Goal: Transaction & Acquisition: Purchase product/service

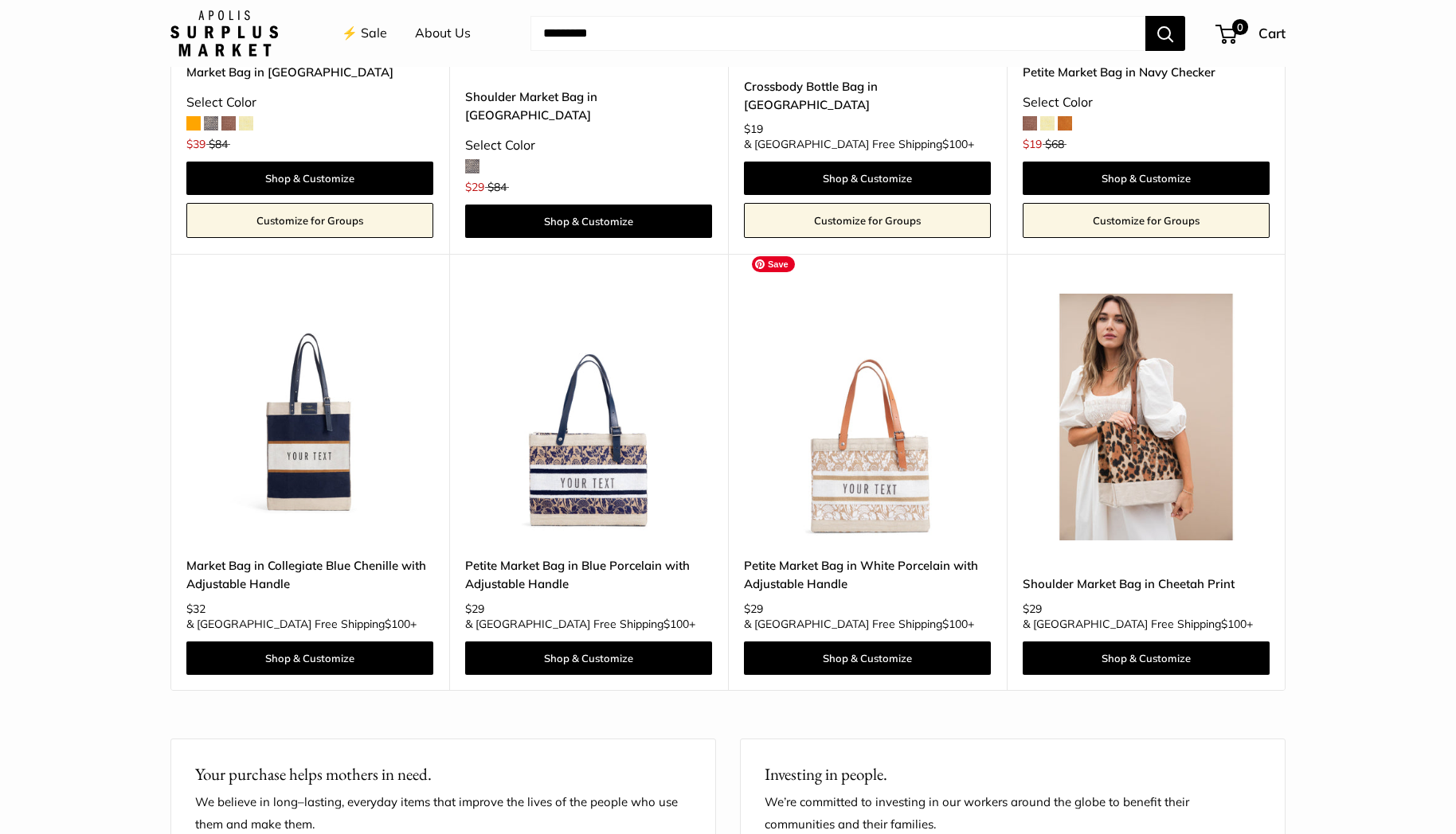
scroll to position [4445, 0]
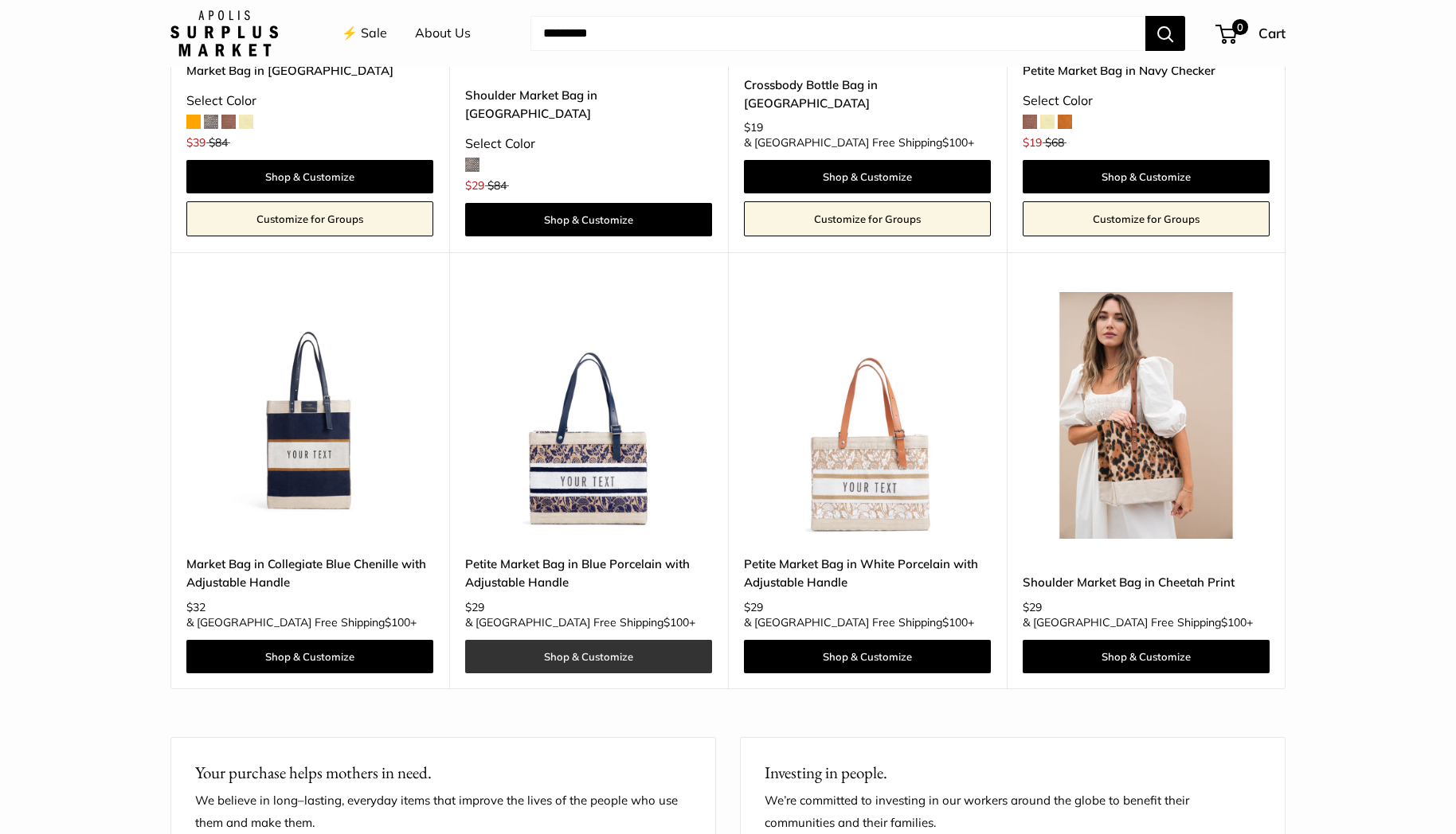
click at [636, 640] on link "Shop & Customize" at bounding box center [588, 657] width 247 height 34
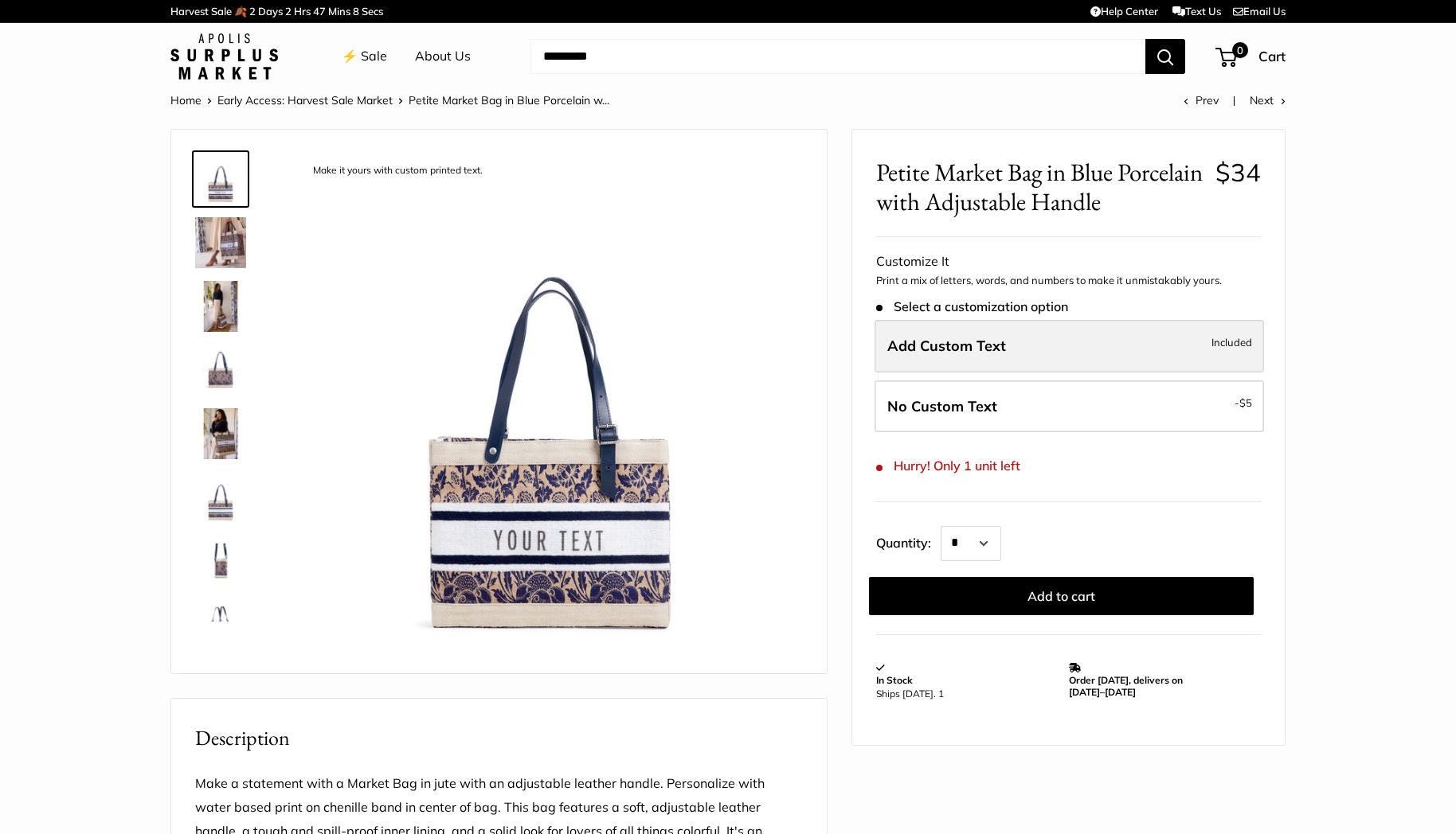
click at [1047, 340] on label "Add Custom Text Included" at bounding box center [1069, 346] width 390 height 52
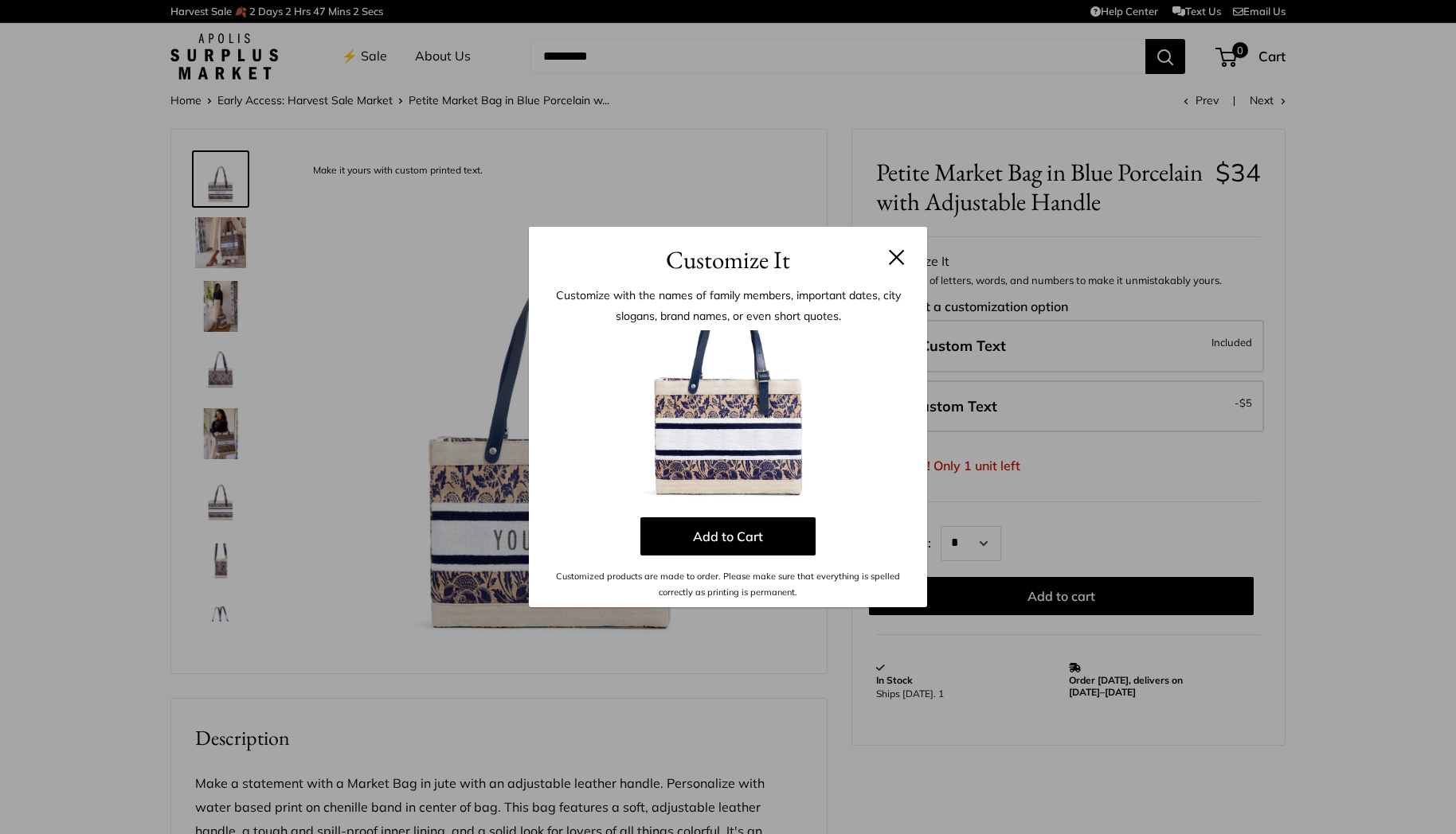
click at [891, 258] on button at bounding box center [896, 257] width 16 height 16
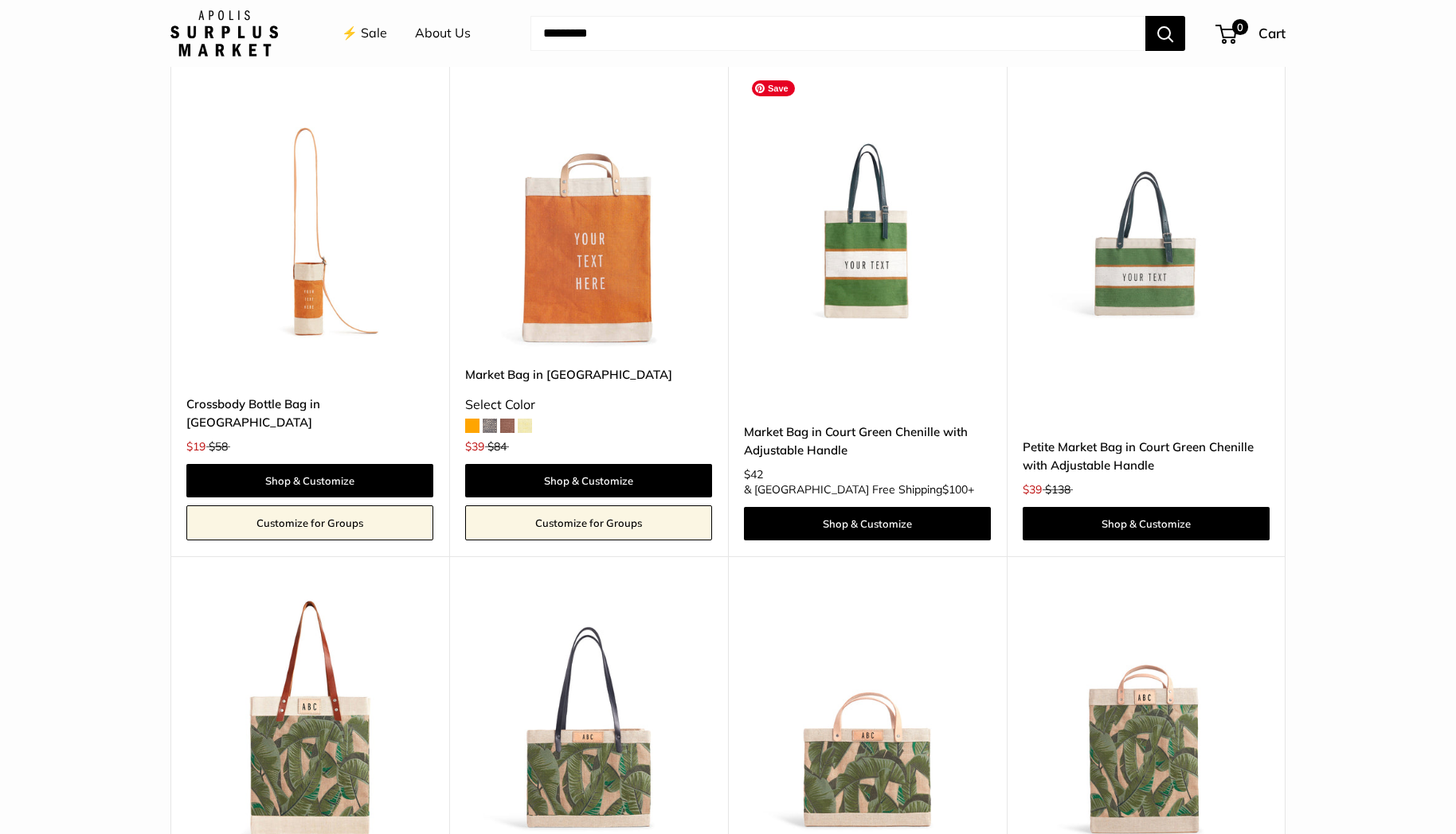
scroll to position [2692, 0]
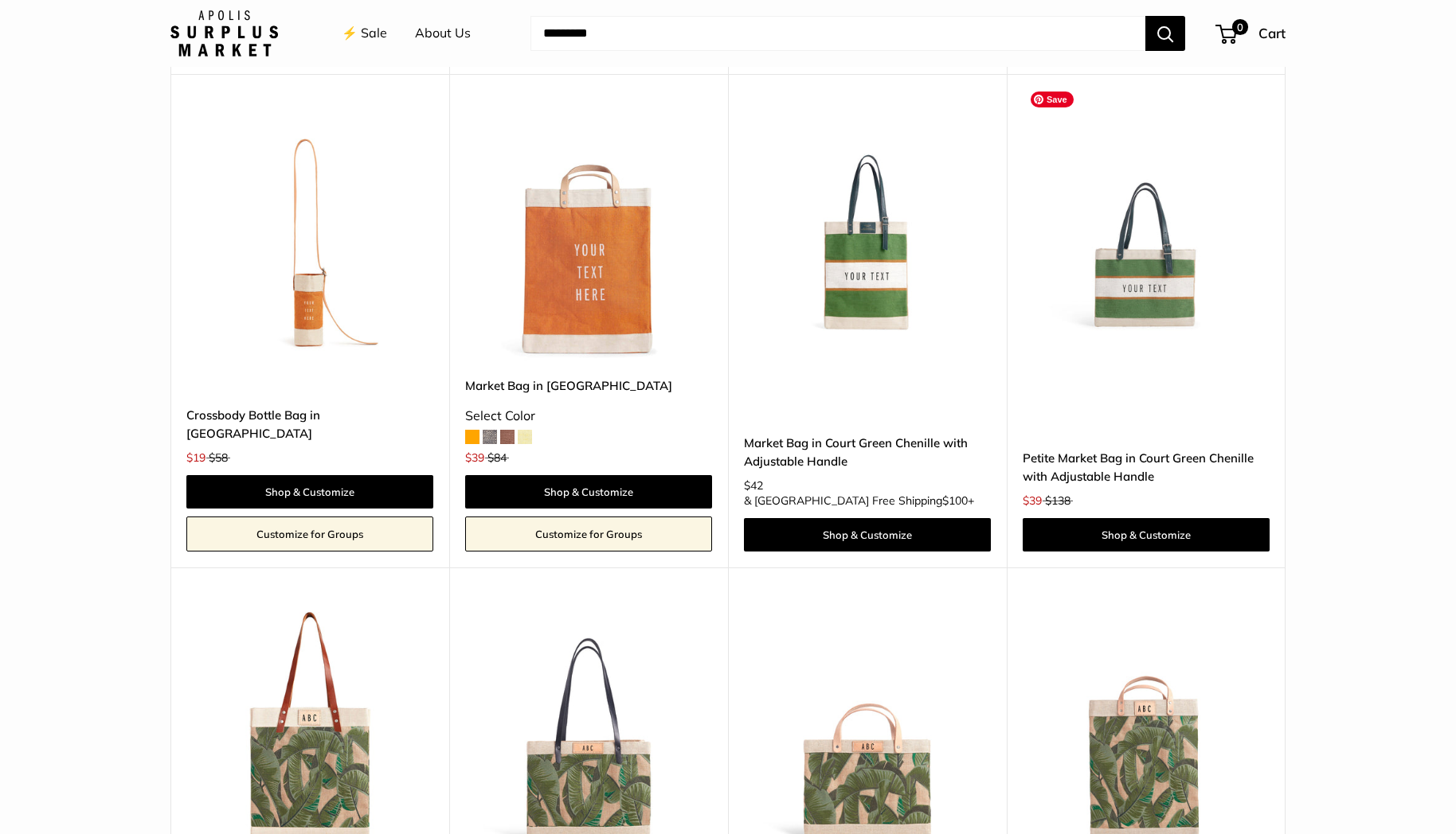
click at [0, 0] on img at bounding box center [0, 0] width 0 height 0
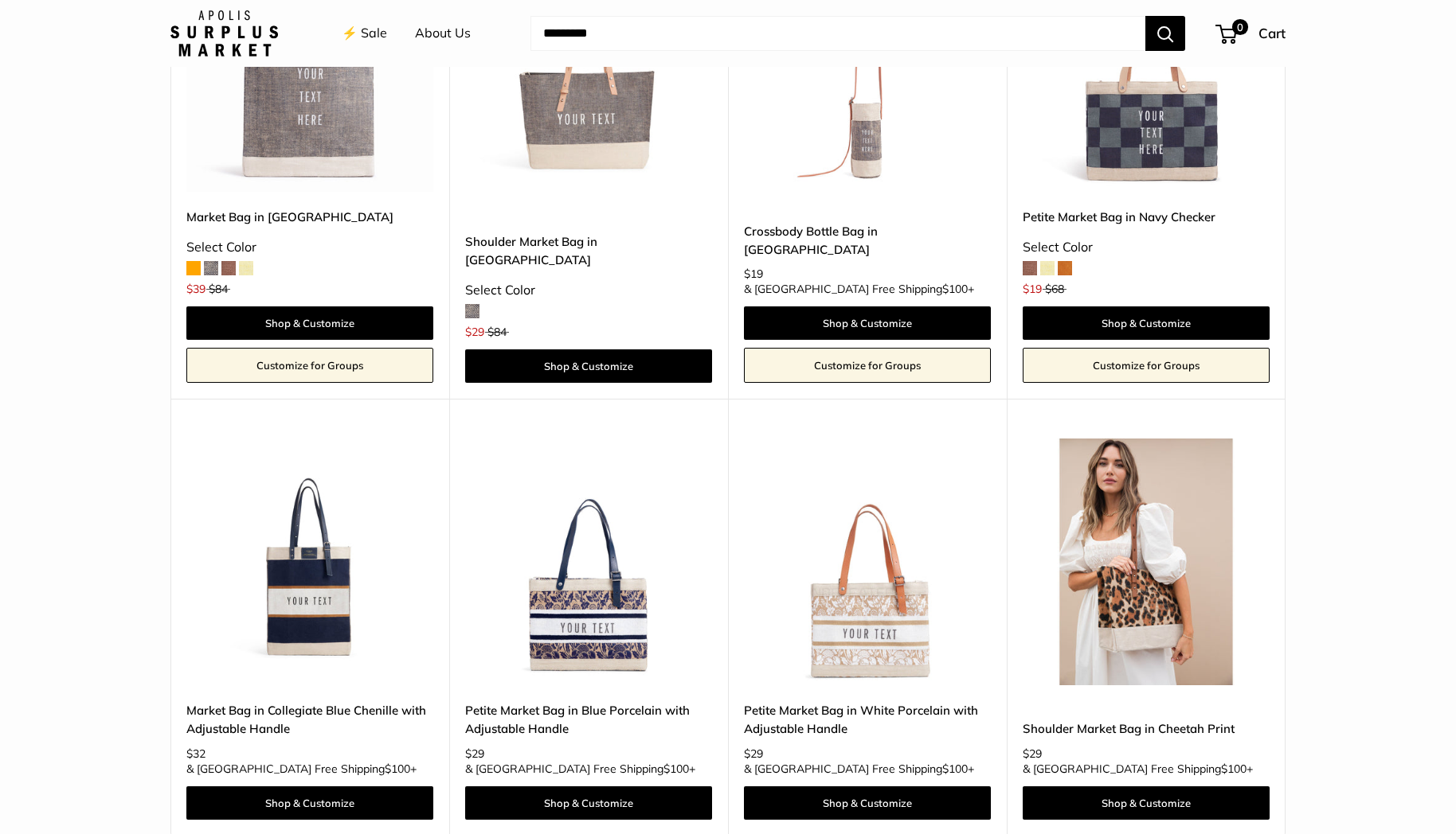
scroll to position [4302, 0]
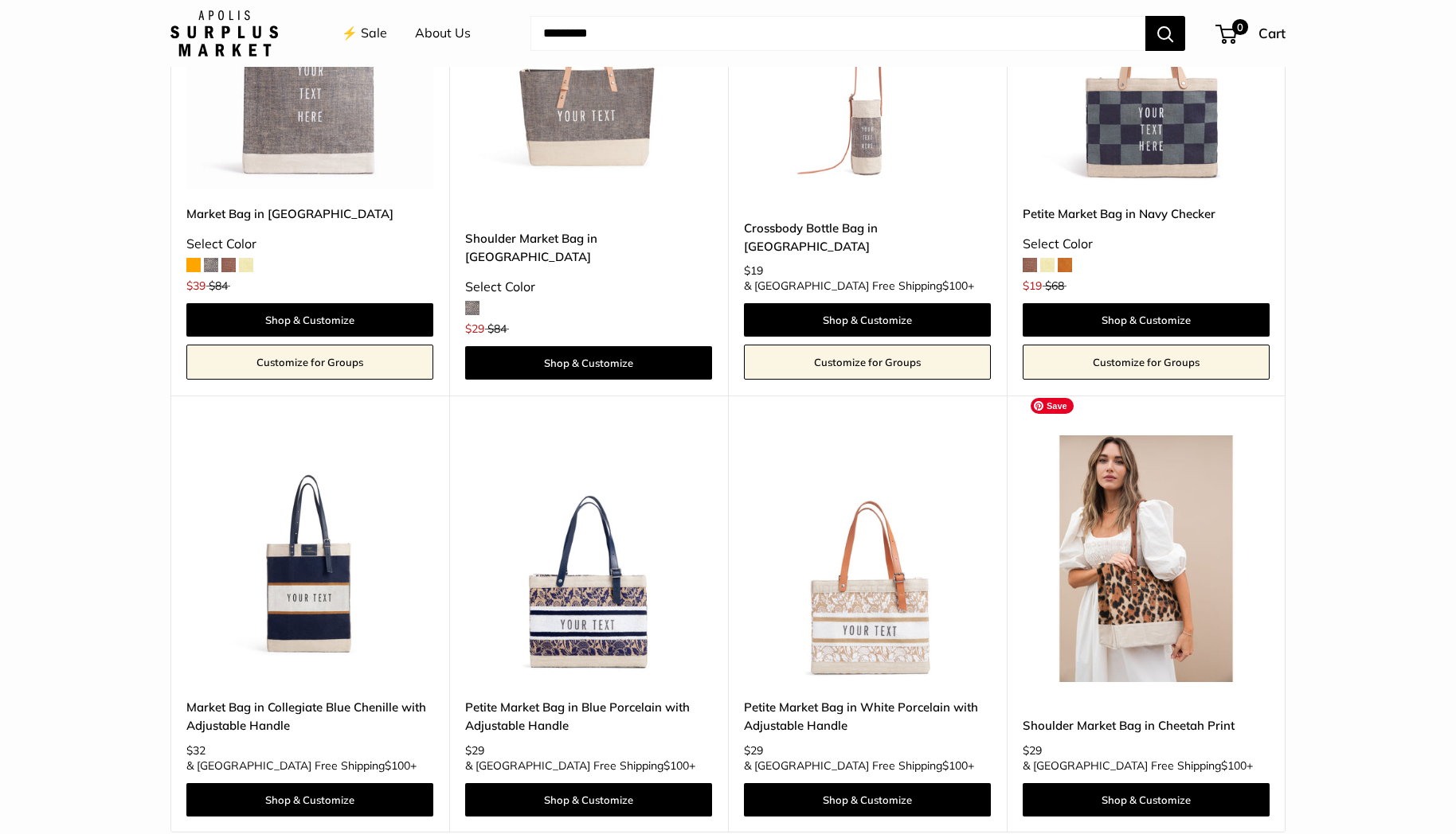
click at [0, 0] on img at bounding box center [0, 0] width 0 height 0
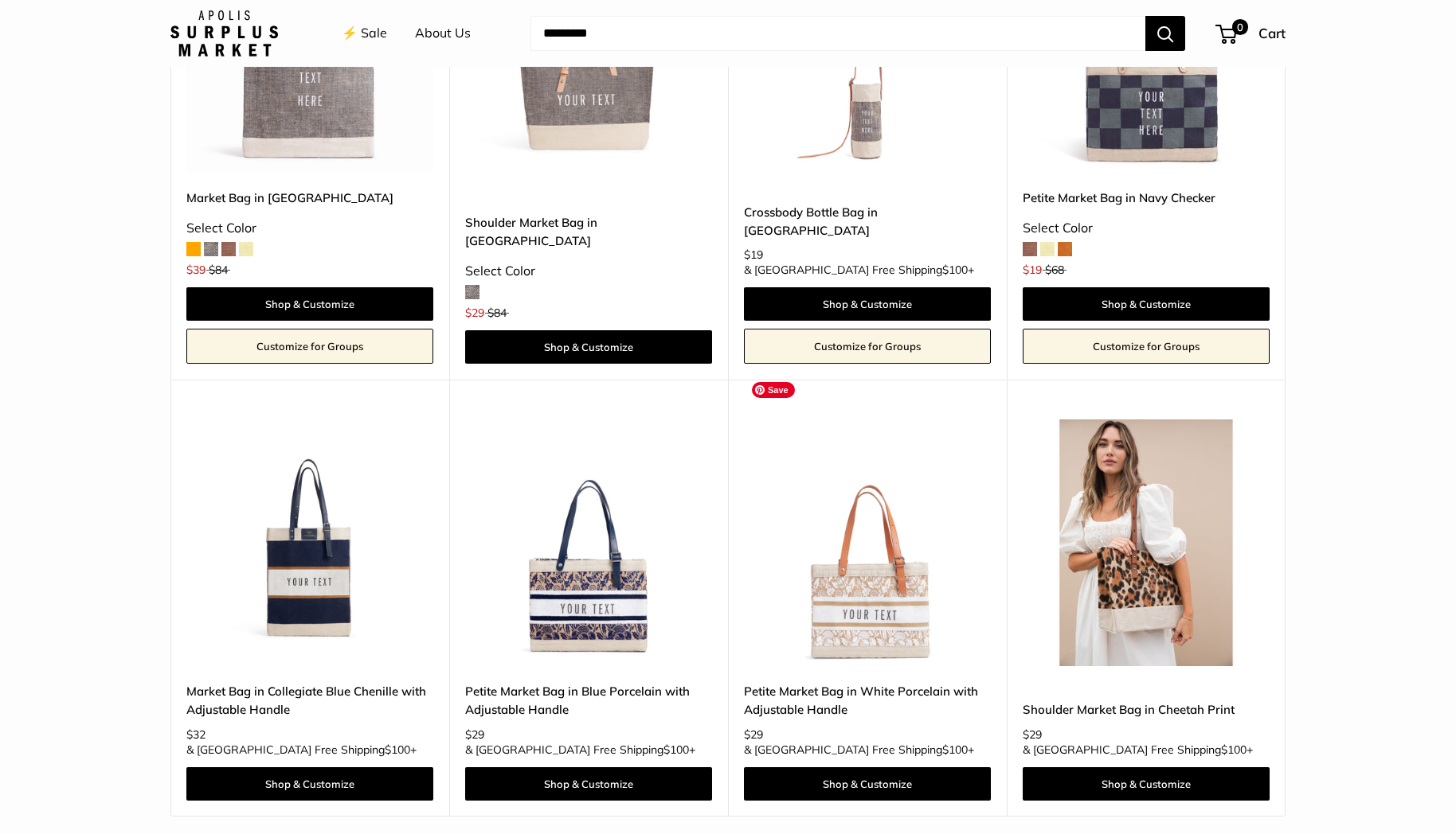
scroll to position [4324, 0]
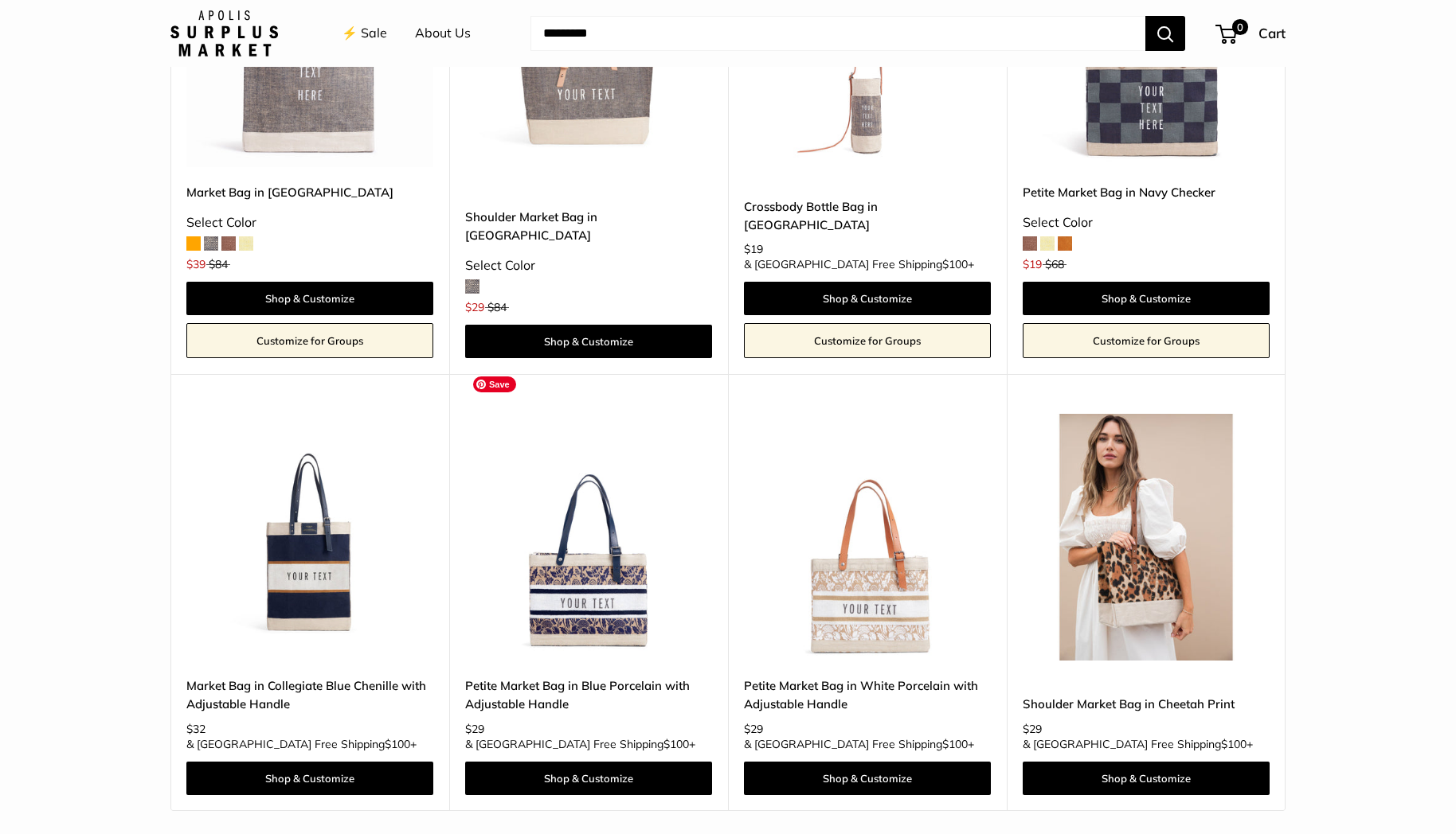
click at [0, 0] on img at bounding box center [0, 0] width 0 height 0
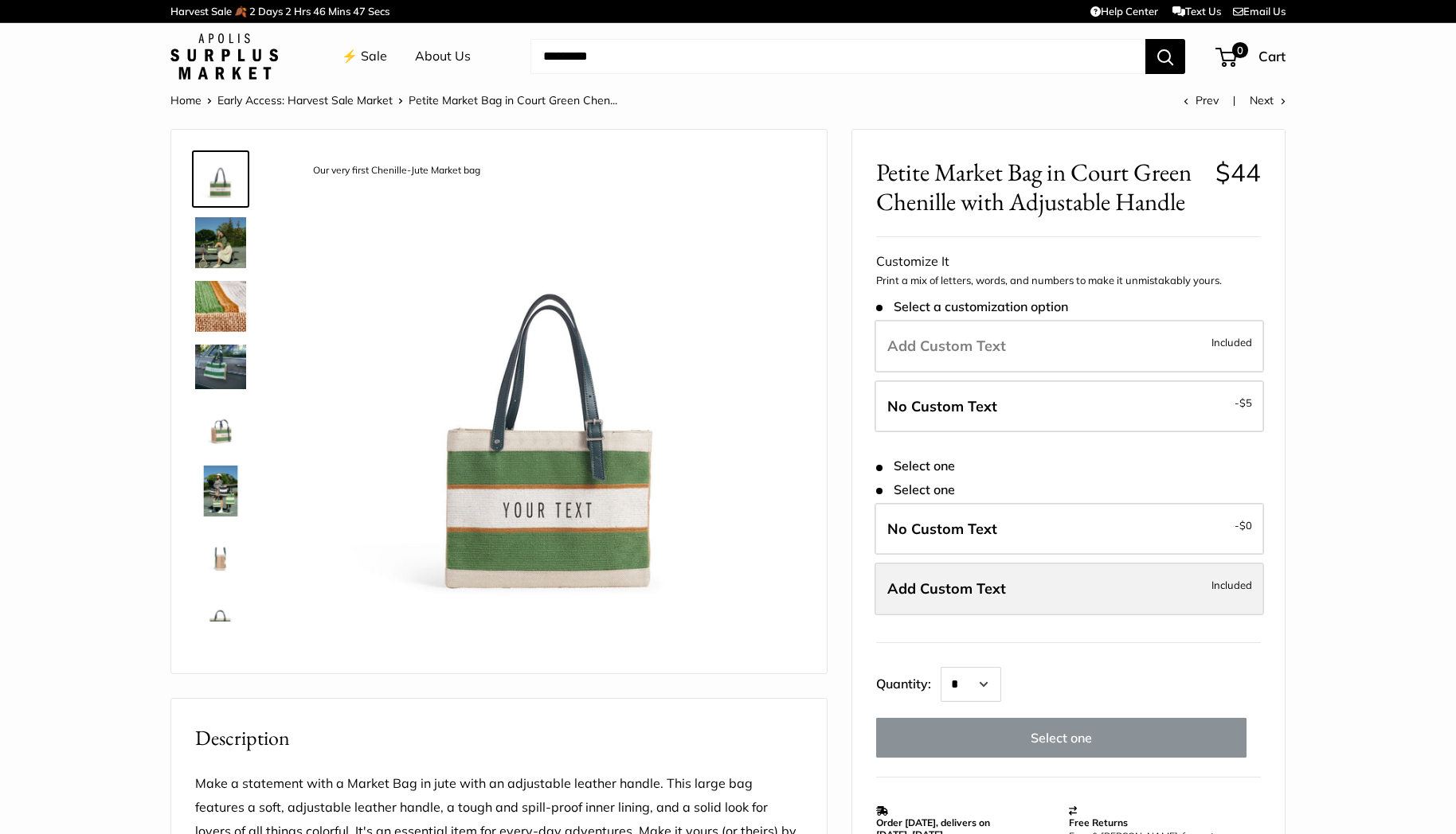
click at [1062, 588] on label "Add Custom Text Included" at bounding box center [1069, 589] width 390 height 52
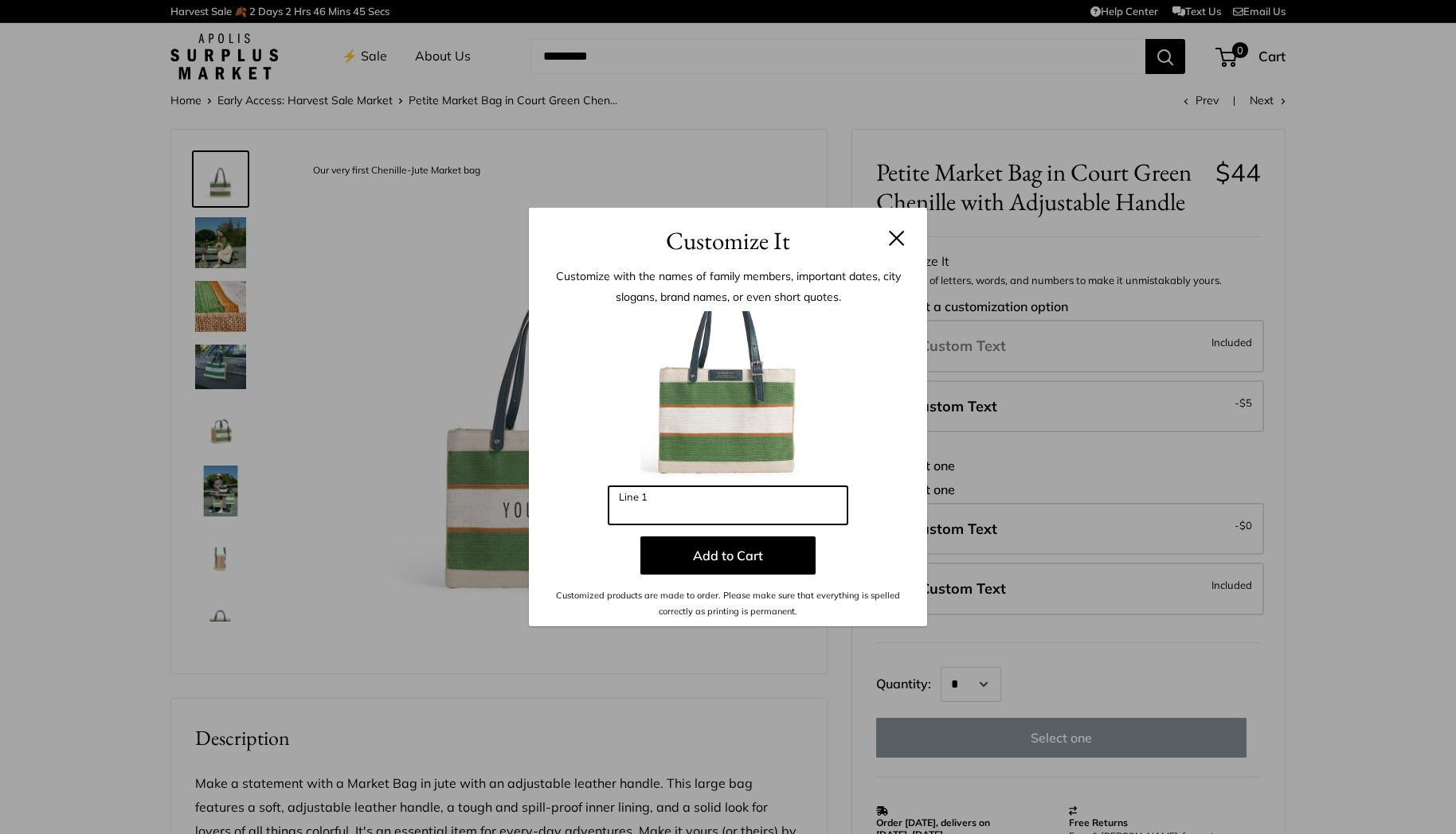
drag, startPoint x: 661, startPoint y: 510, endPoint x: 579, endPoint y: 505, distance: 82.2
click at [579, 505] on div "Enter 10 letters Line 1 Add to Cart Customized products are made to order. Plea…" at bounding box center [727, 465] width 350 height 309
type input "*****"
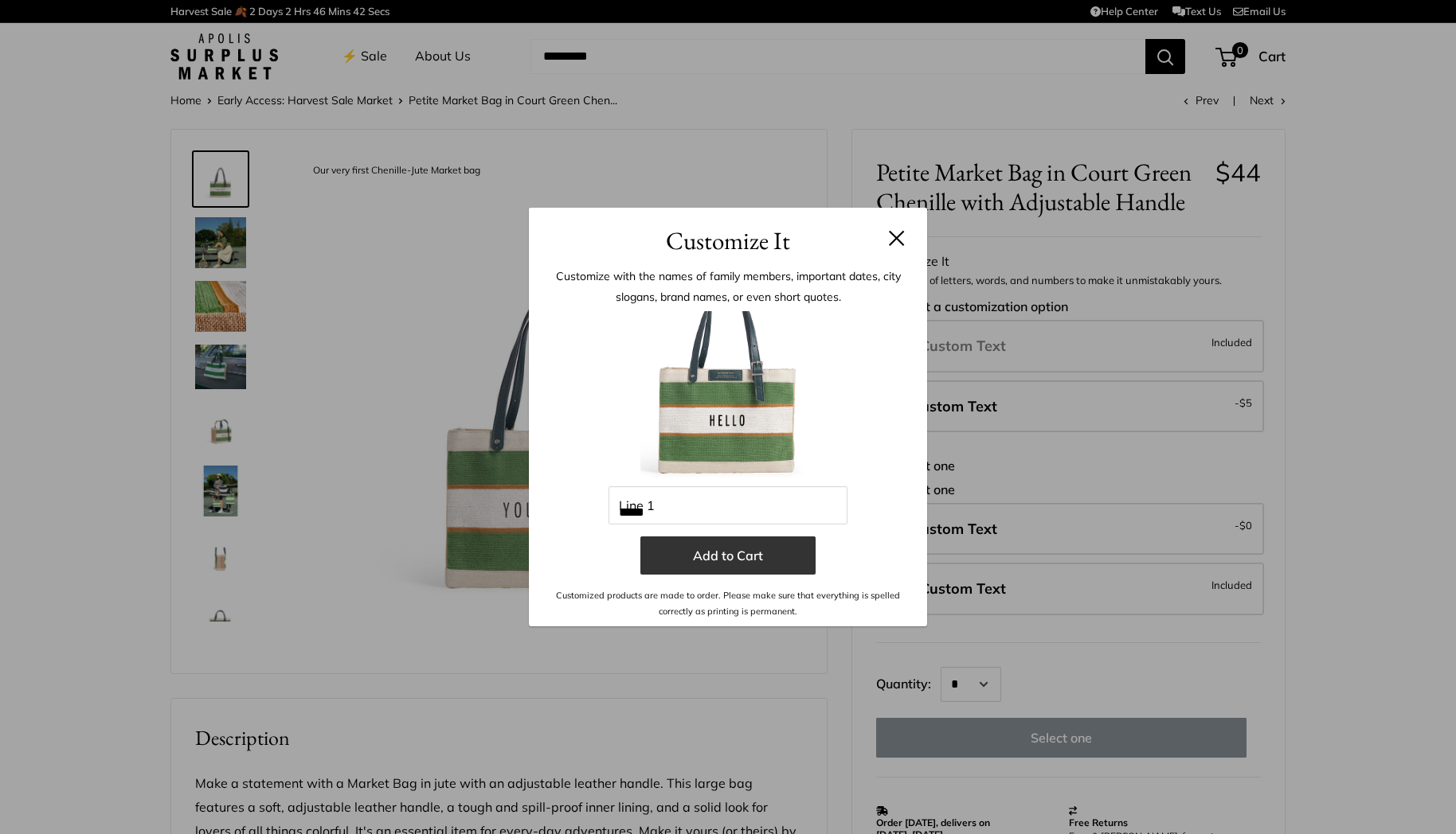
click at [715, 568] on button "Add to Cart" at bounding box center [728, 556] width 176 height 38
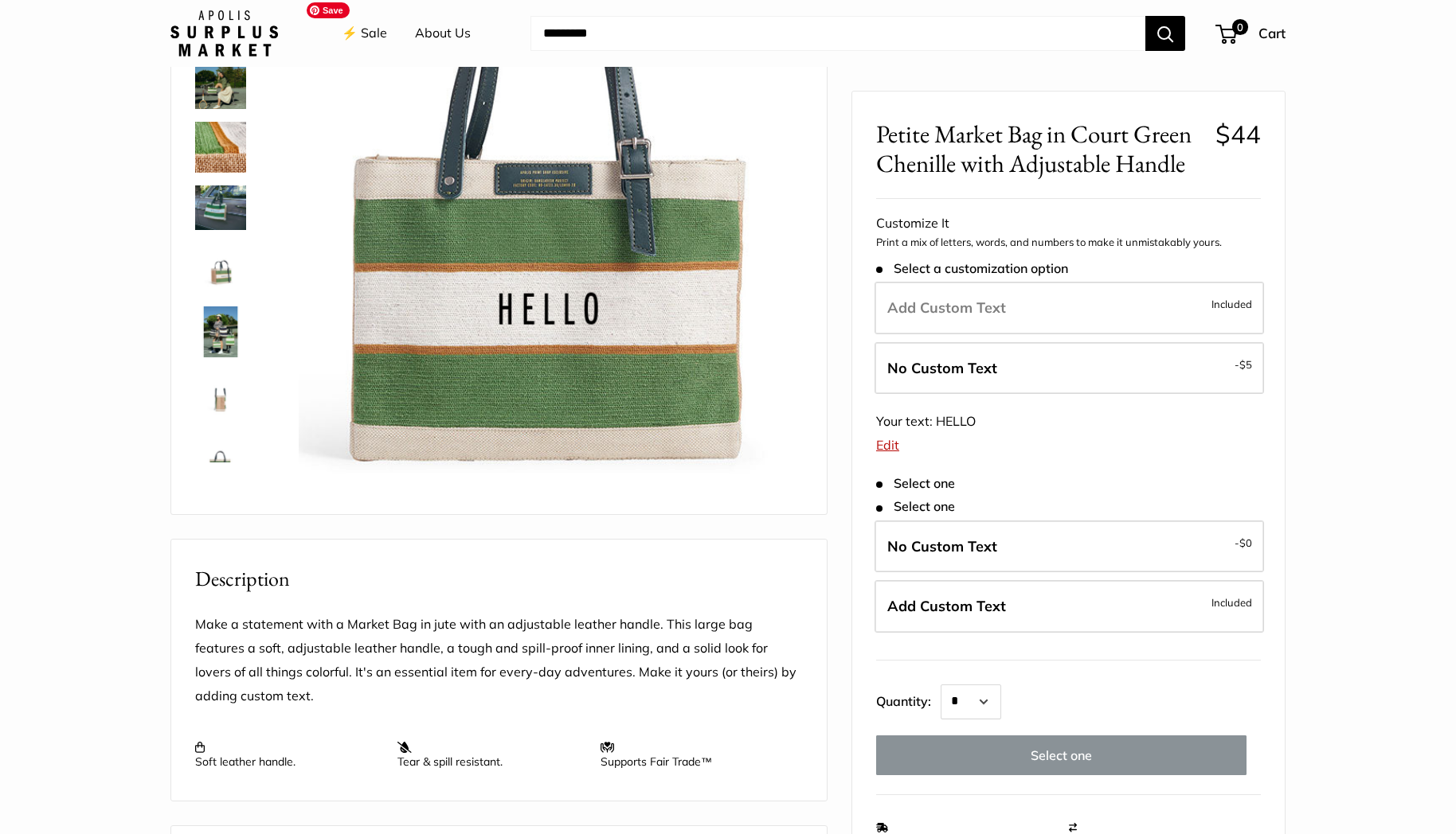
scroll to position [163, 0]
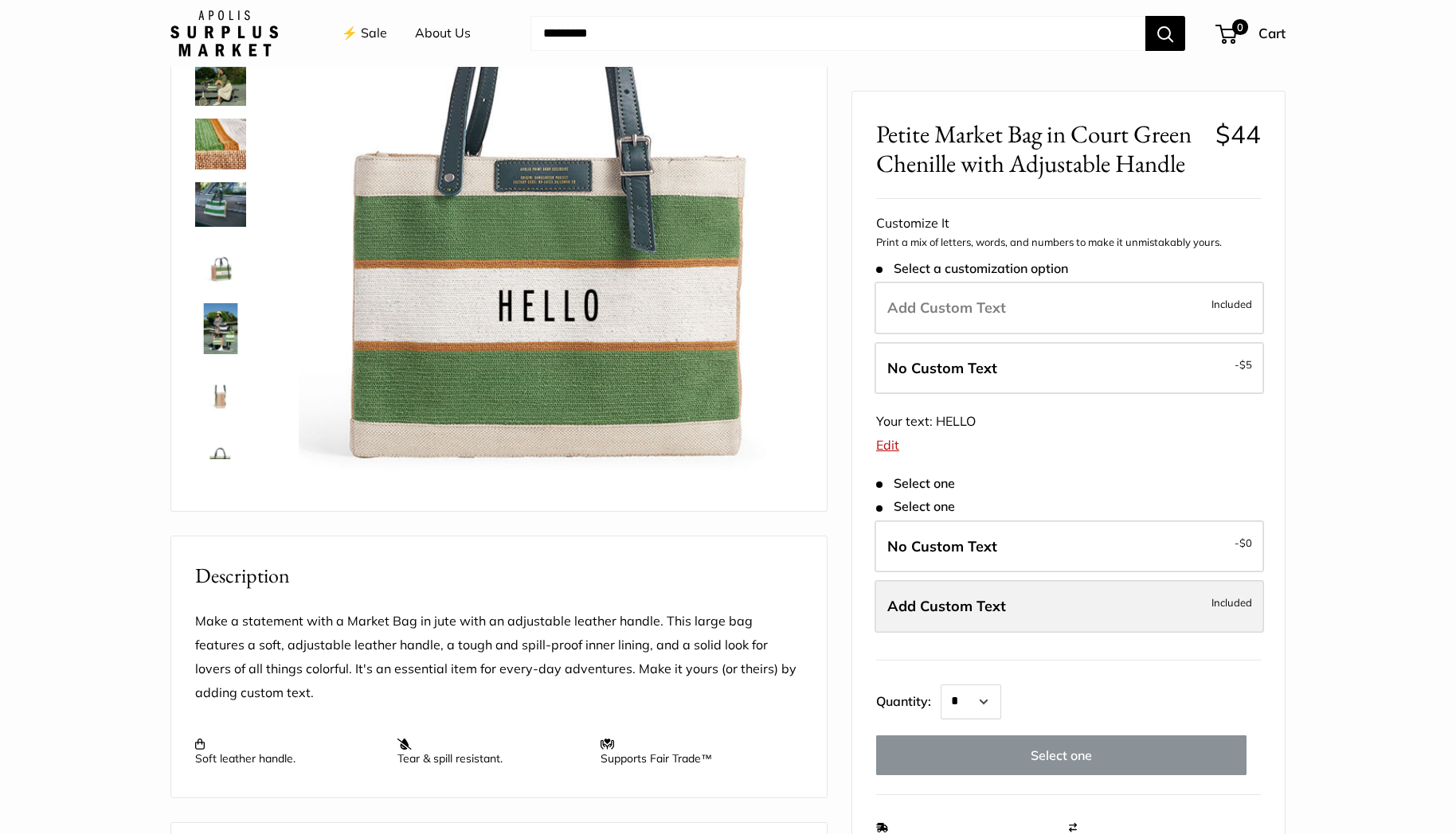
click at [1058, 610] on label "Add Custom Text Included" at bounding box center [1069, 606] width 390 height 52
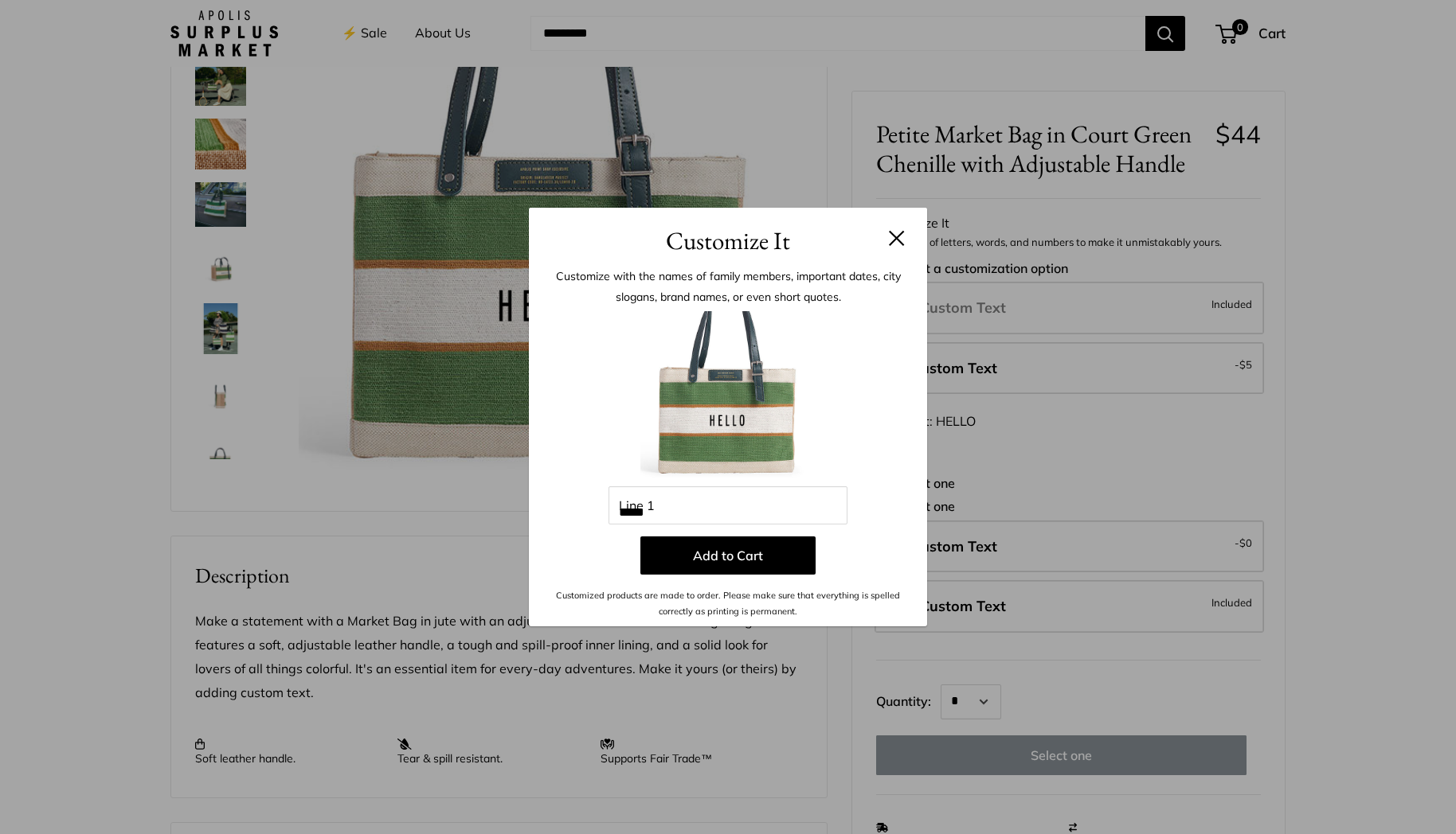
click at [1043, 604] on div "Customize It Customize with the names of family members, important dates, city …" at bounding box center [728, 417] width 1456 height 834
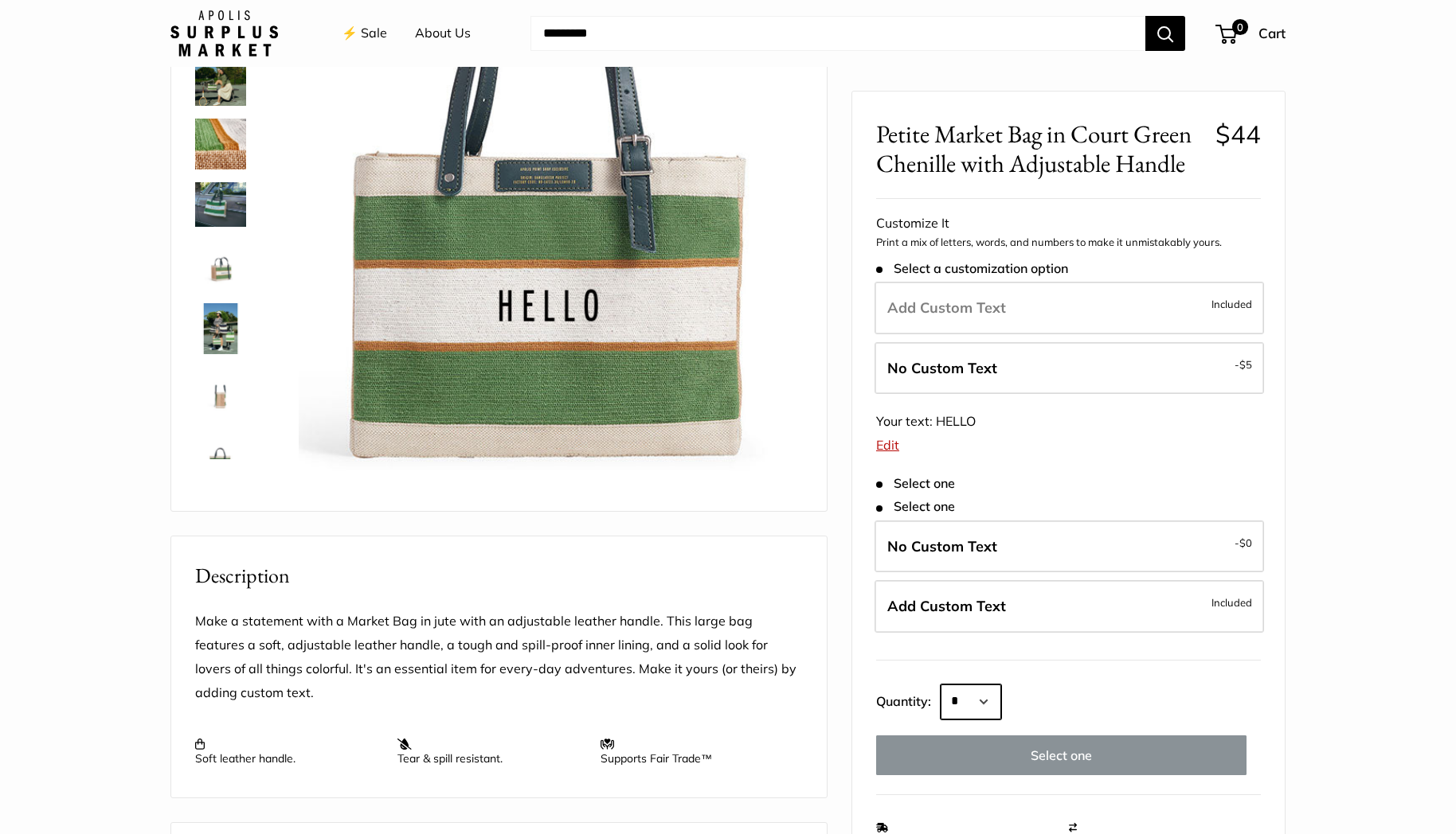
click at [989, 699] on select "* * * * * * * * * *** *** *** *** *** *** *** *** *** *** *** *** *** *** *** *…" at bounding box center [970, 702] width 60 height 35
click at [979, 704] on select "* * * * * * * * * *** *** *** *** *** *** *** *** *** *** *** *** *** *** *** *…" at bounding box center [970, 702] width 60 height 35
select select "*"
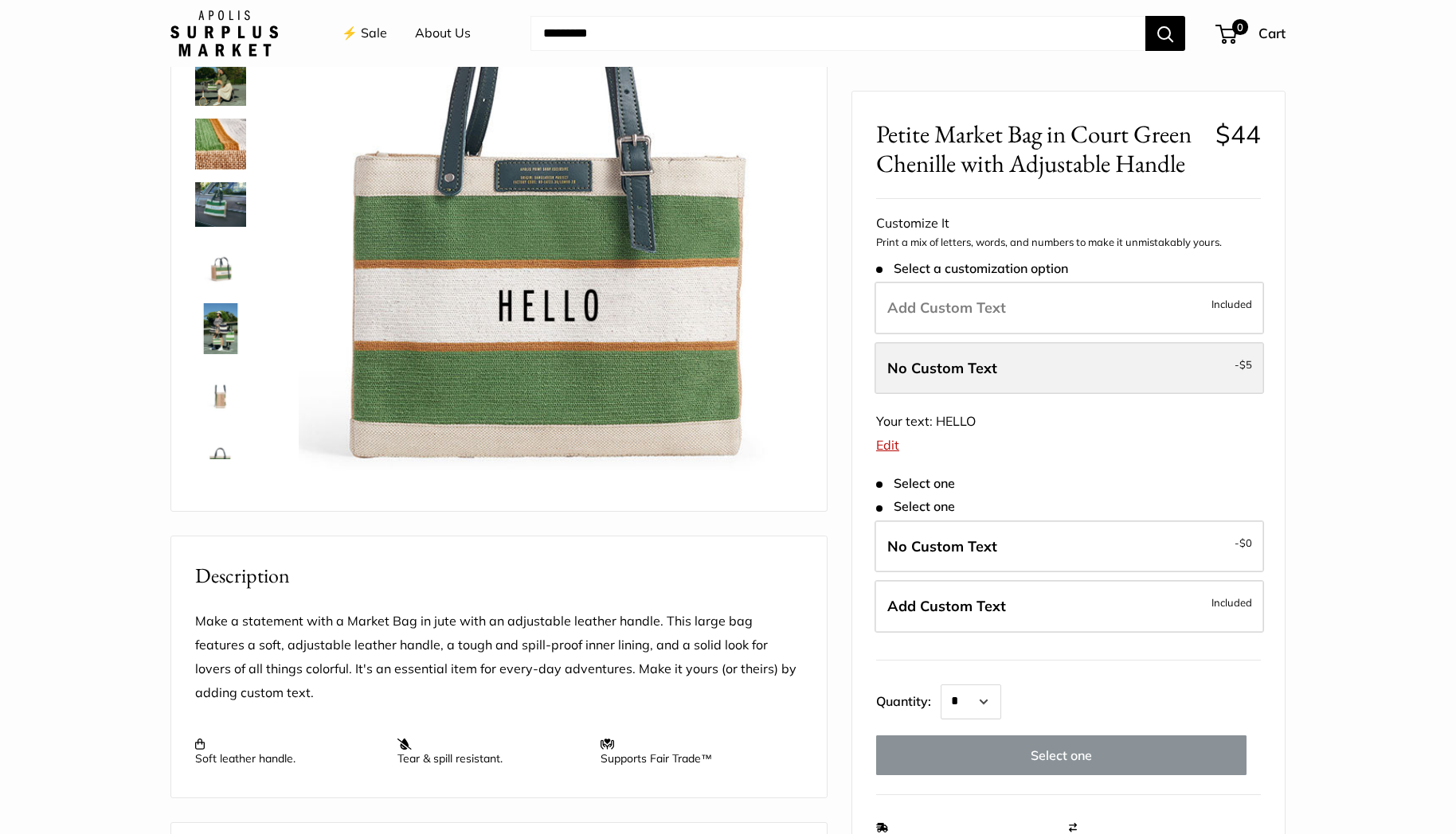
click at [942, 380] on label "No Custom Text - $5" at bounding box center [1069, 368] width 390 height 52
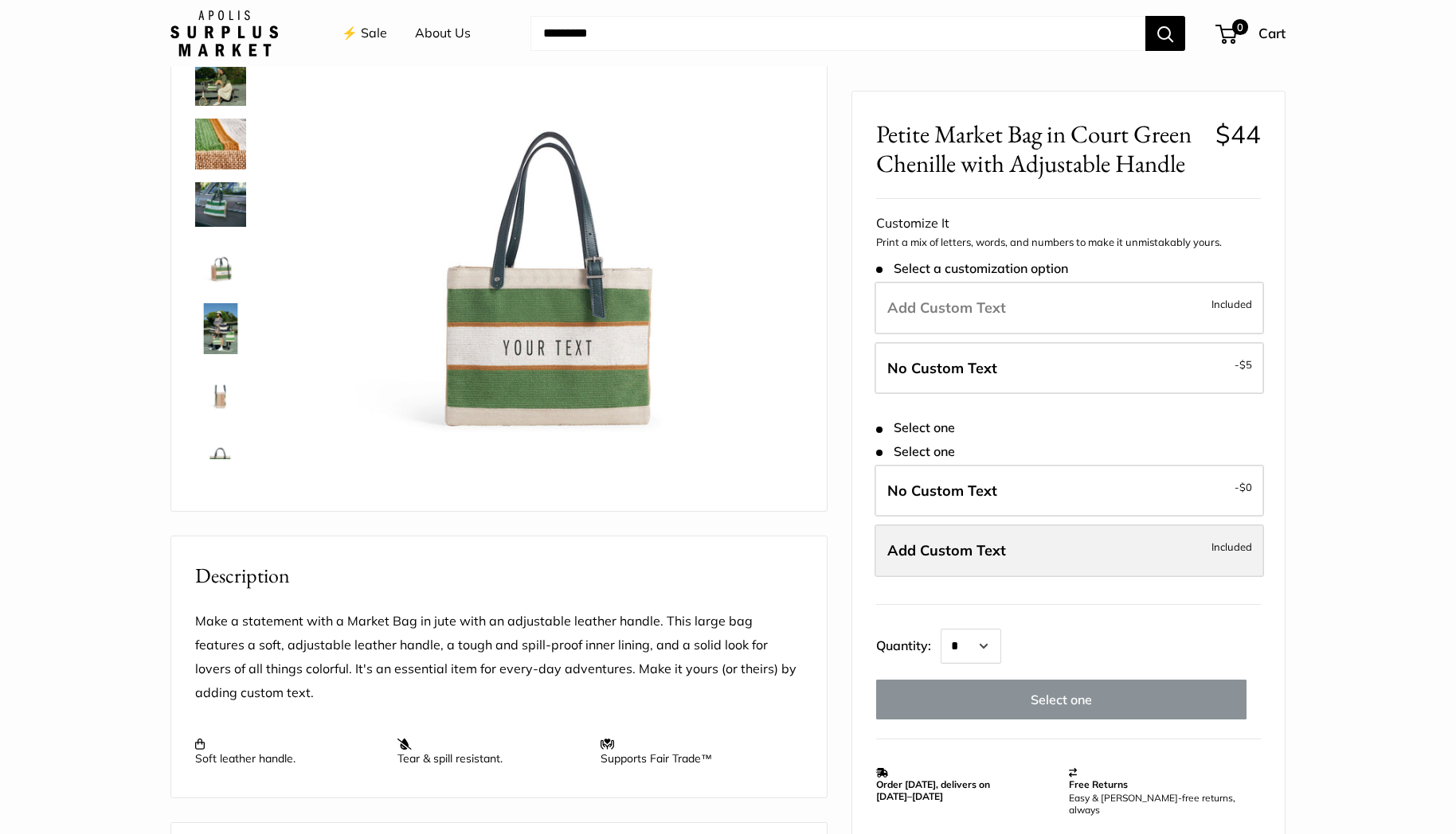
scroll to position [163, 0]
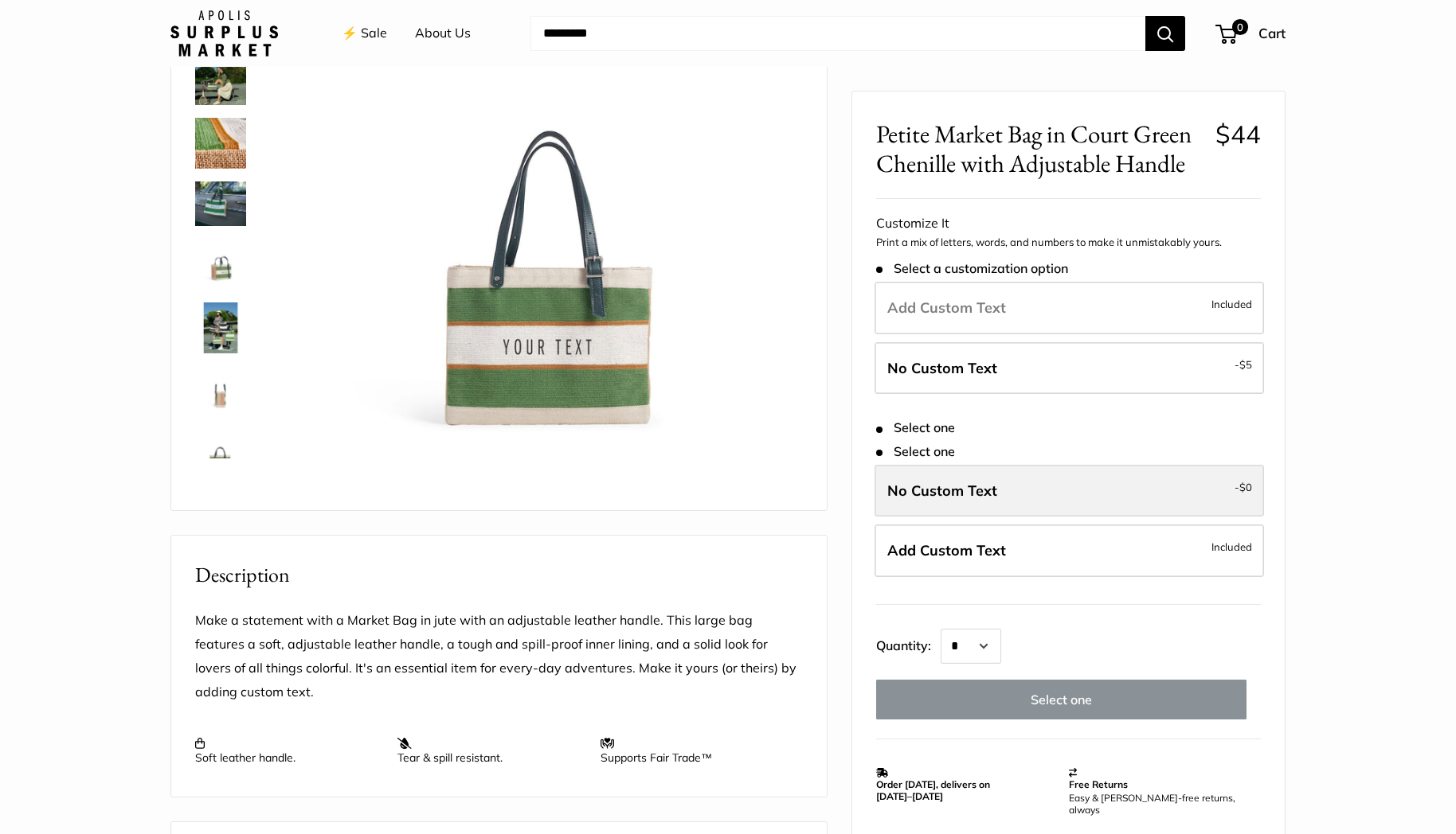
click at [1032, 491] on label "No Custom Text - $0" at bounding box center [1069, 490] width 390 height 52
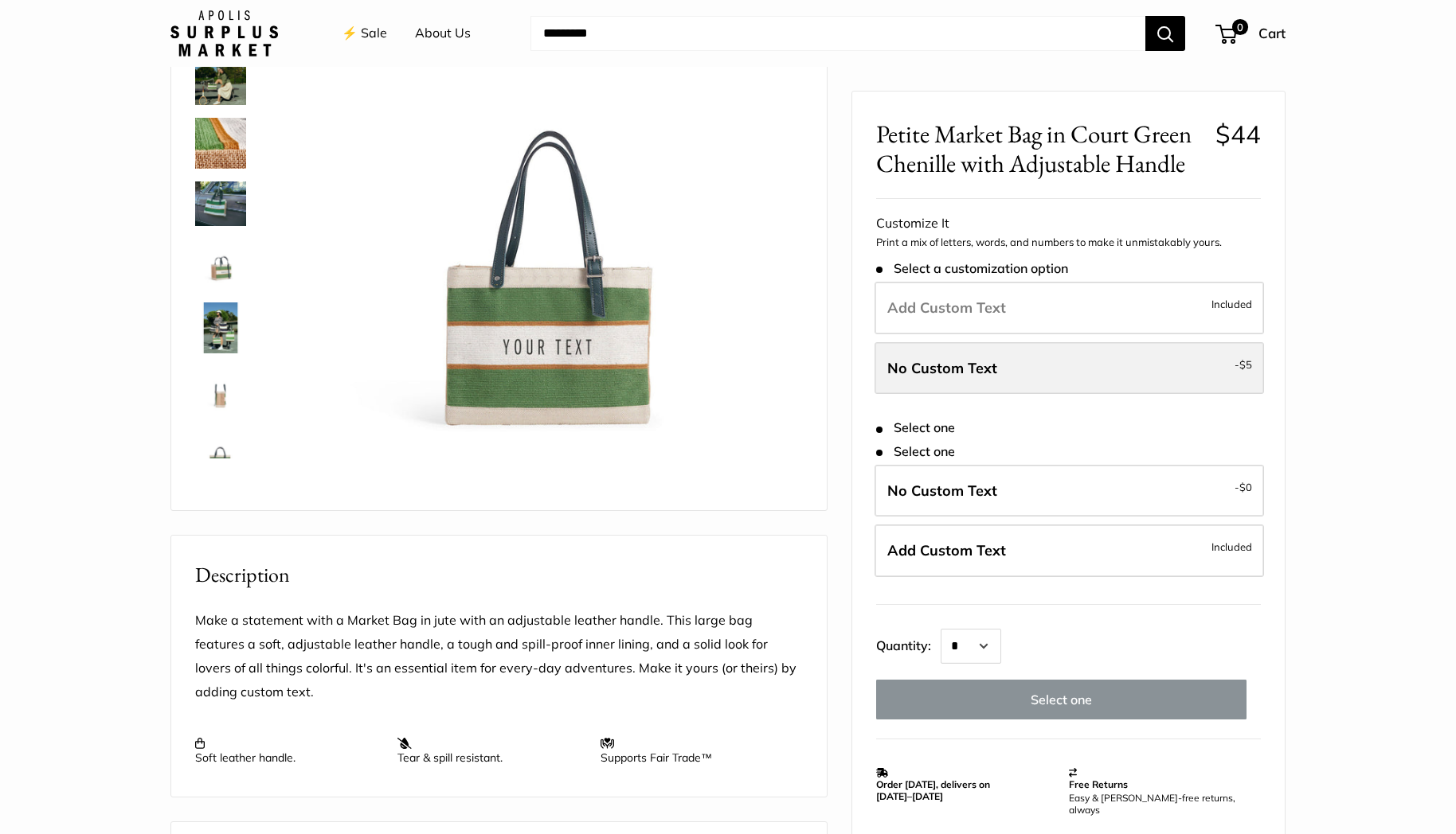
drag, startPoint x: 1028, startPoint y: 364, endPoint x: 1029, endPoint y: 348, distance: 16.0
click at [1027, 358] on label "No Custom Text - $5" at bounding box center [1069, 368] width 390 height 52
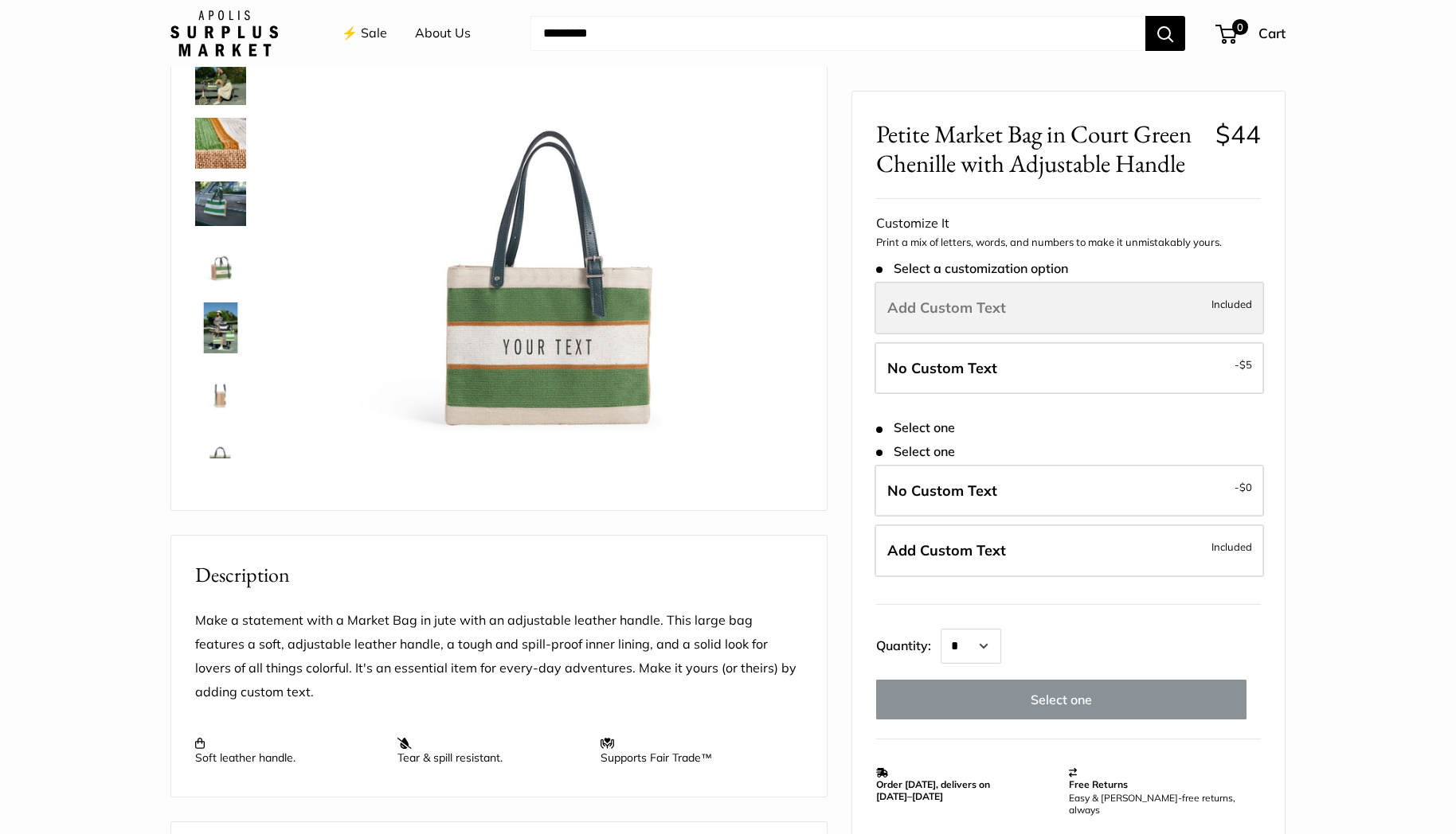
click at [1033, 317] on label "Add Custom Text Included" at bounding box center [1069, 307] width 390 height 52
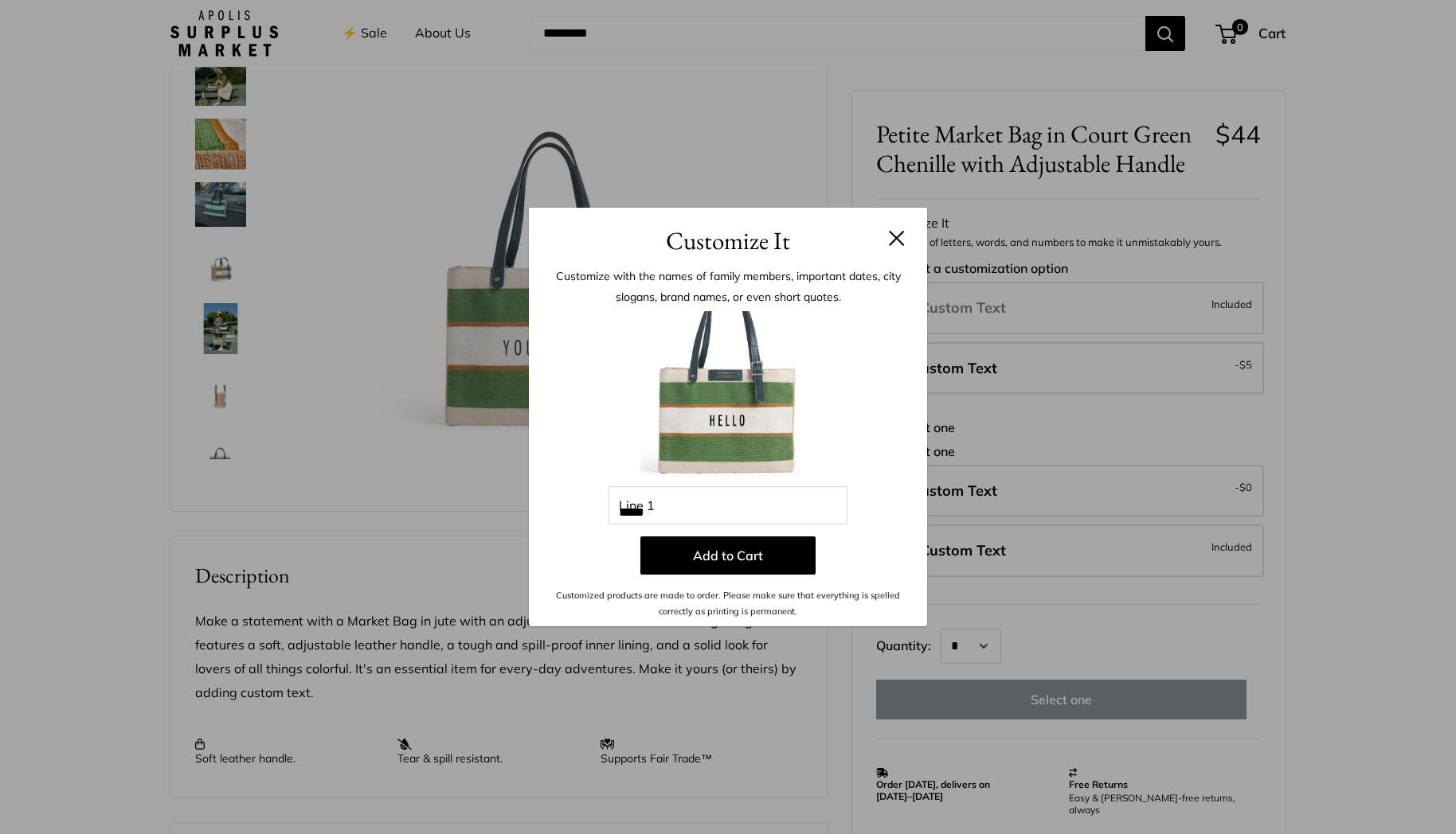
click at [890, 244] on button at bounding box center [896, 238] width 16 height 16
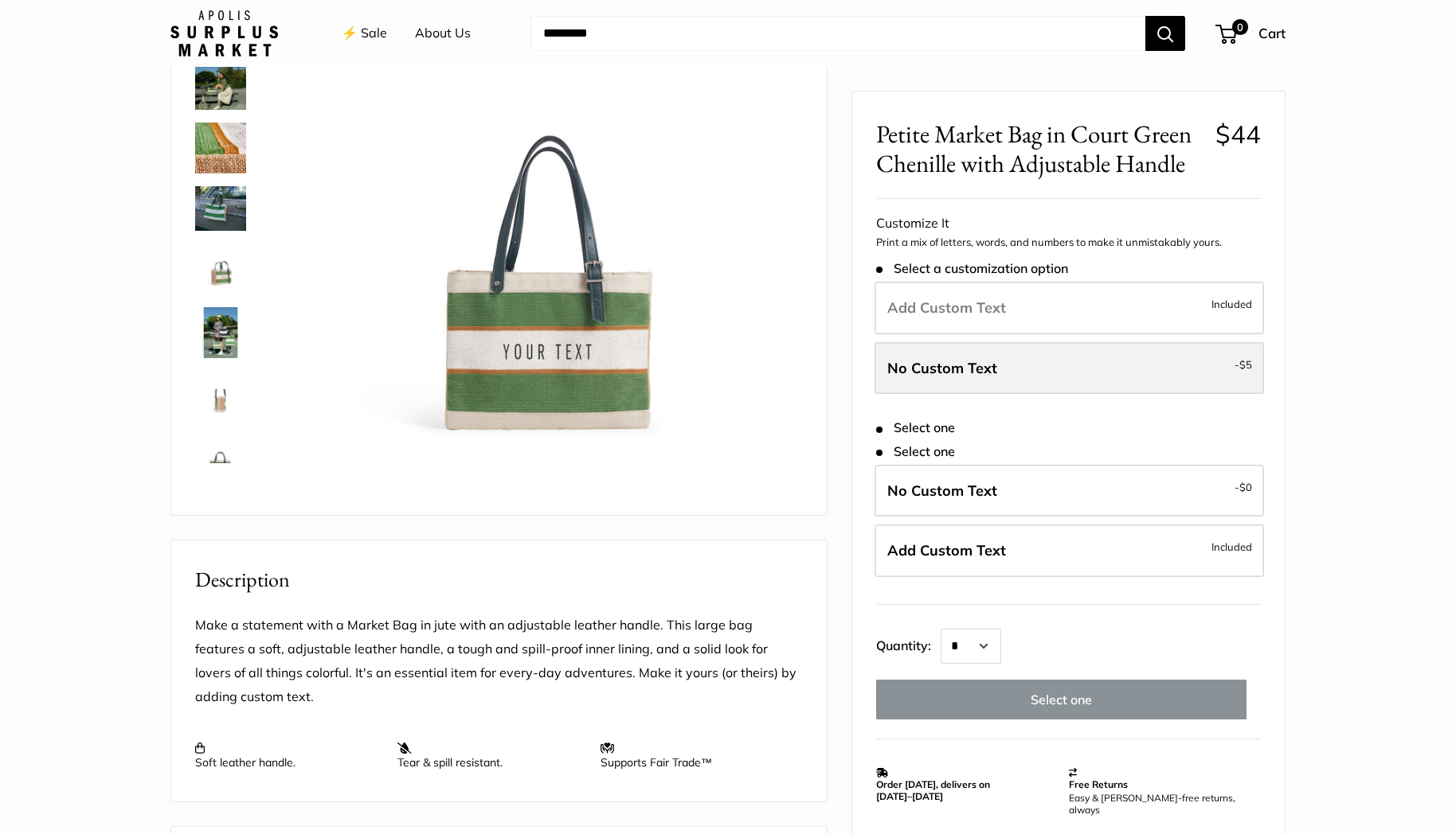
scroll to position [162, 0]
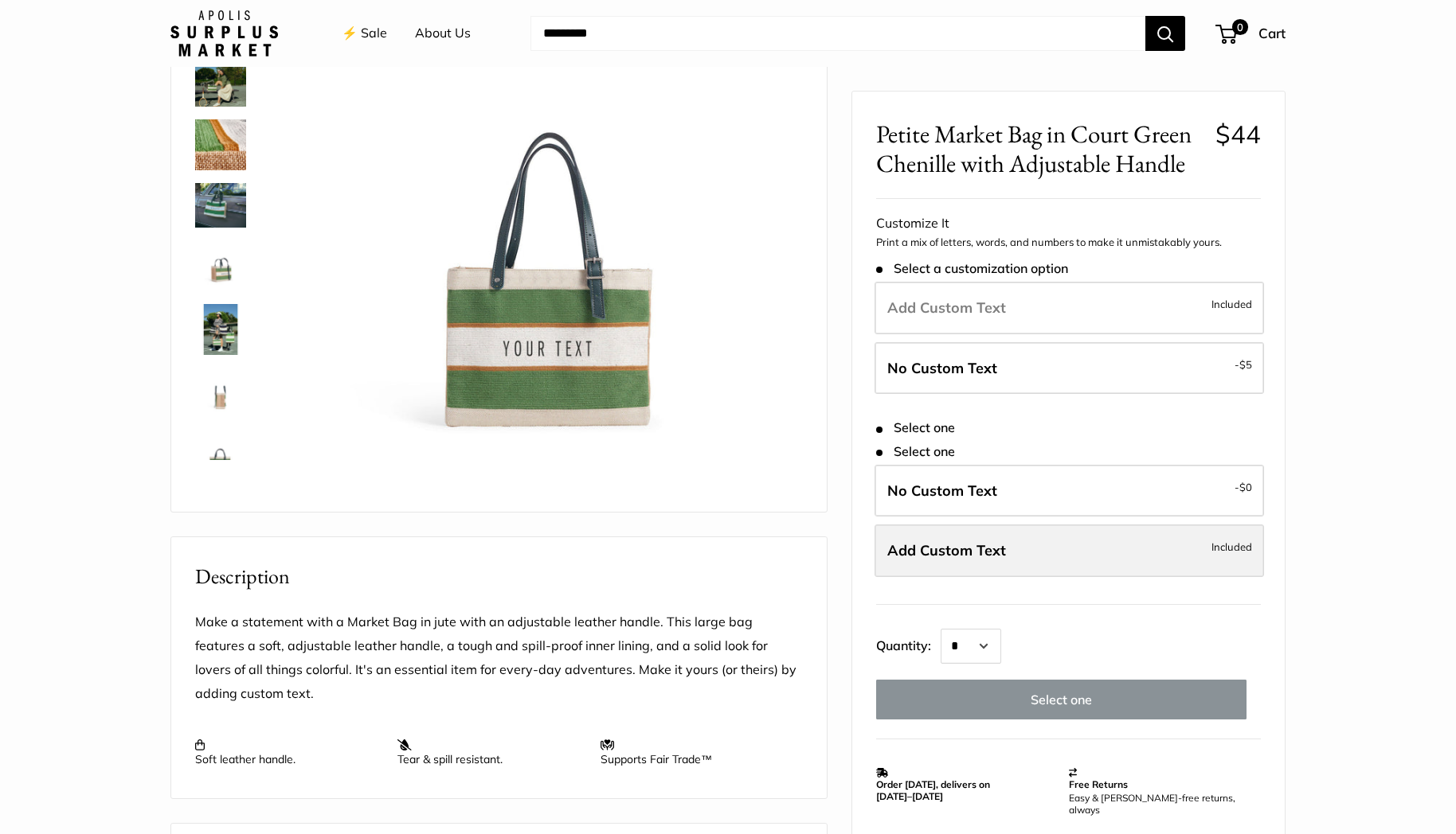
click at [1027, 537] on label "Add Custom Text Included" at bounding box center [1069, 551] width 390 height 52
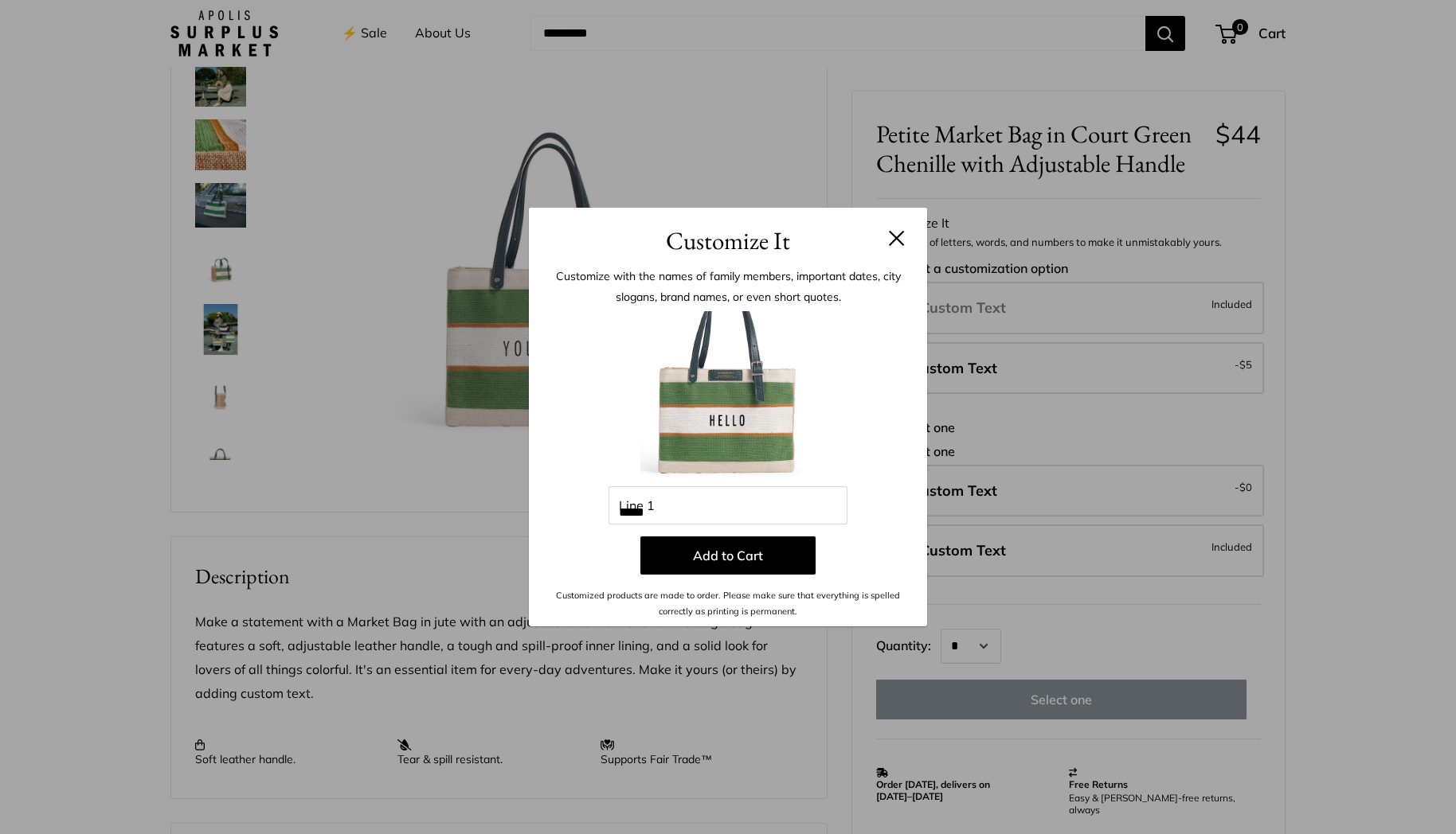
click at [894, 240] on button at bounding box center [896, 238] width 16 height 16
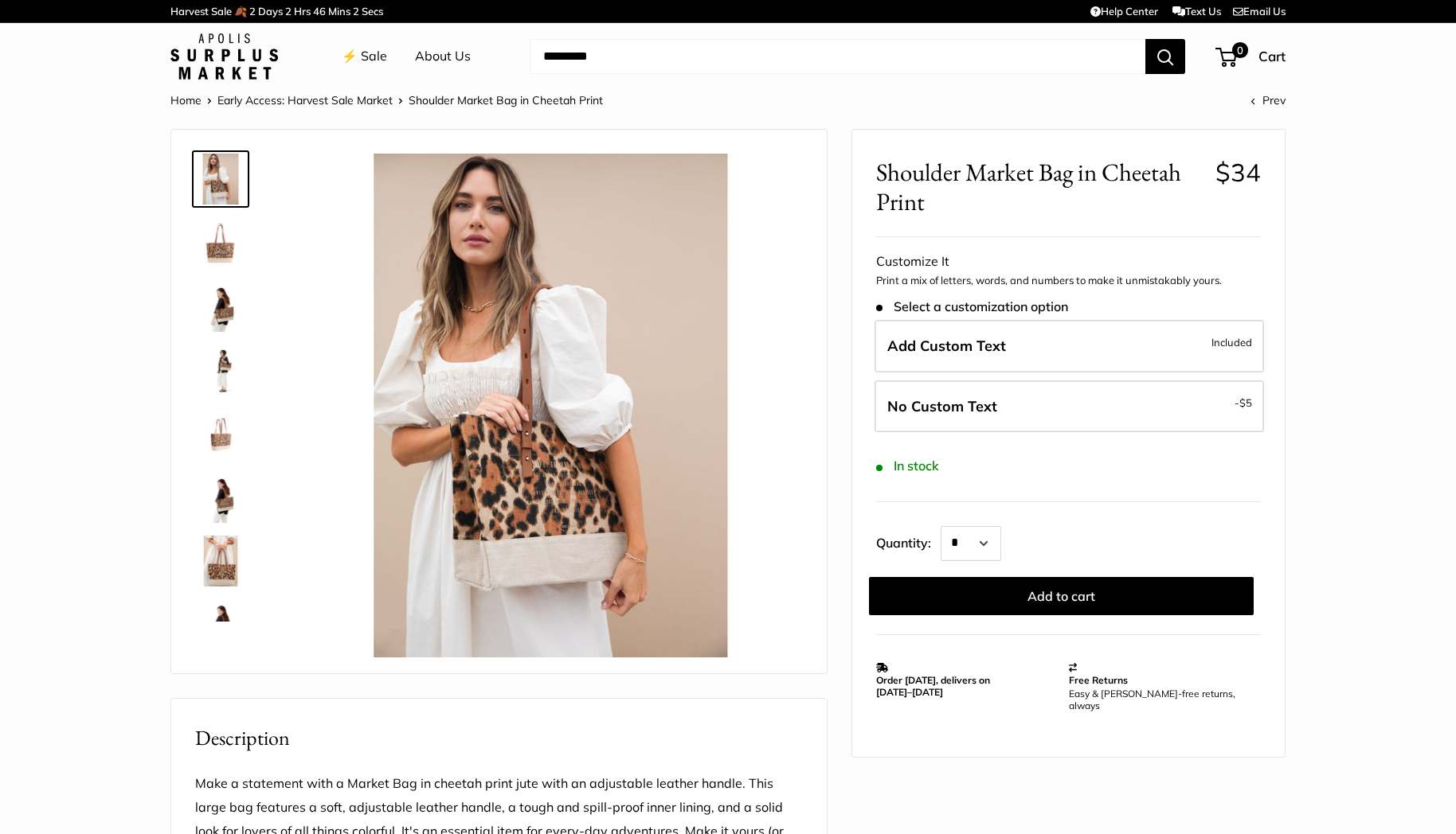
click at [215, 315] on img at bounding box center [220, 306] width 51 height 51
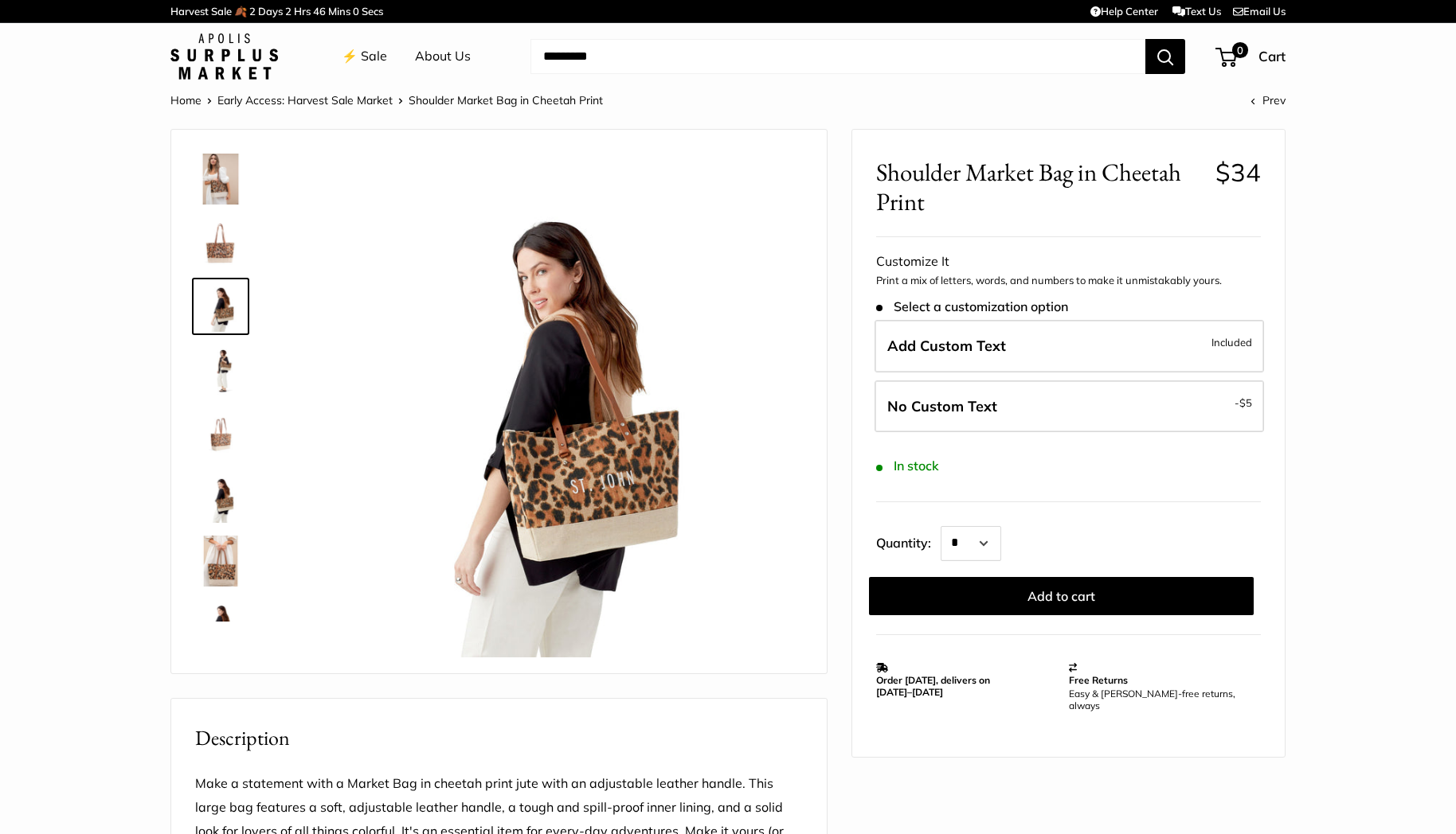
click at [226, 358] on img at bounding box center [220, 370] width 51 height 51
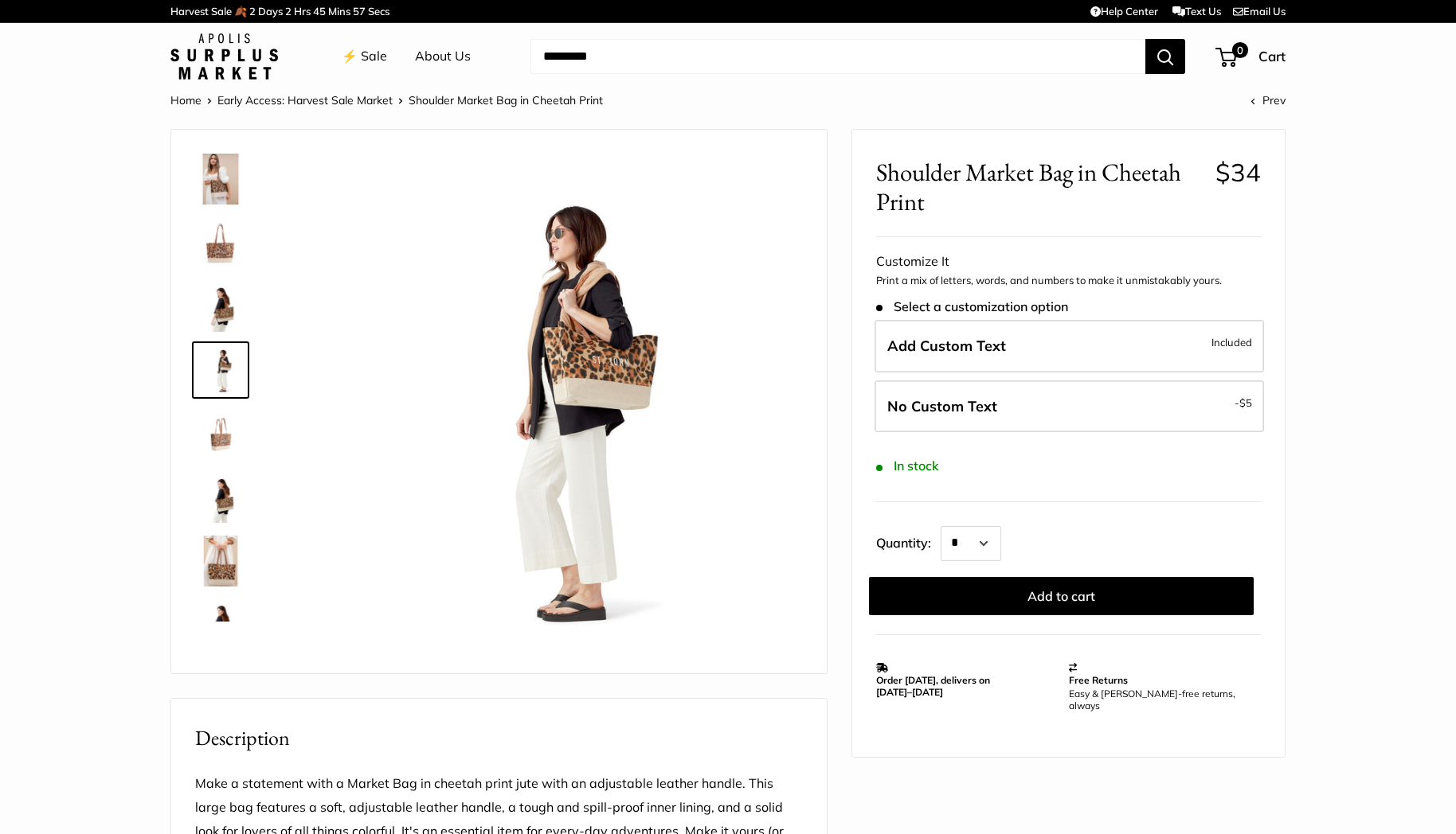
click at [225, 560] on img at bounding box center [220, 561] width 51 height 51
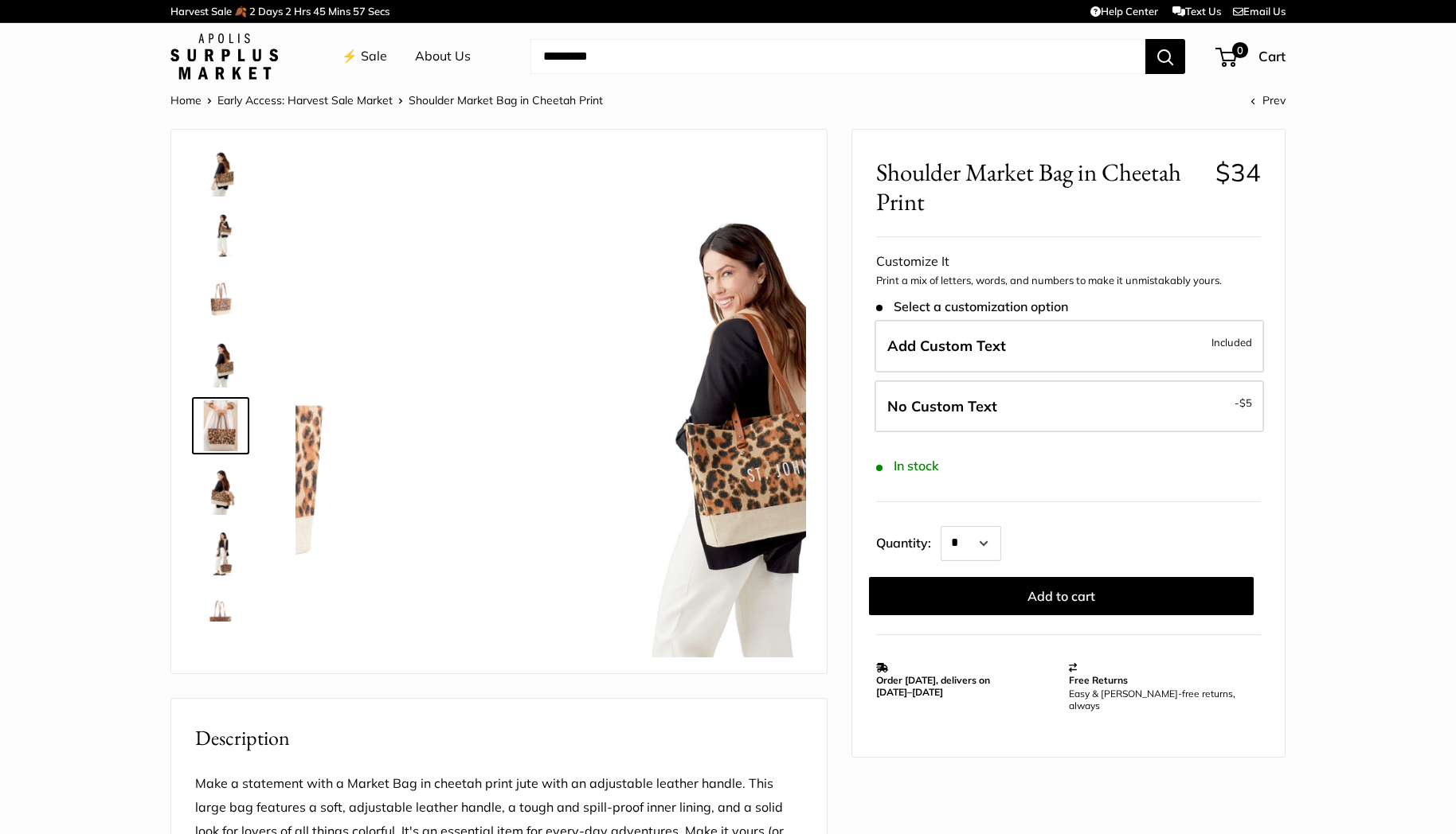
scroll to position [176, 0]
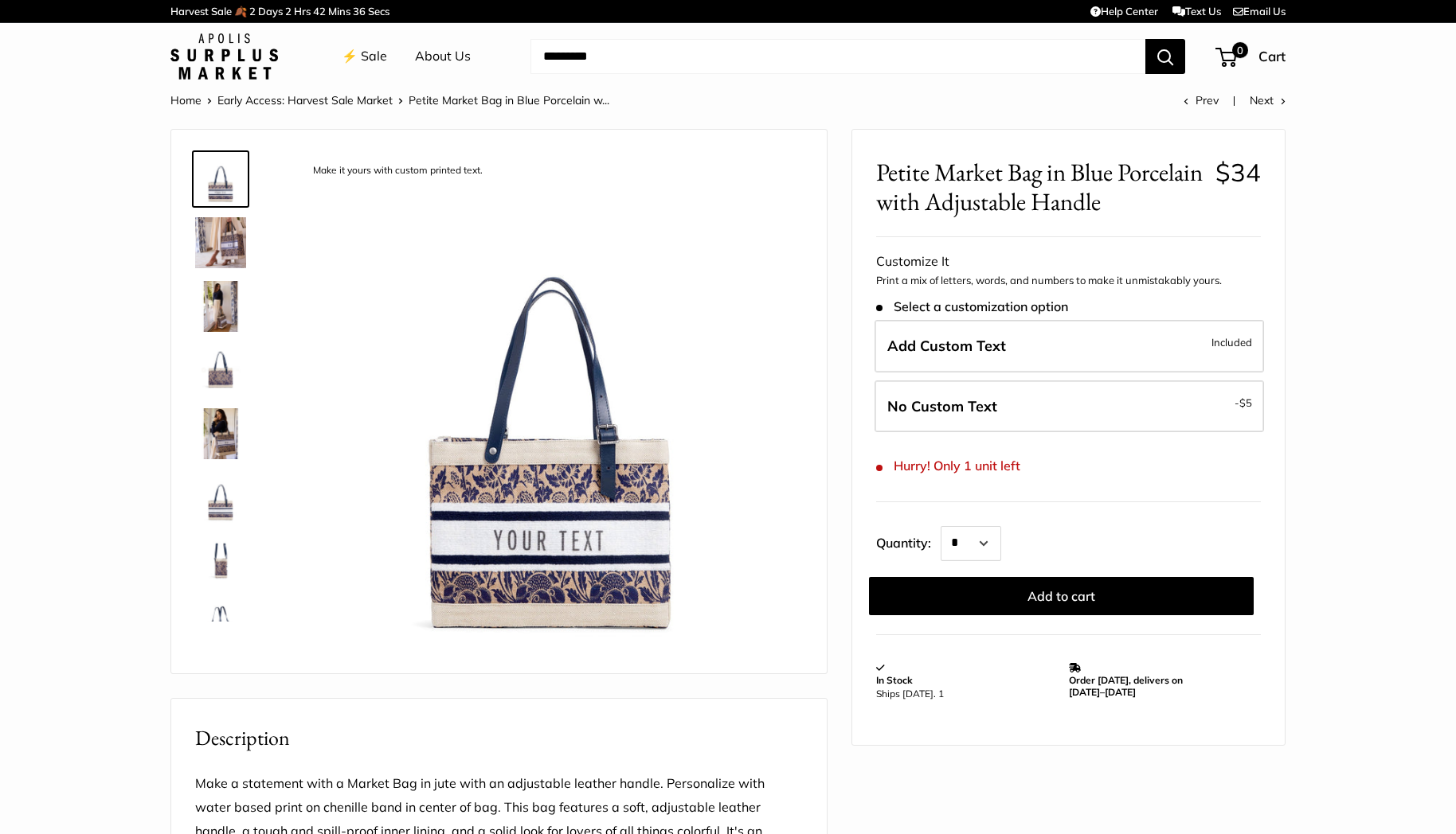
click at [218, 455] on img at bounding box center [220, 434] width 51 height 51
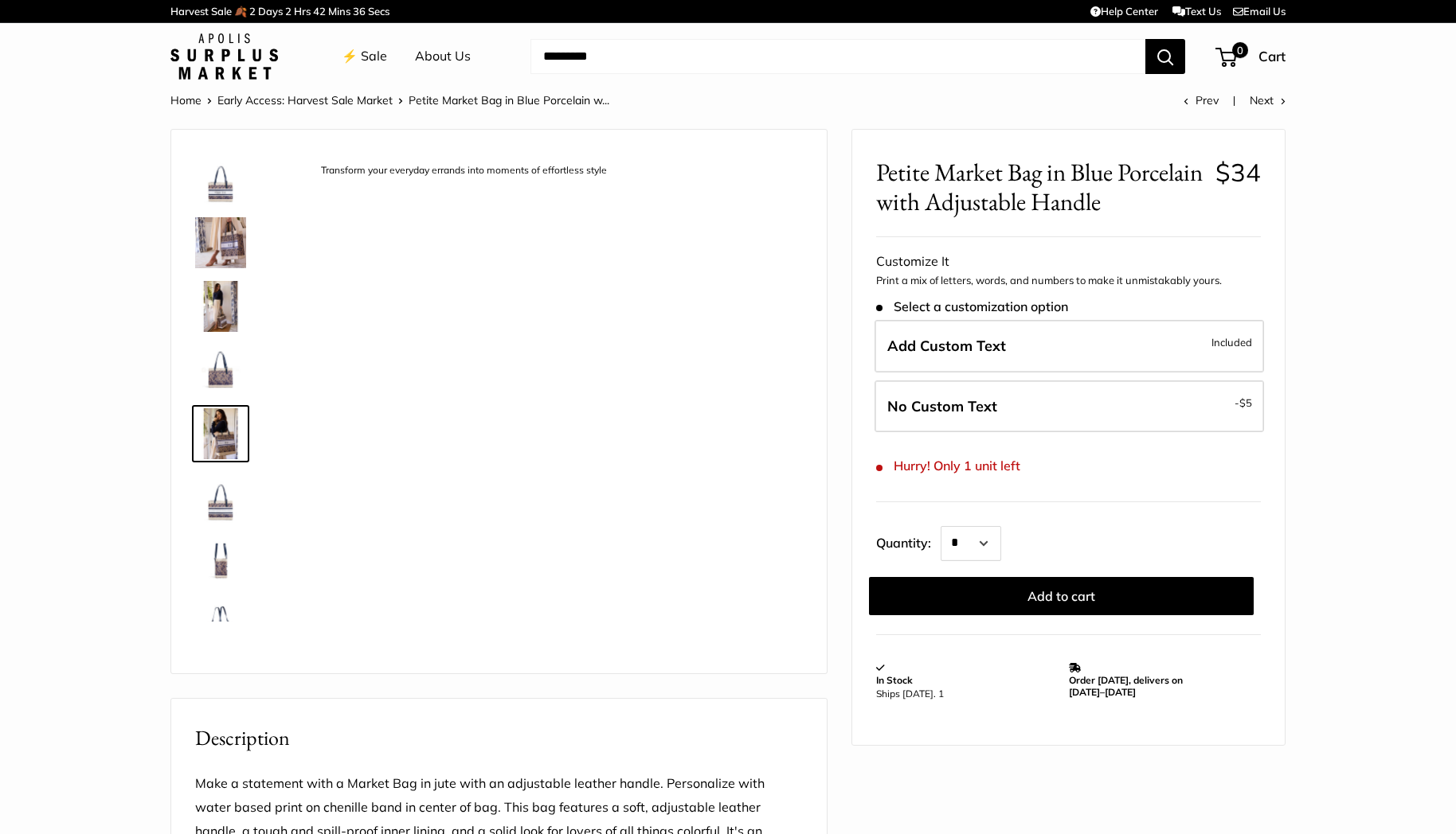
scroll to position [38, 0]
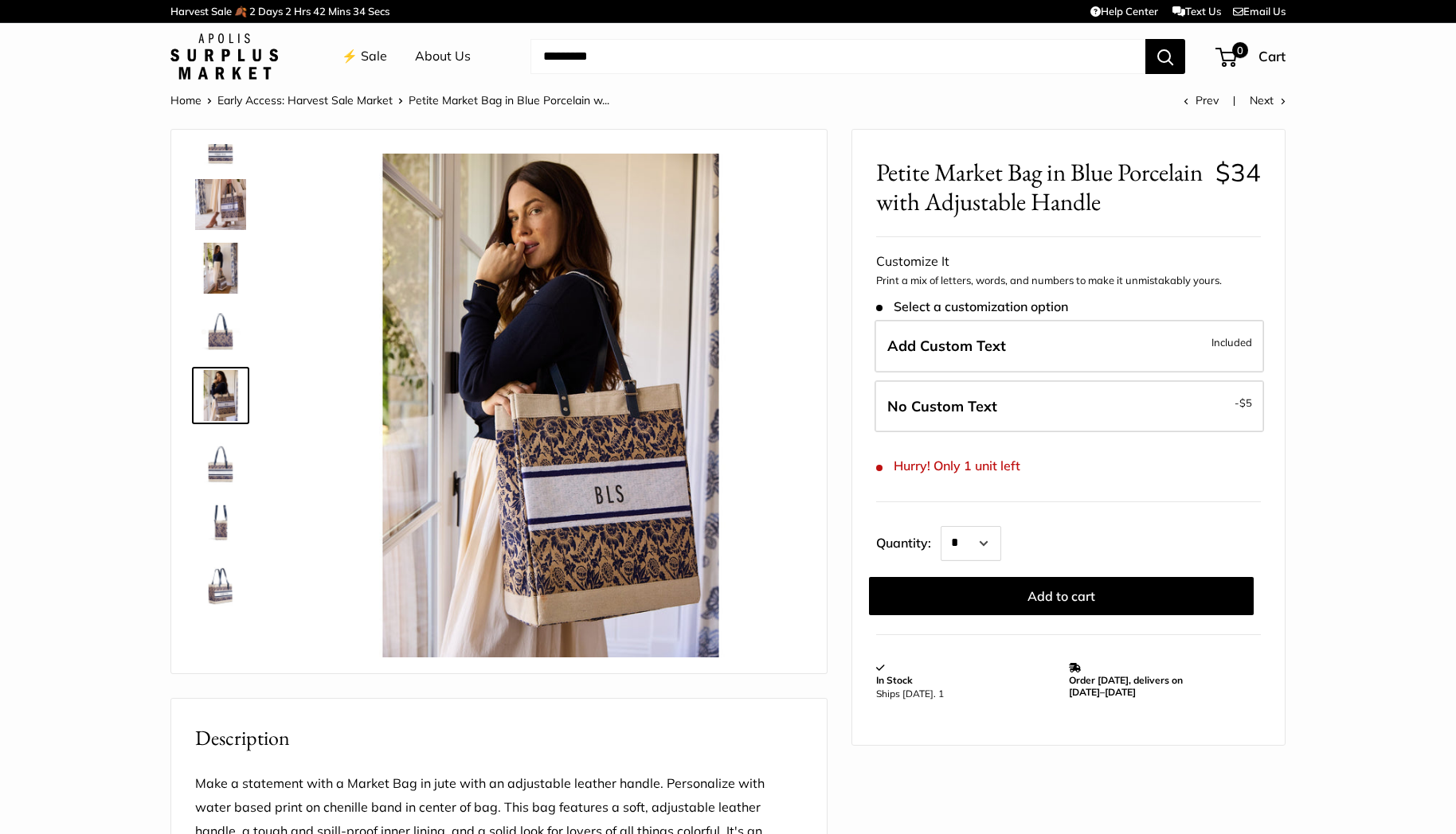
click at [220, 480] on img at bounding box center [220, 460] width 51 height 51
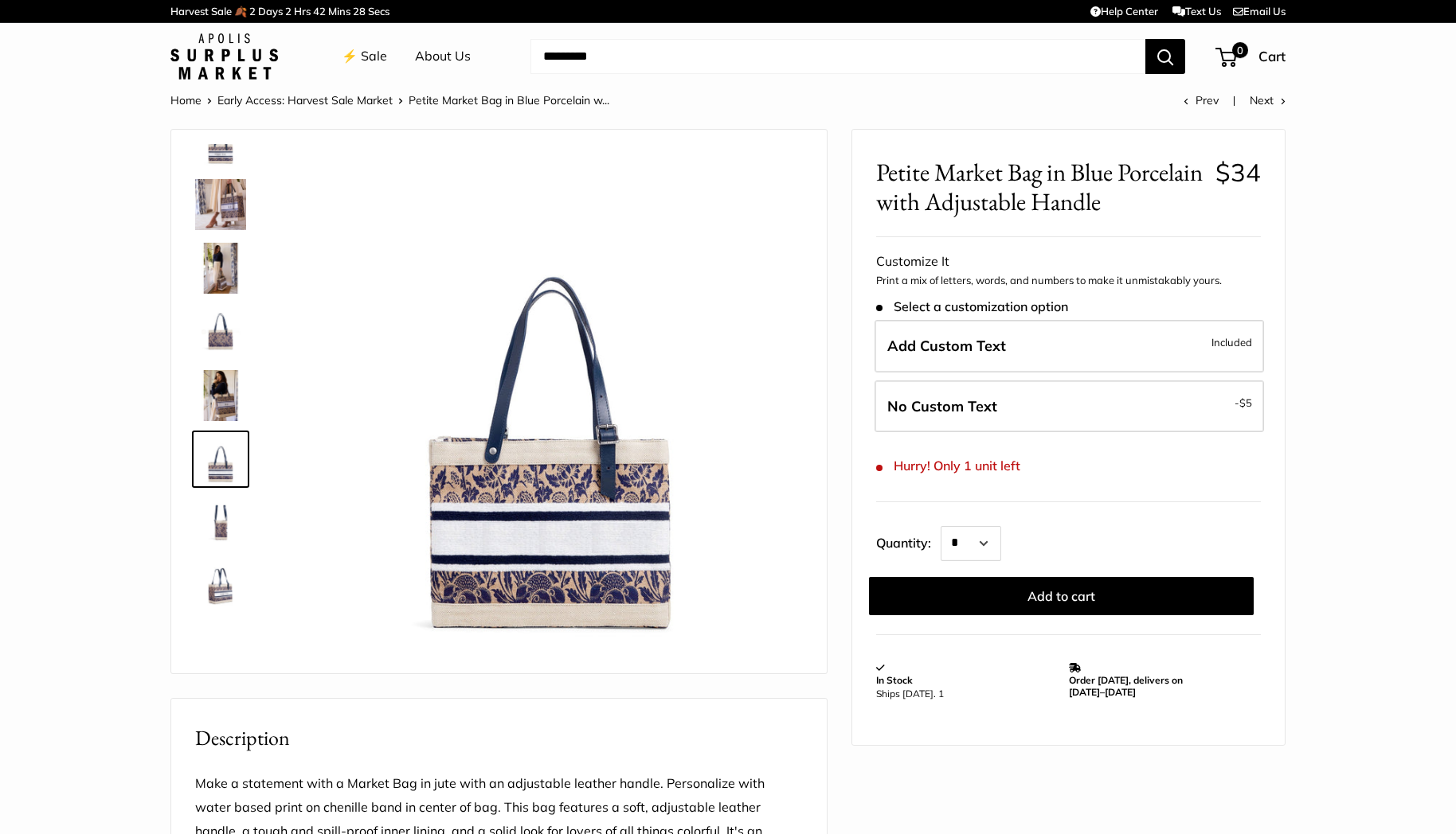
click at [215, 594] on img at bounding box center [220, 587] width 51 height 51
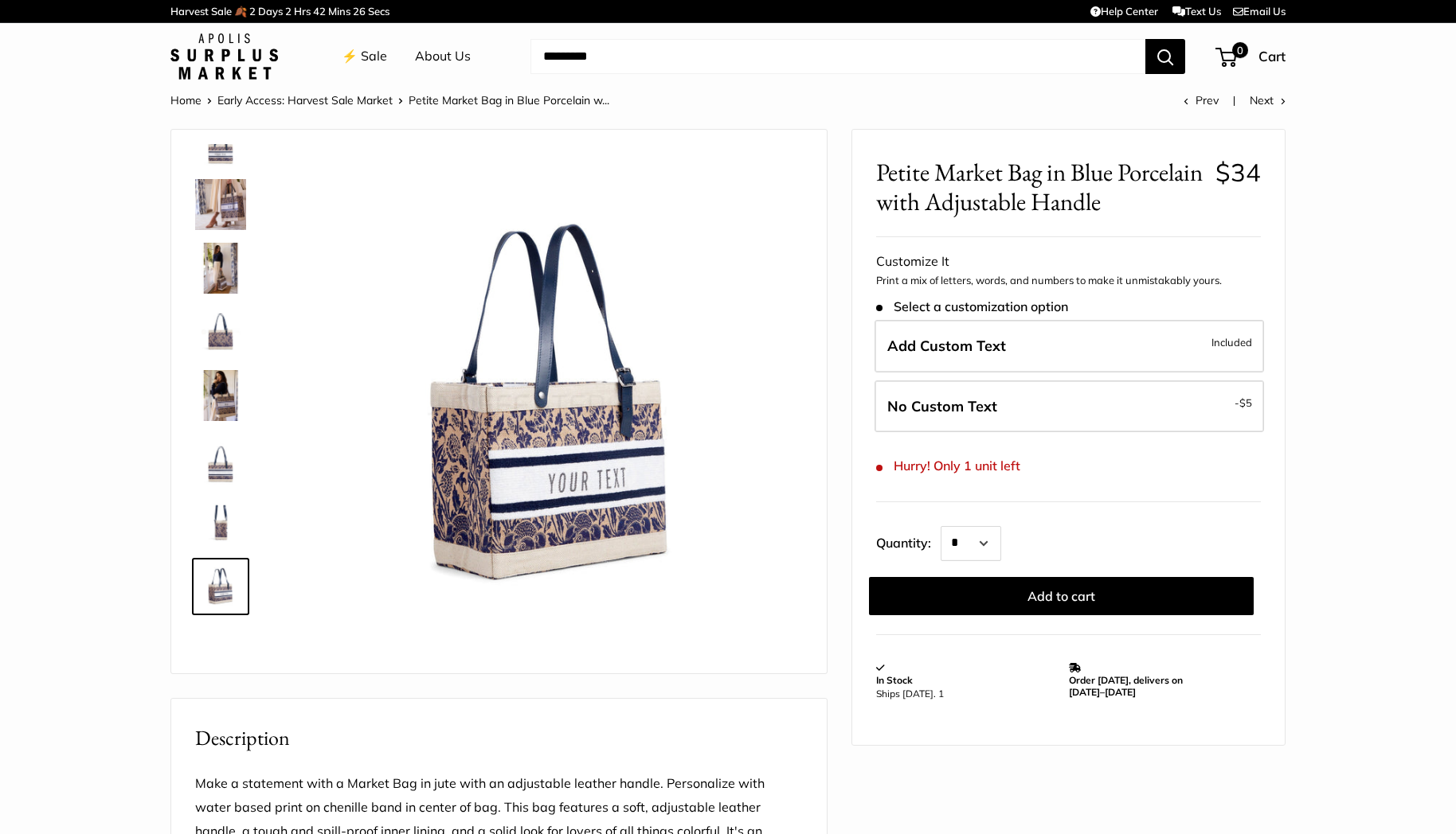
click at [225, 483] on img at bounding box center [220, 460] width 51 height 51
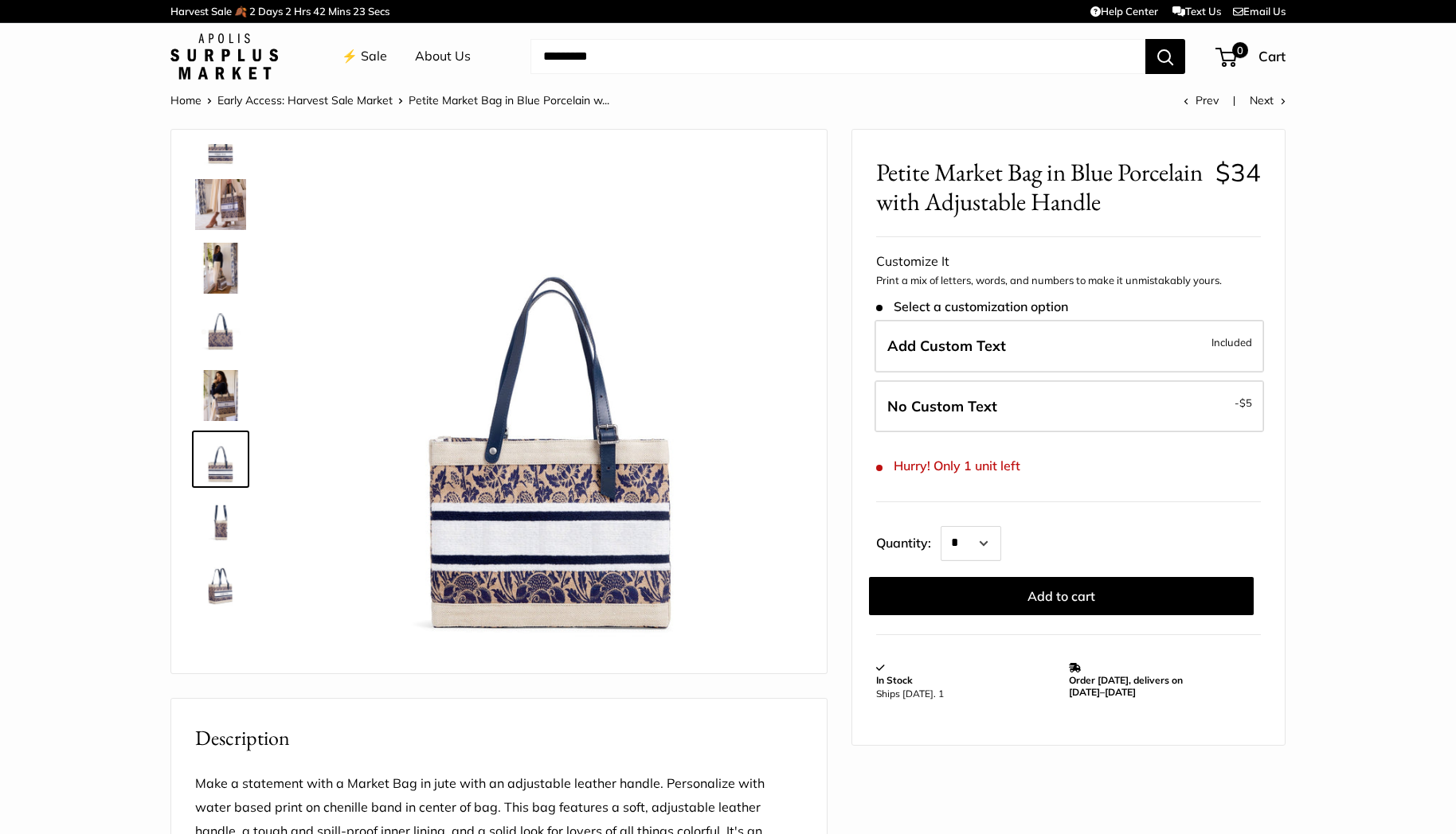
click at [207, 281] on img at bounding box center [220, 269] width 51 height 51
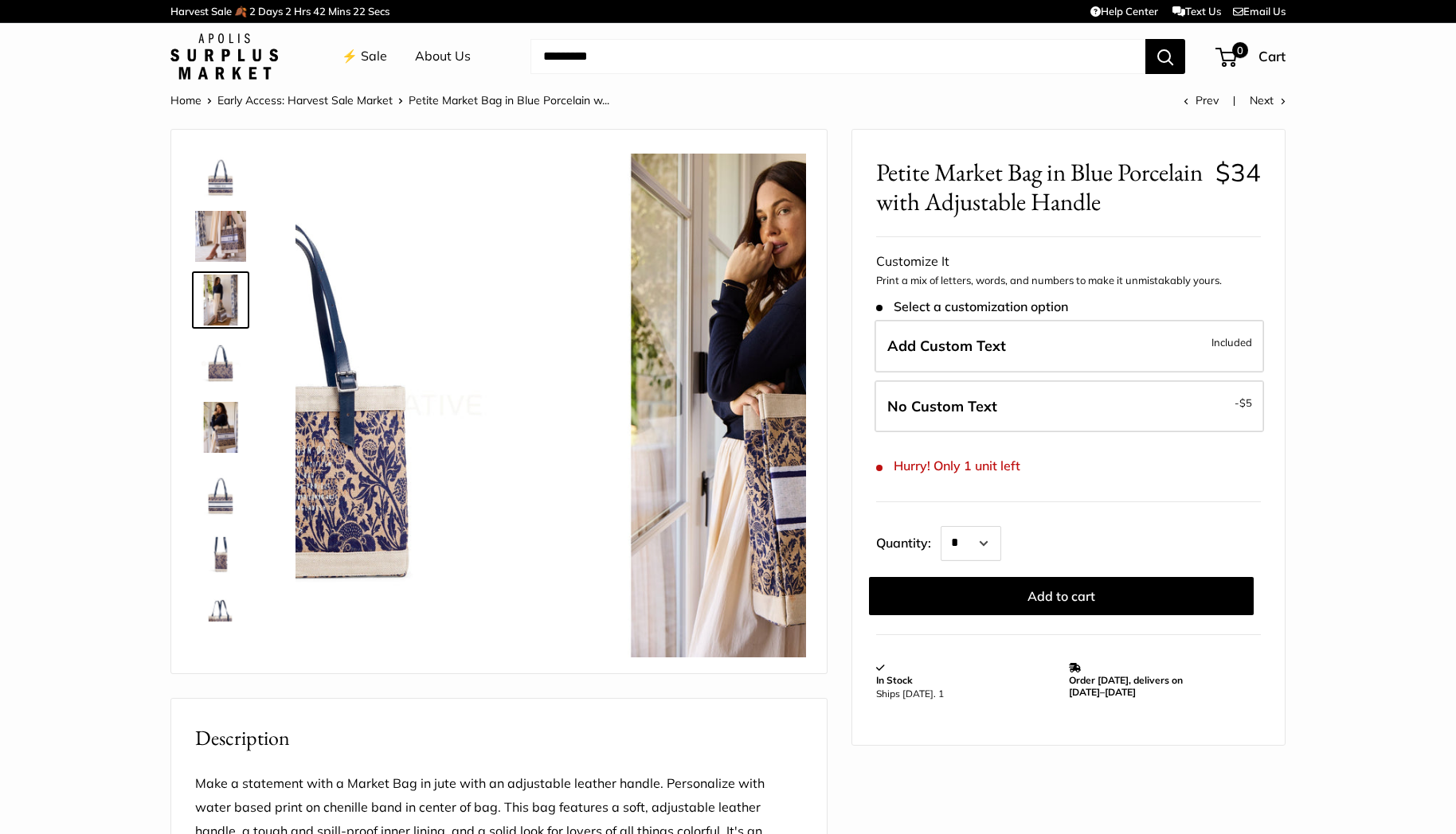
scroll to position [0, 0]
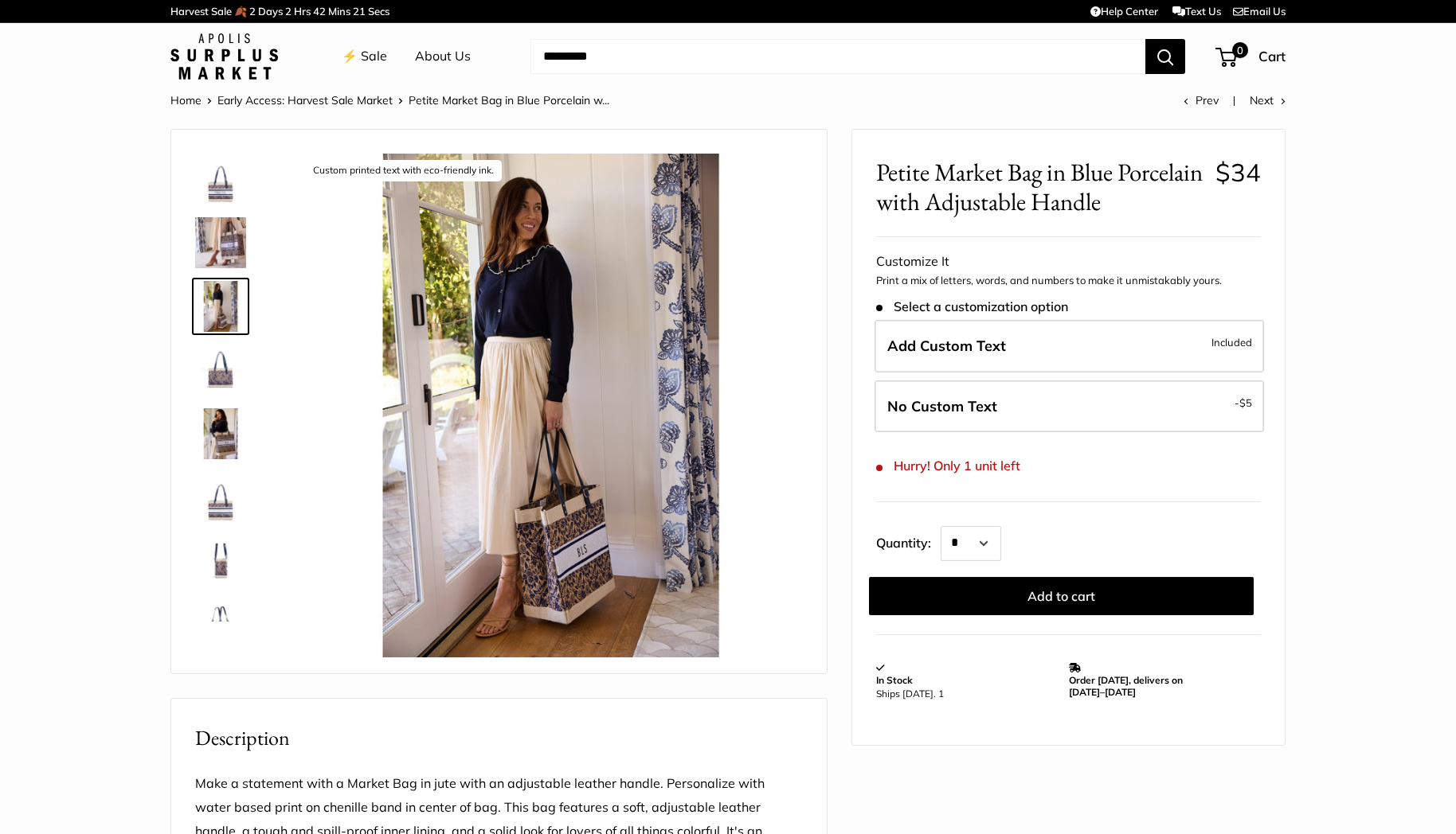
click at [204, 327] on img at bounding box center [220, 306] width 51 height 51
click at [206, 338] on div at bounding box center [227, 383] width 77 height 477
click at [219, 188] on img at bounding box center [220, 179] width 51 height 51
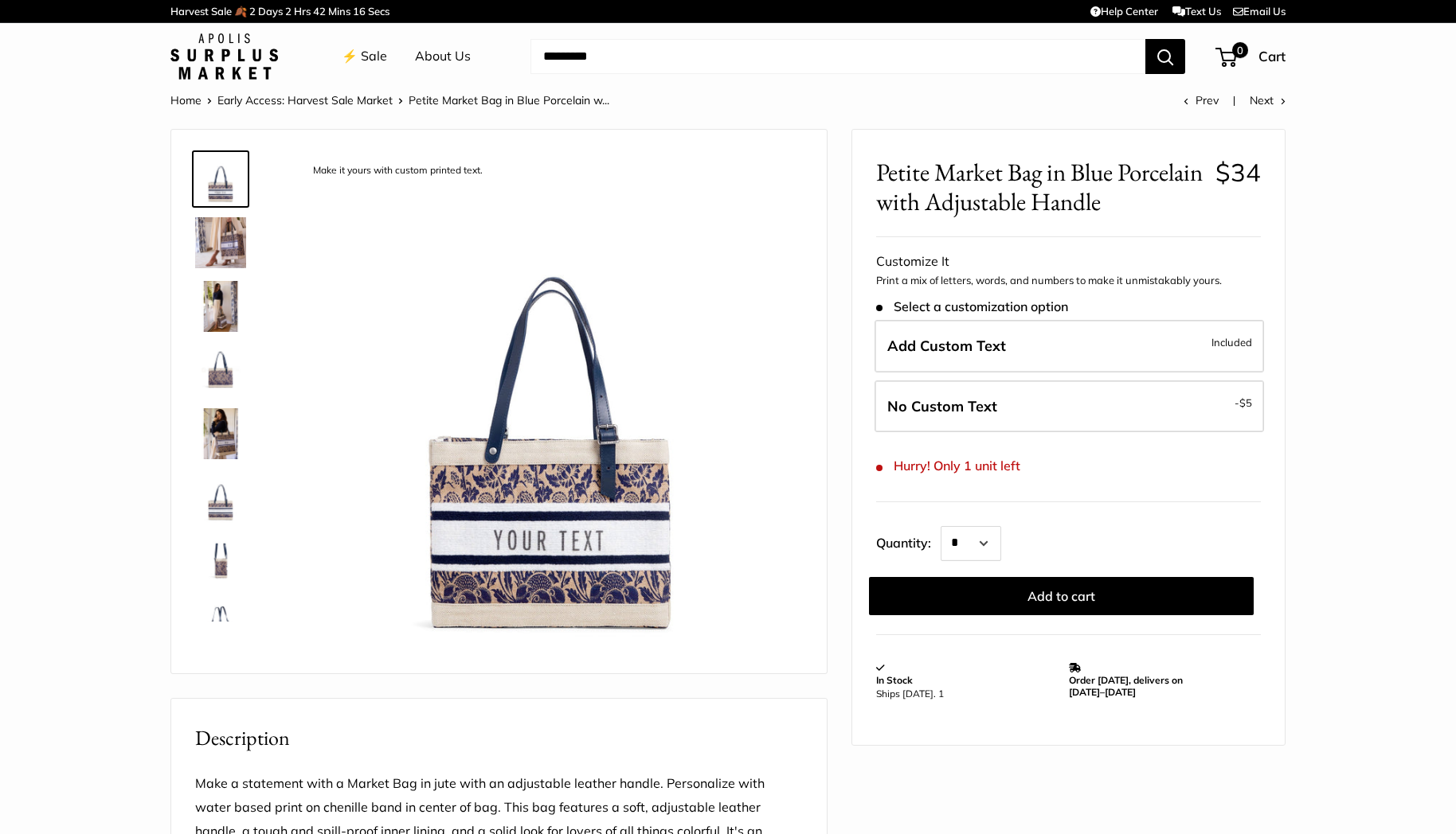
scroll to position [38, 0]
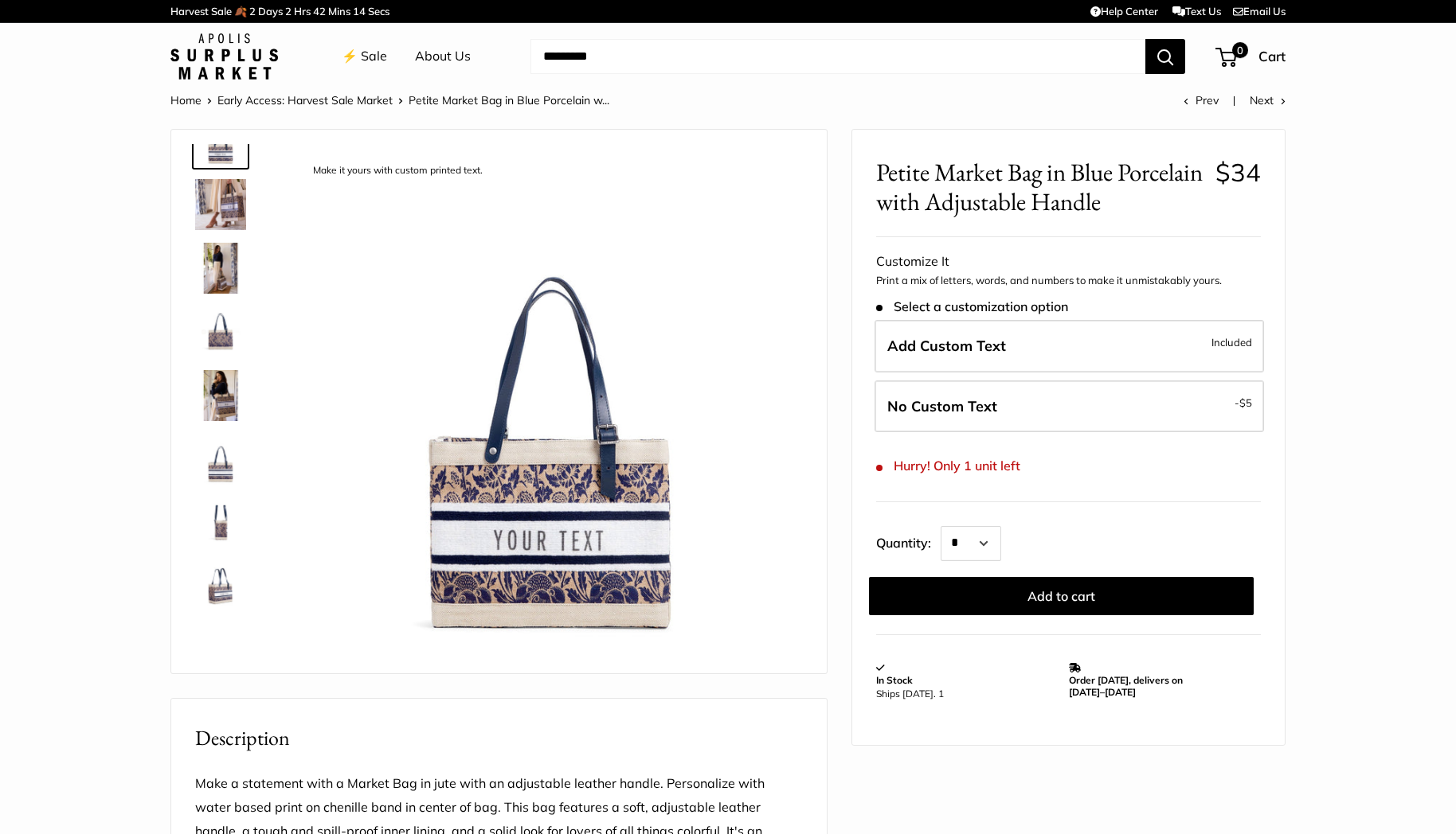
click at [210, 312] on img at bounding box center [220, 332] width 51 height 51
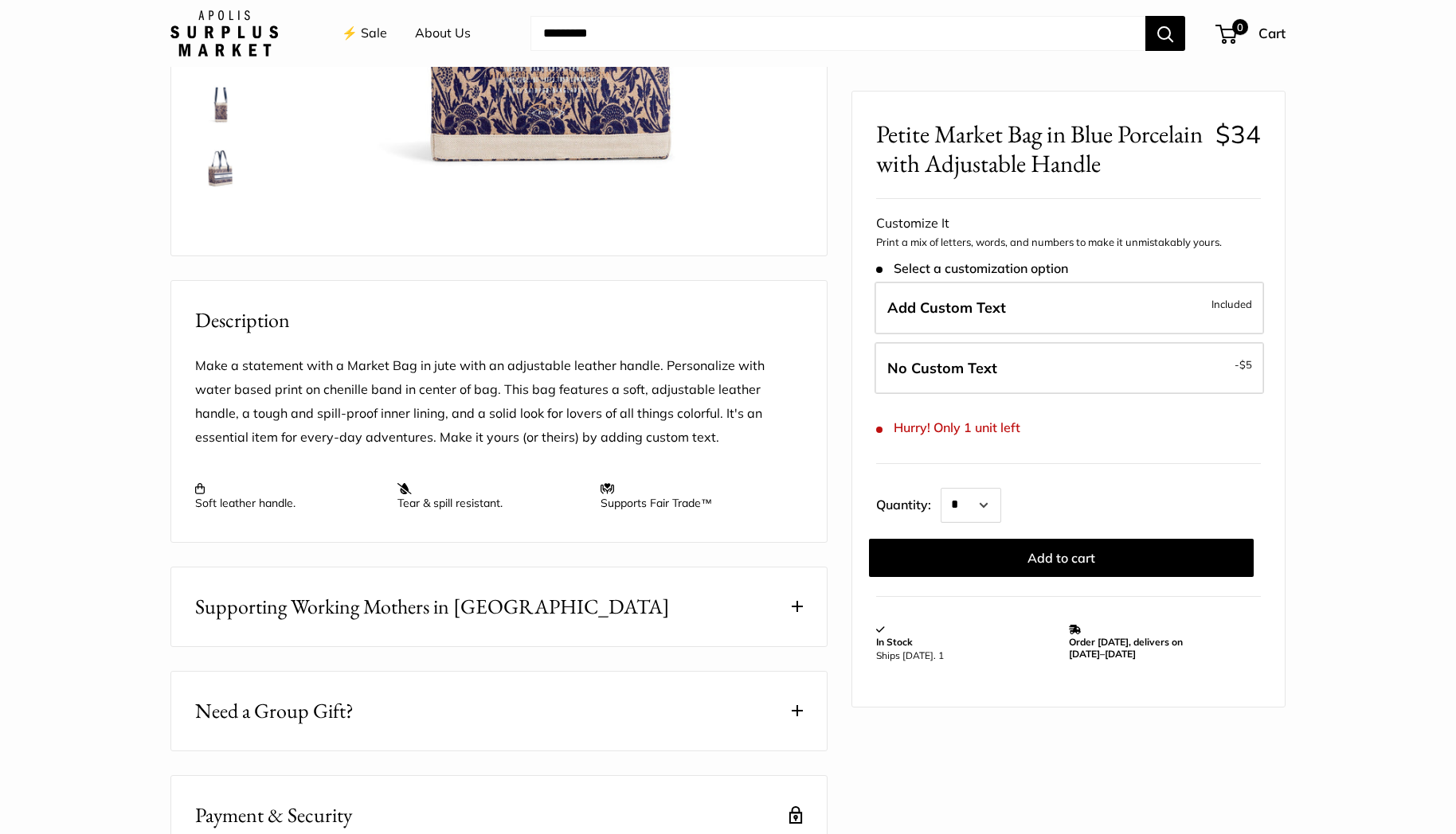
scroll to position [476, 0]
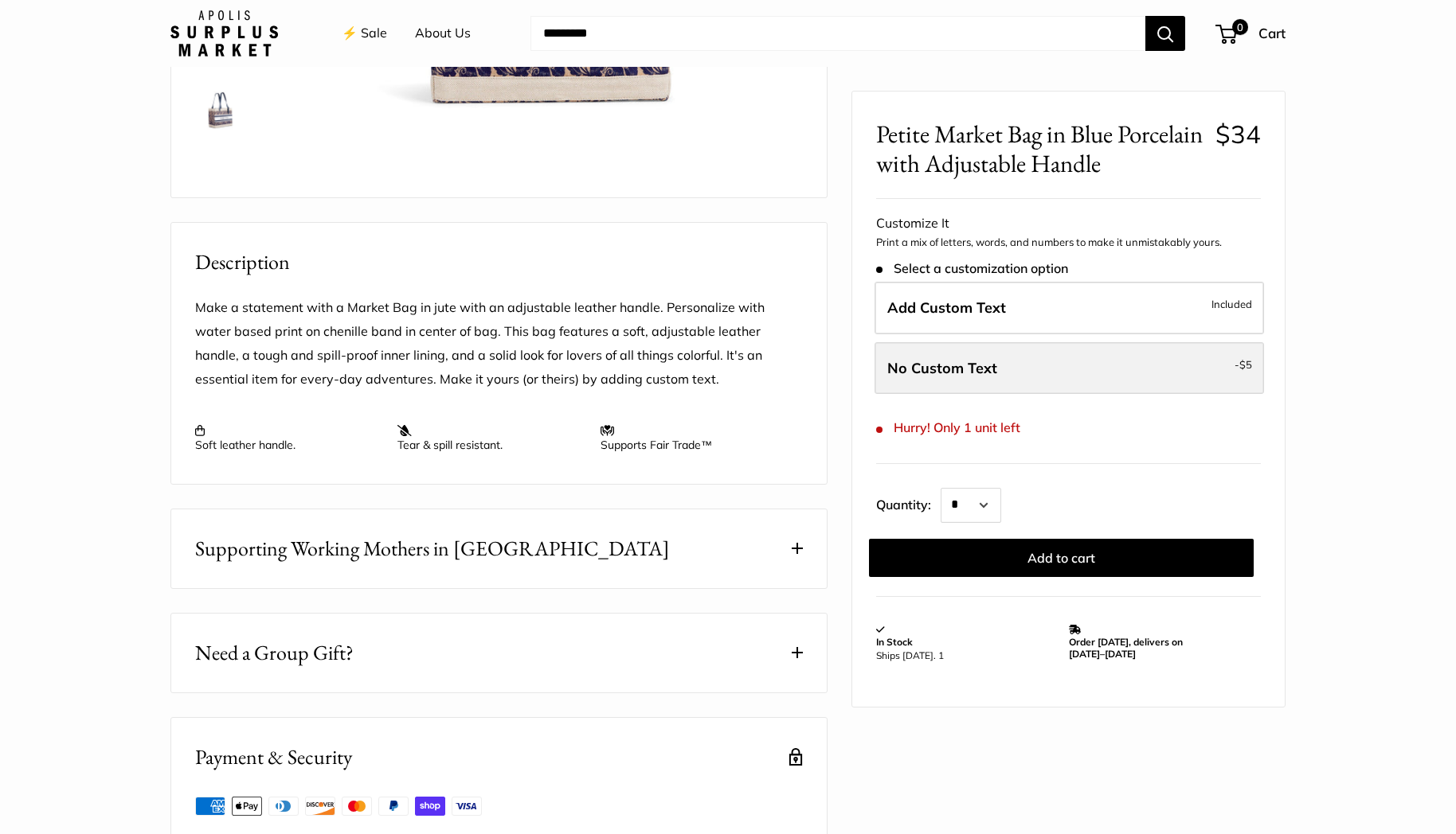
click at [1000, 382] on label "No Custom Text - $5" at bounding box center [1069, 368] width 390 height 52
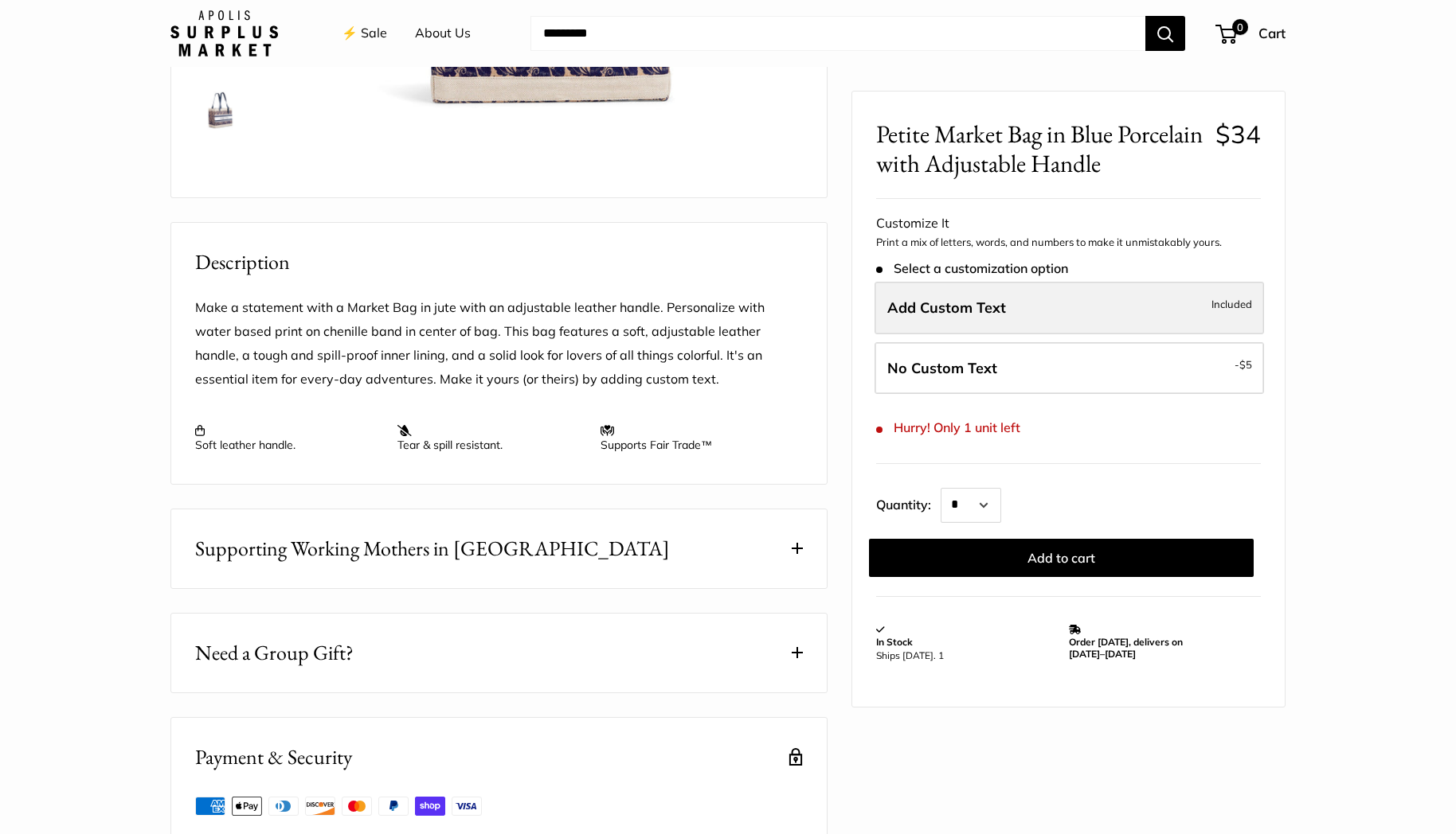
click at [1017, 304] on label "Add Custom Text Included" at bounding box center [1069, 307] width 390 height 52
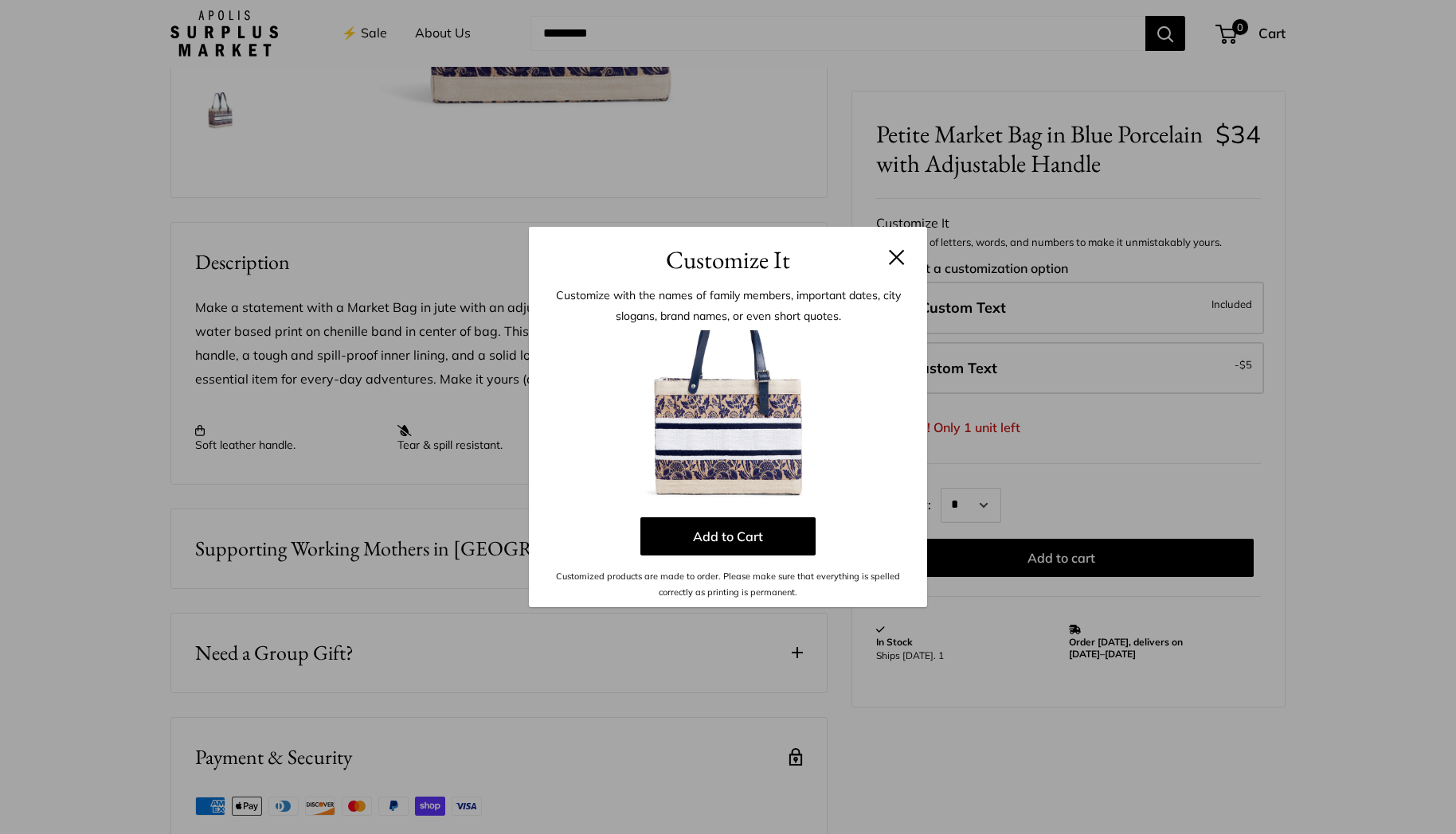
click at [898, 265] on h3 "Customize It" at bounding box center [727, 260] width 350 height 37
click at [898, 261] on button at bounding box center [896, 257] width 16 height 16
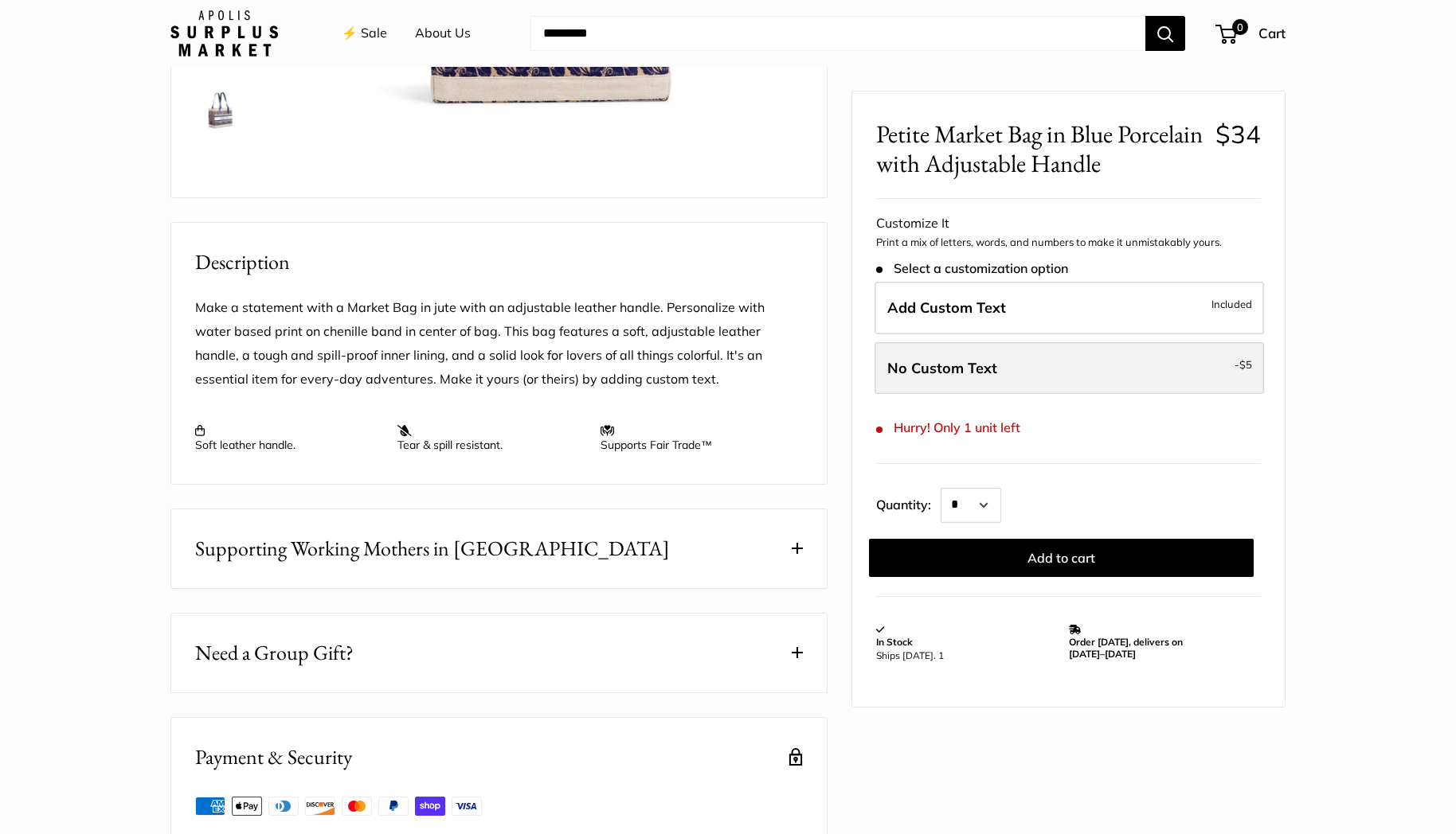
click at [1019, 361] on label "No Custom Text - $5" at bounding box center [1069, 368] width 390 height 52
click at [1183, 368] on label "No Custom Text - $5" at bounding box center [1069, 368] width 390 height 52
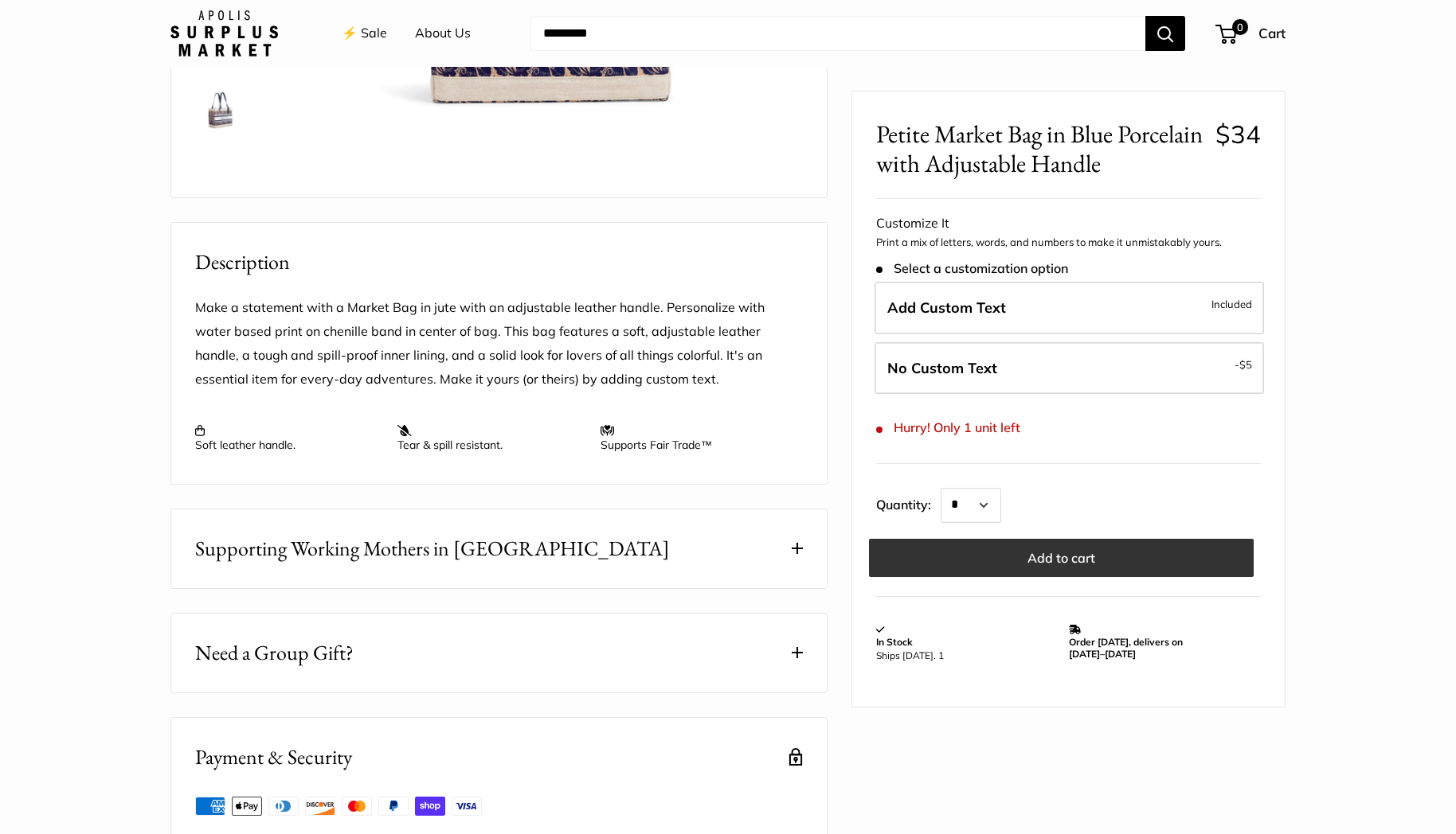
click at [1140, 564] on button "Add to cart" at bounding box center [1061, 558] width 385 height 38
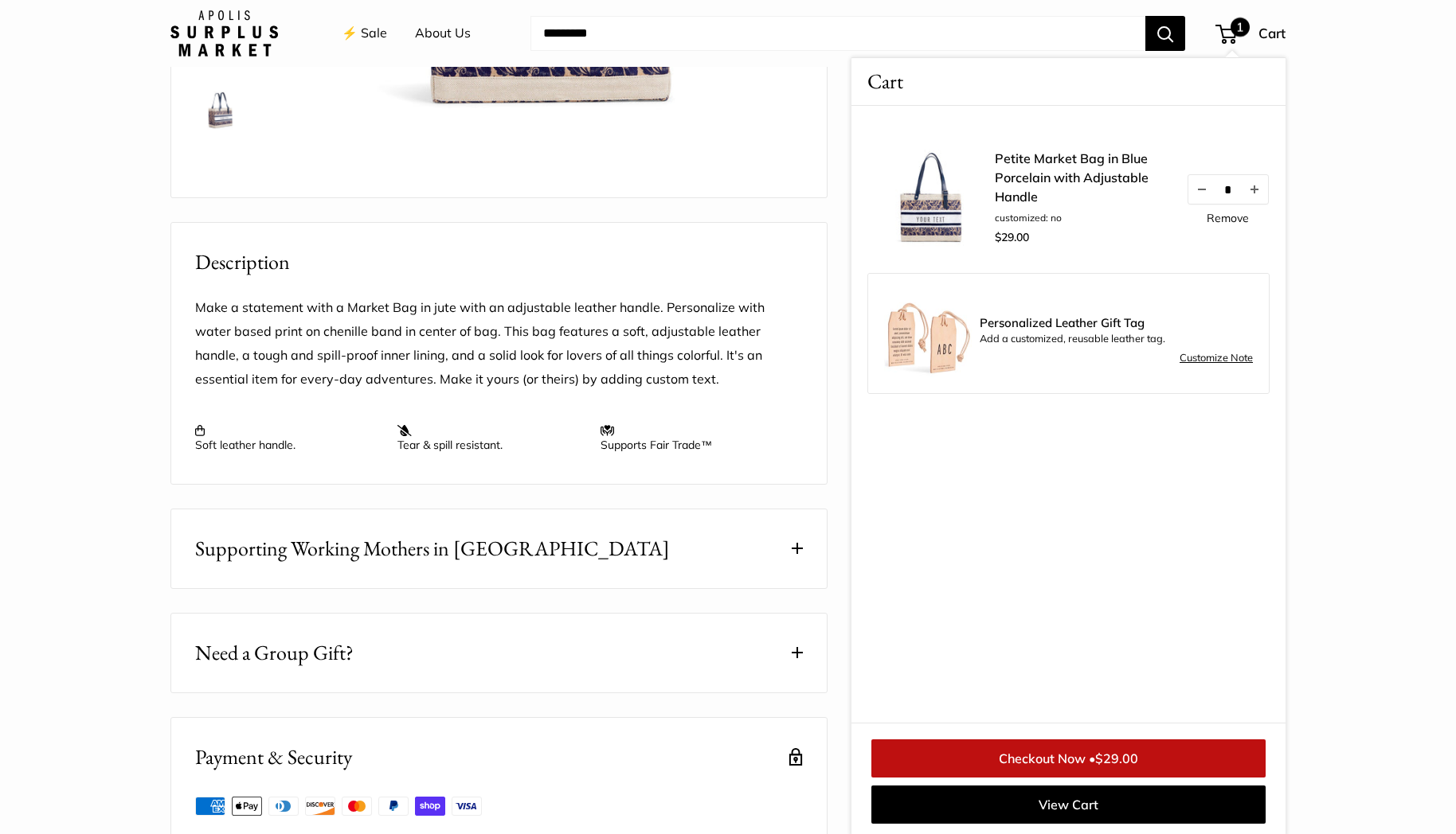
click at [1045, 764] on link "Checkout Now • $29.00" at bounding box center [1068, 759] width 394 height 38
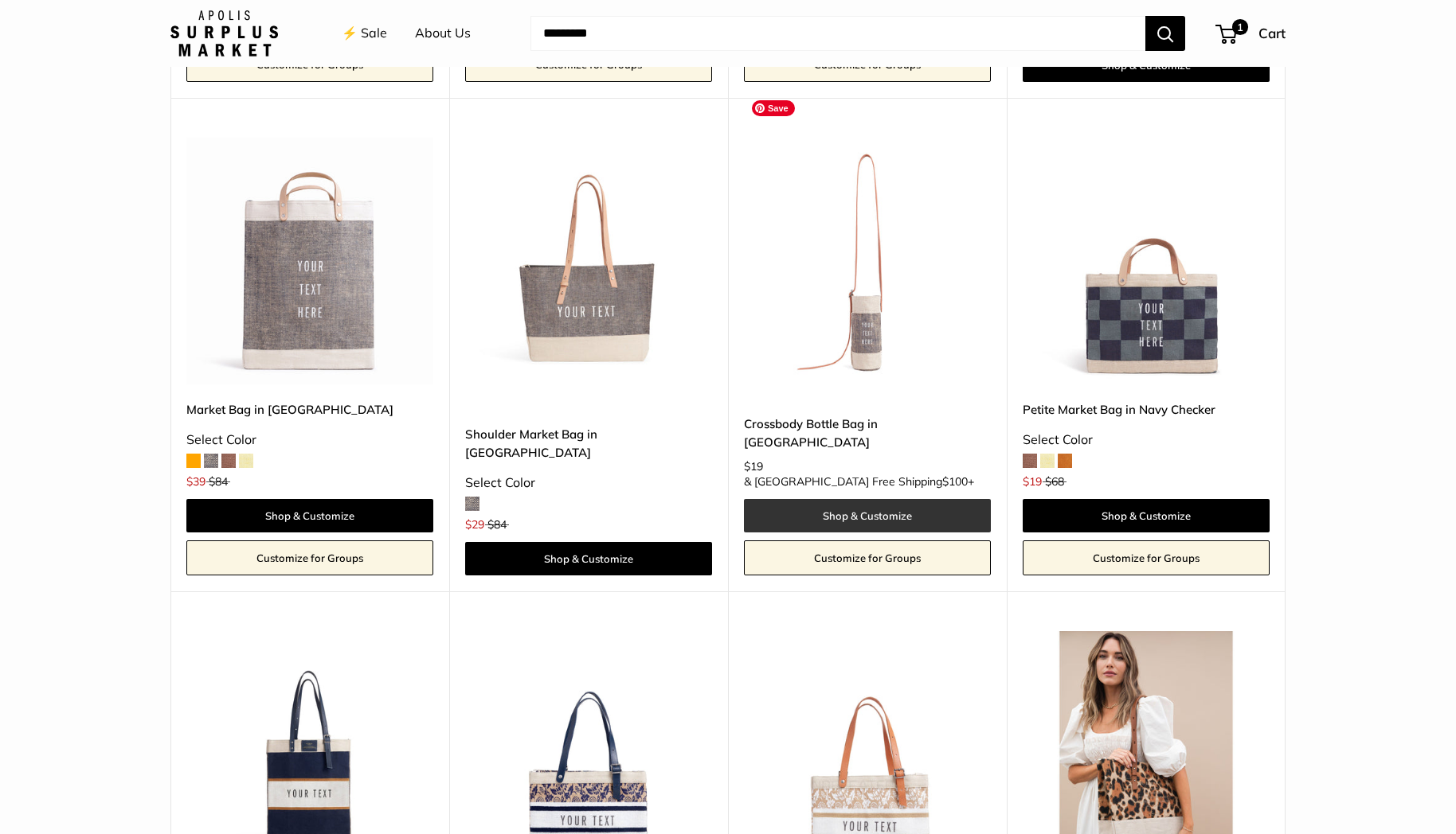
scroll to position [3950, 0]
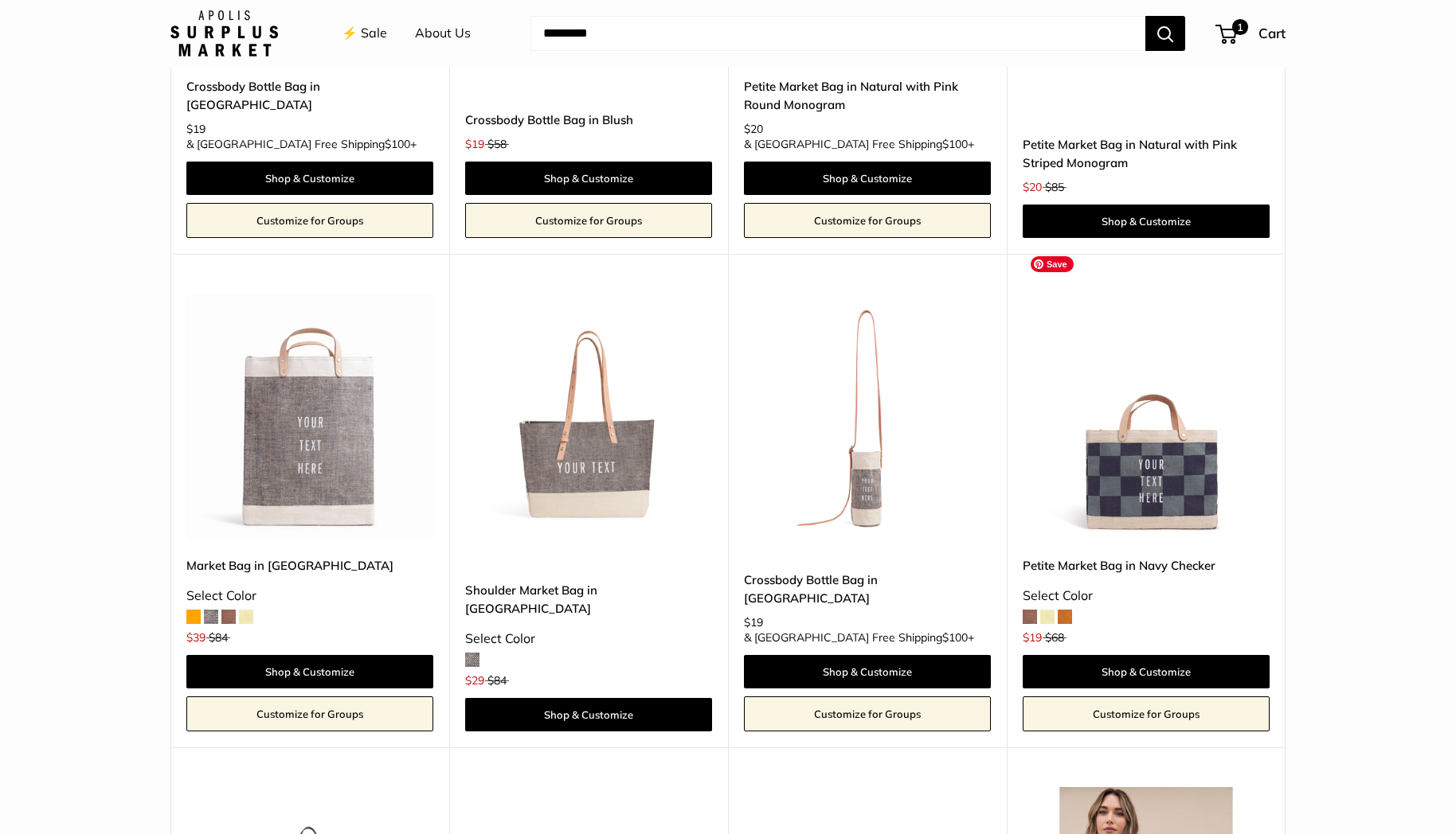
click at [0, 0] on img at bounding box center [0, 0] width 0 height 0
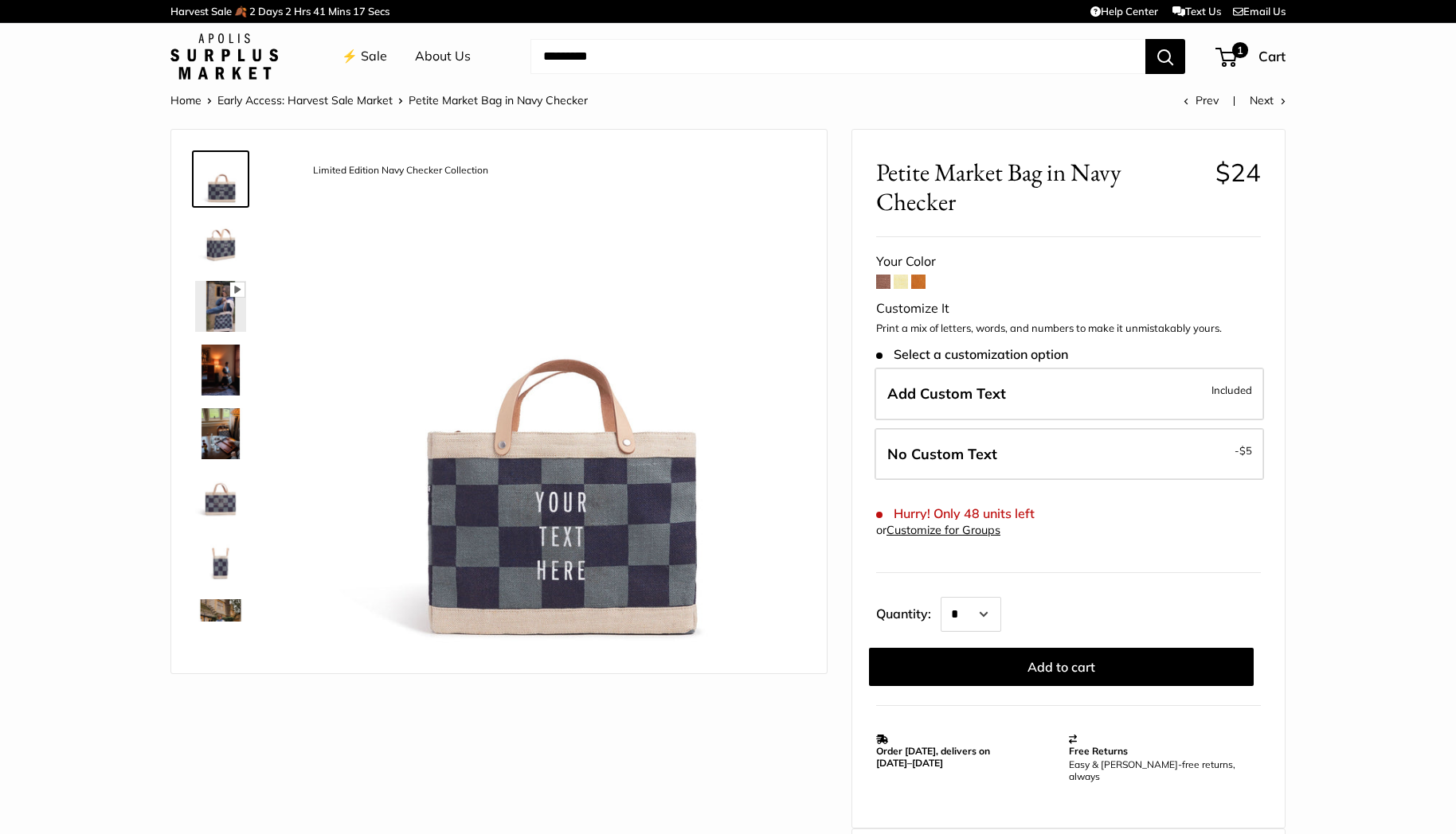
click at [882, 280] on span at bounding box center [883, 282] width 15 height 15
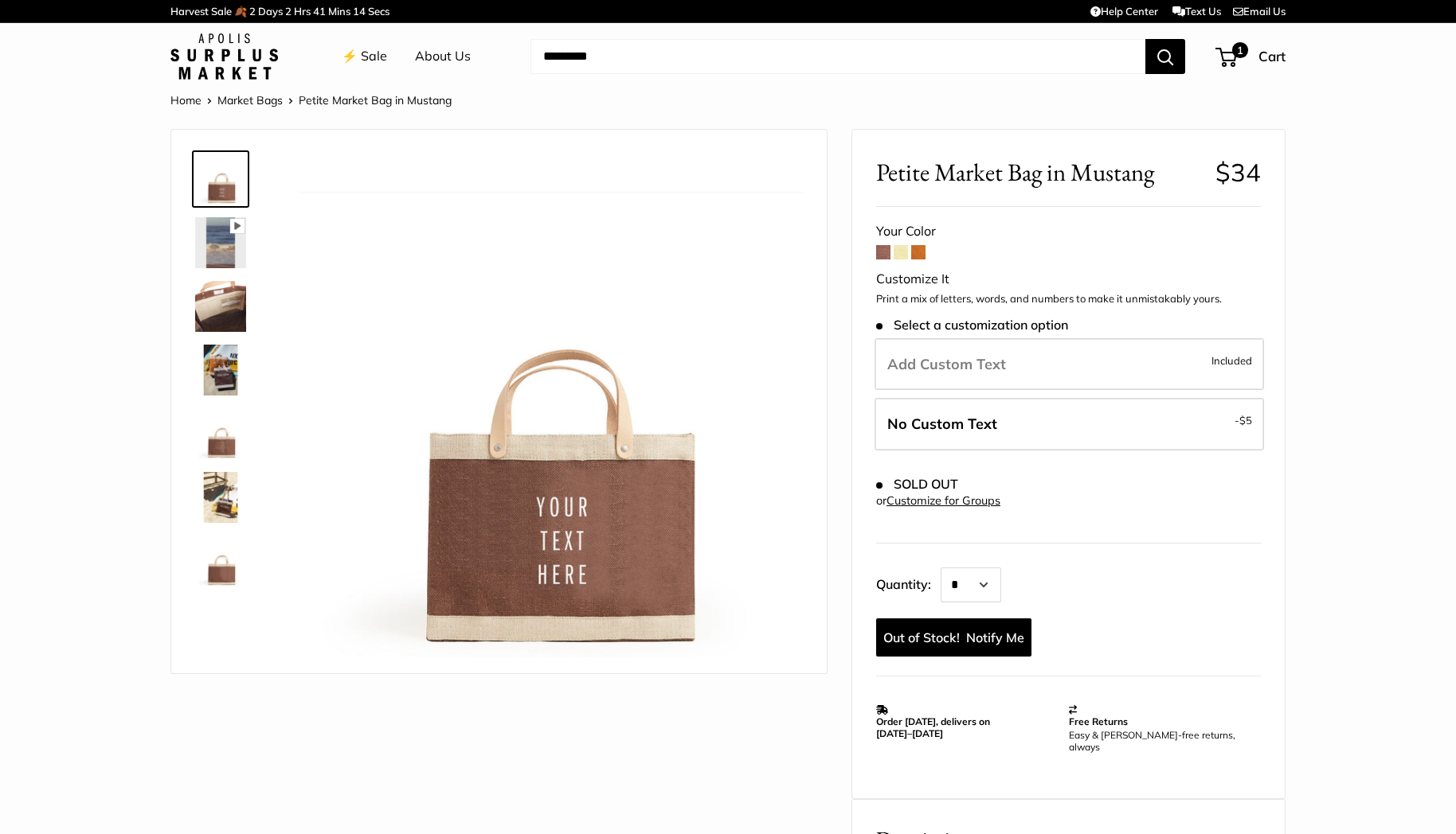
click at [918, 252] on span at bounding box center [918, 252] width 15 height 15
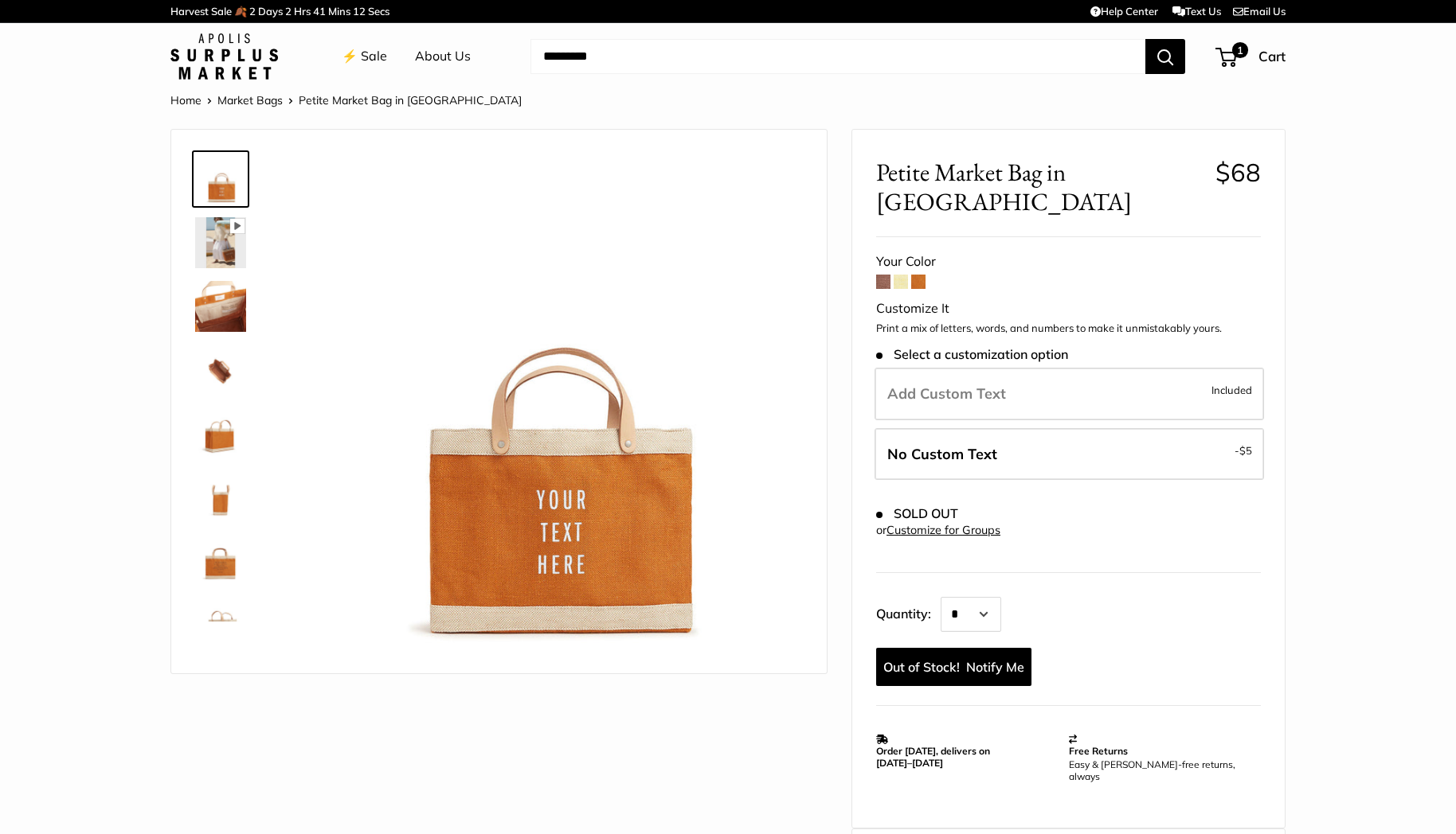
click at [900, 274] on span at bounding box center [901, 282] width 15 height 15
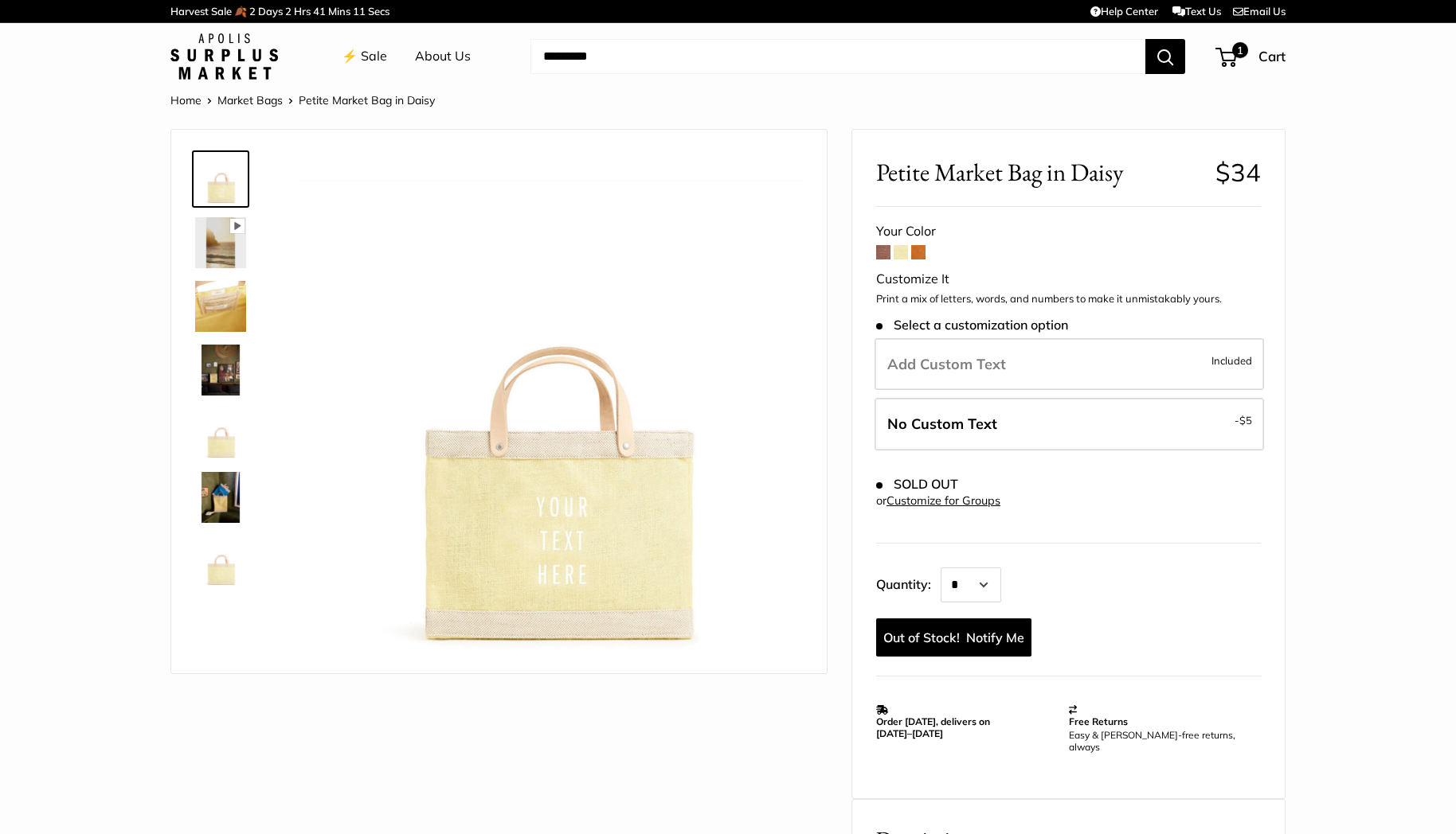
click at [880, 255] on span at bounding box center [883, 252] width 15 height 15
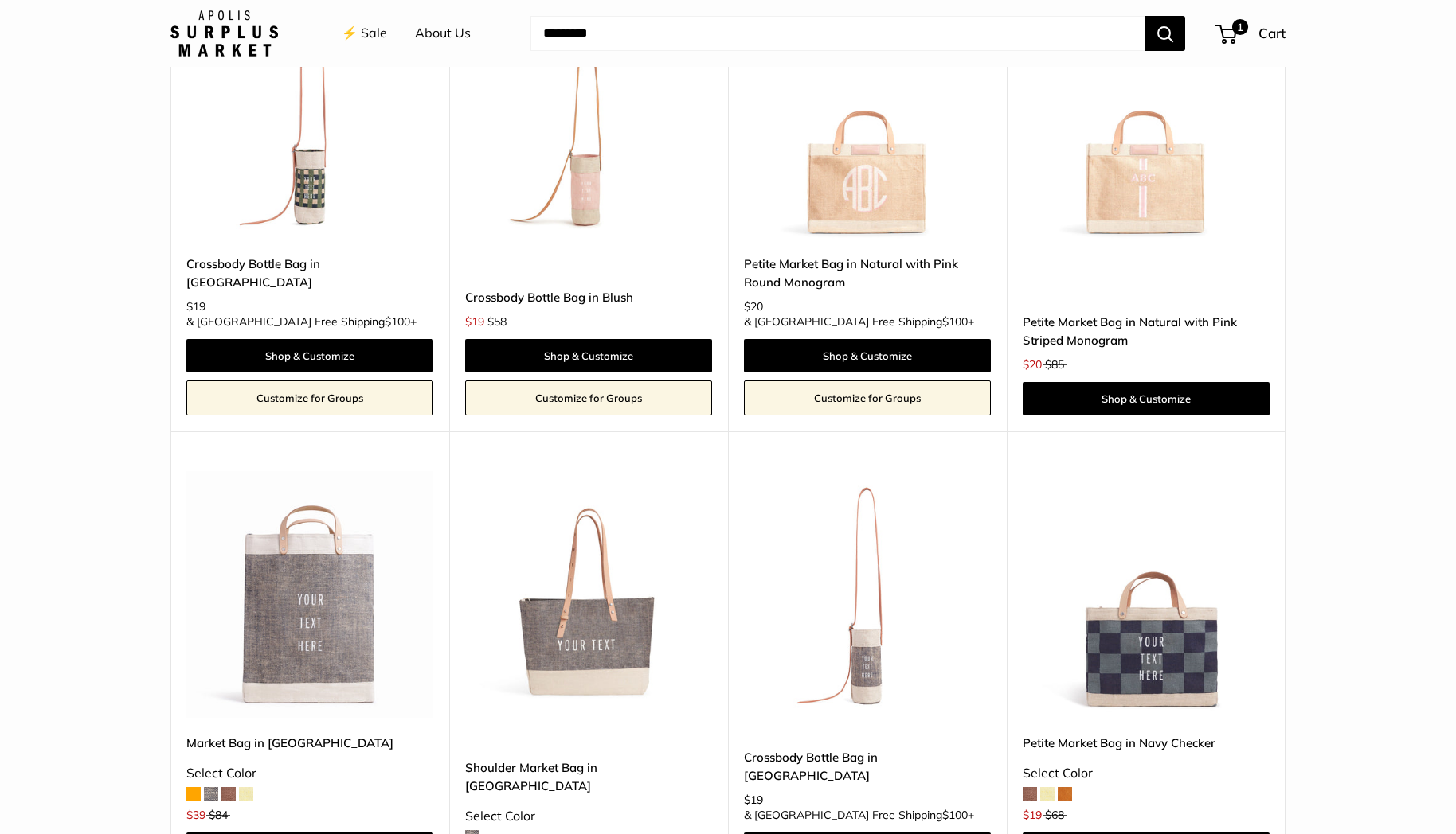
scroll to position [3778, 0]
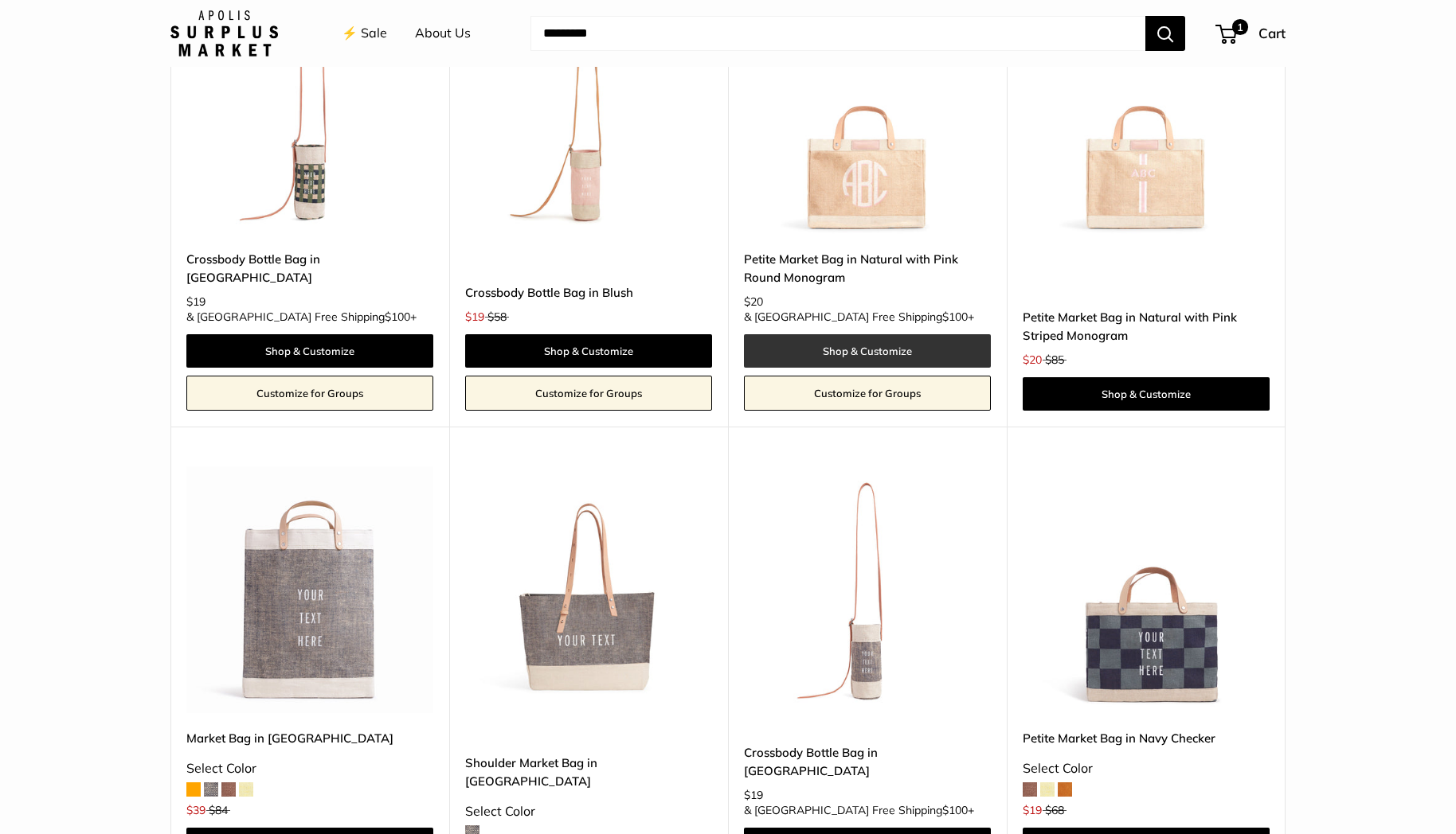
click at [896, 335] on link "Shop & Customize" at bounding box center [867, 351] width 247 height 34
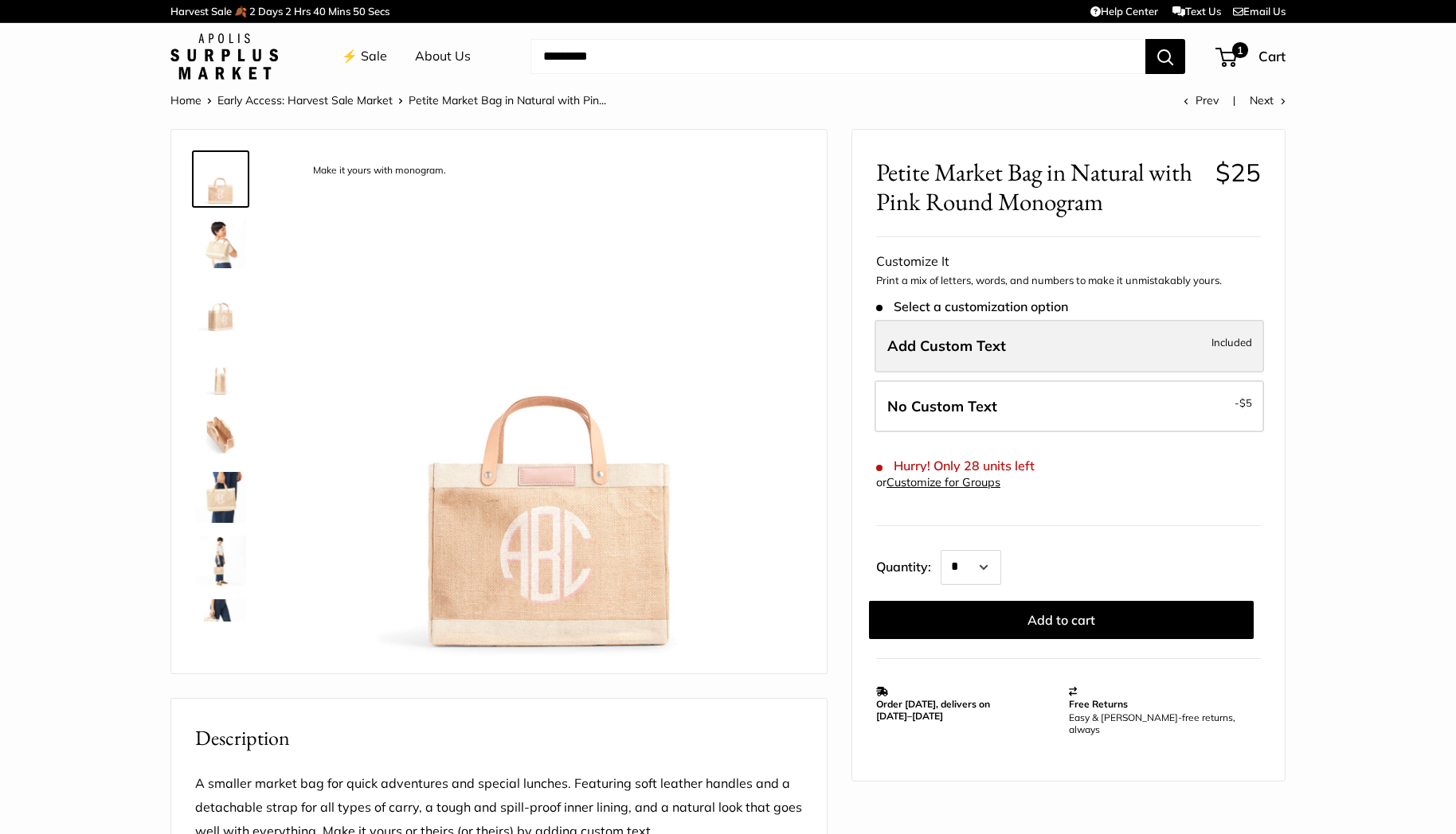
click at [918, 348] on span "Add Custom Text" at bounding box center [947, 346] width 119 height 18
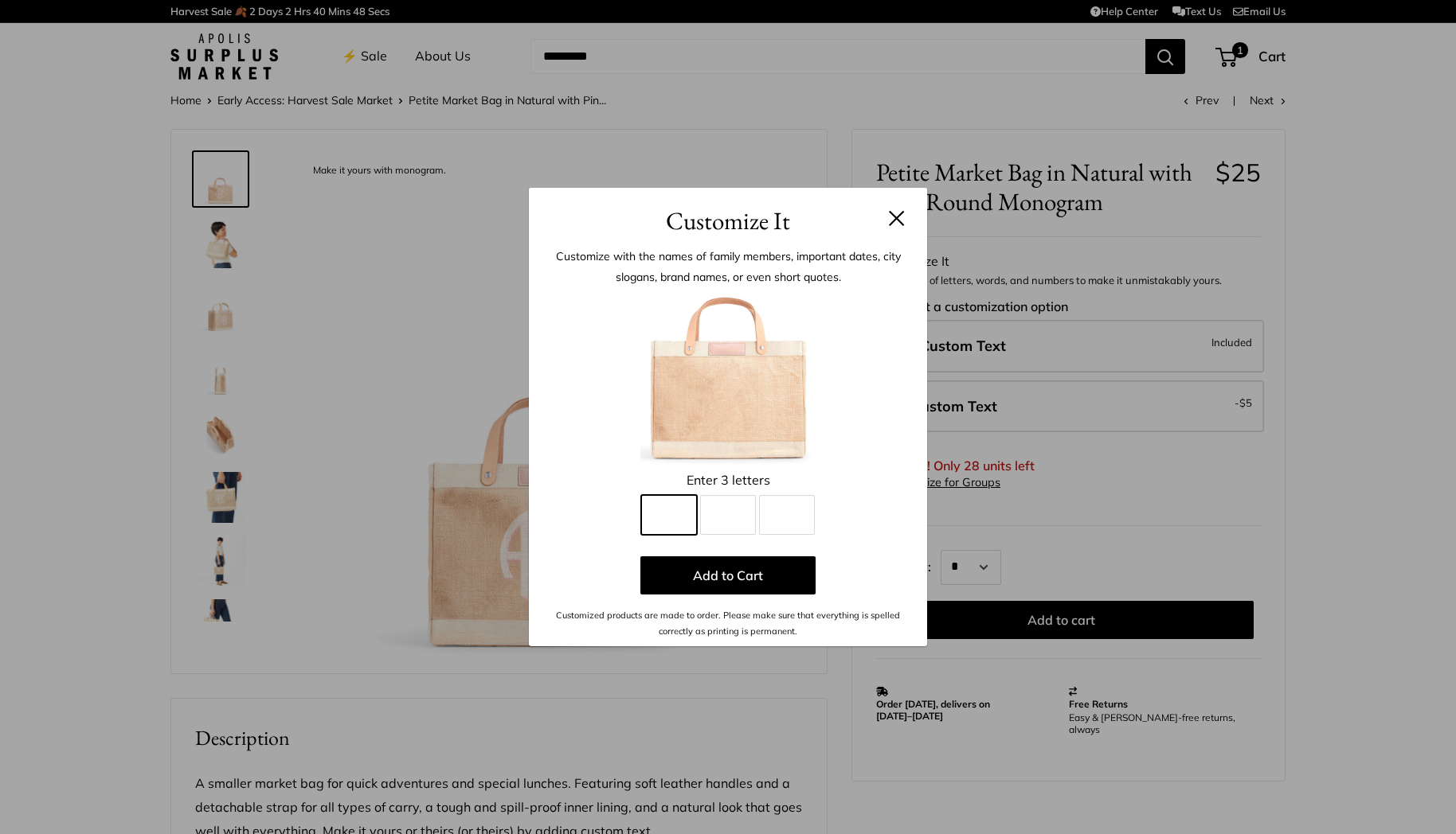
click at [695, 514] on input "Line 1" at bounding box center [669, 516] width 56 height 40
type input "*"
click at [731, 513] on input "Line 2" at bounding box center [727, 516] width 56 height 40
click at [787, 515] on input "Line 3" at bounding box center [787, 516] width 56 height 40
drag, startPoint x: 738, startPoint y: 517, endPoint x: 725, endPoint y: 518, distance: 13.0
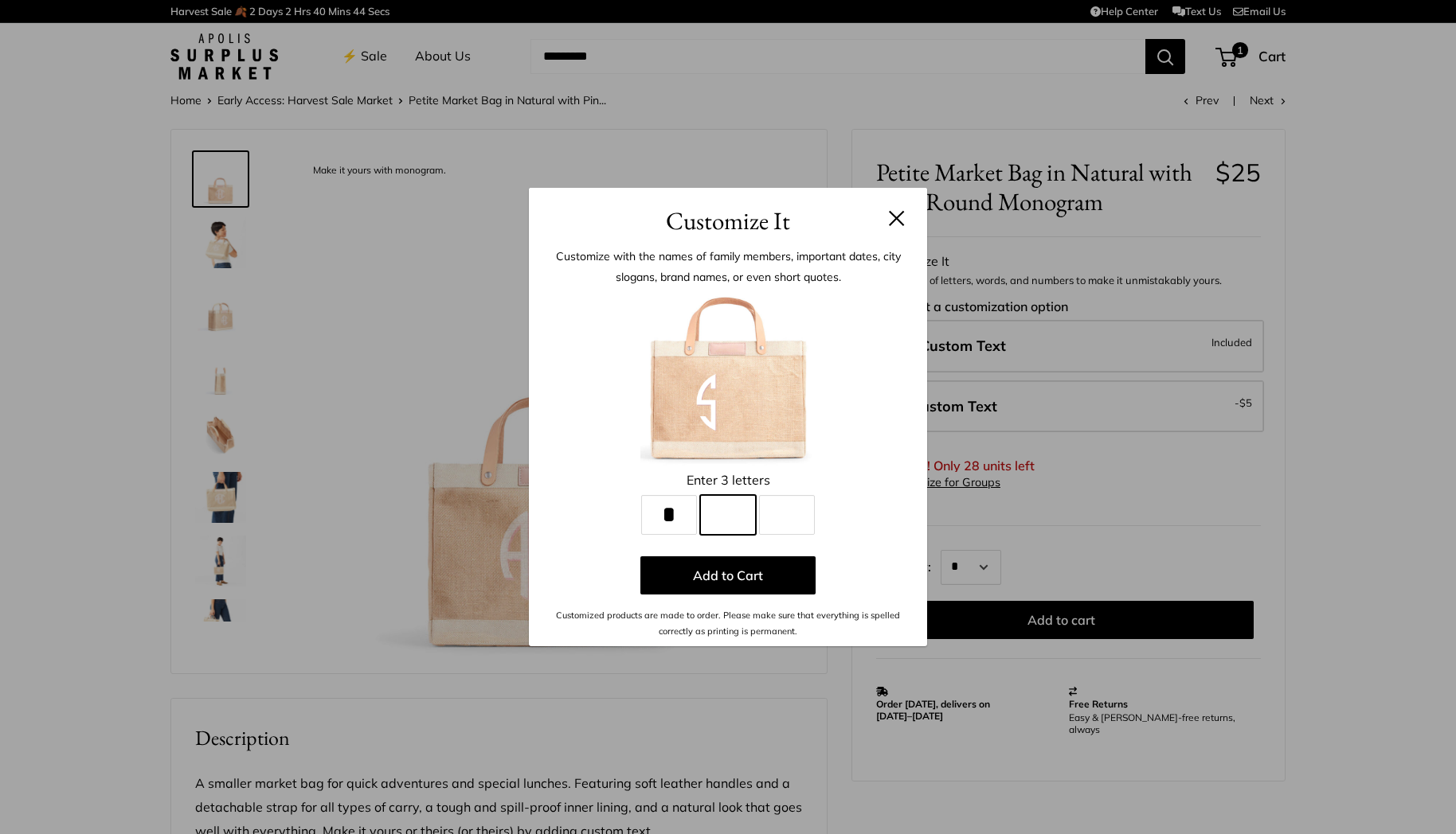
click at [730, 518] on input "Line 2" at bounding box center [727, 516] width 56 height 40
type input "*"
click at [774, 508] on input "Line 3" at bounding box center [787, 516] width 56 height 40
type input "*"
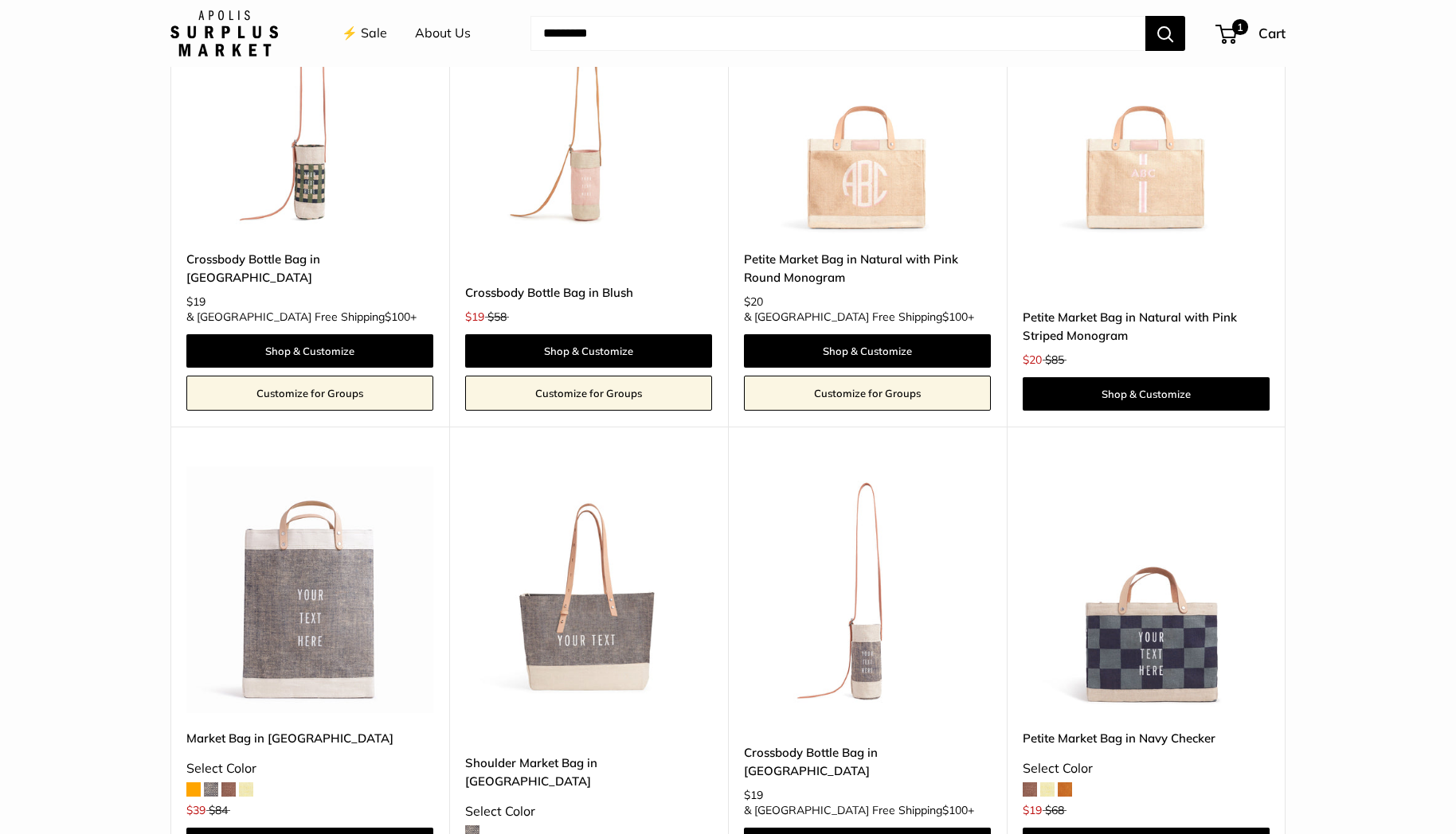
click at [0, 0] on img at bounding box center [0, 0] width 0 height 0
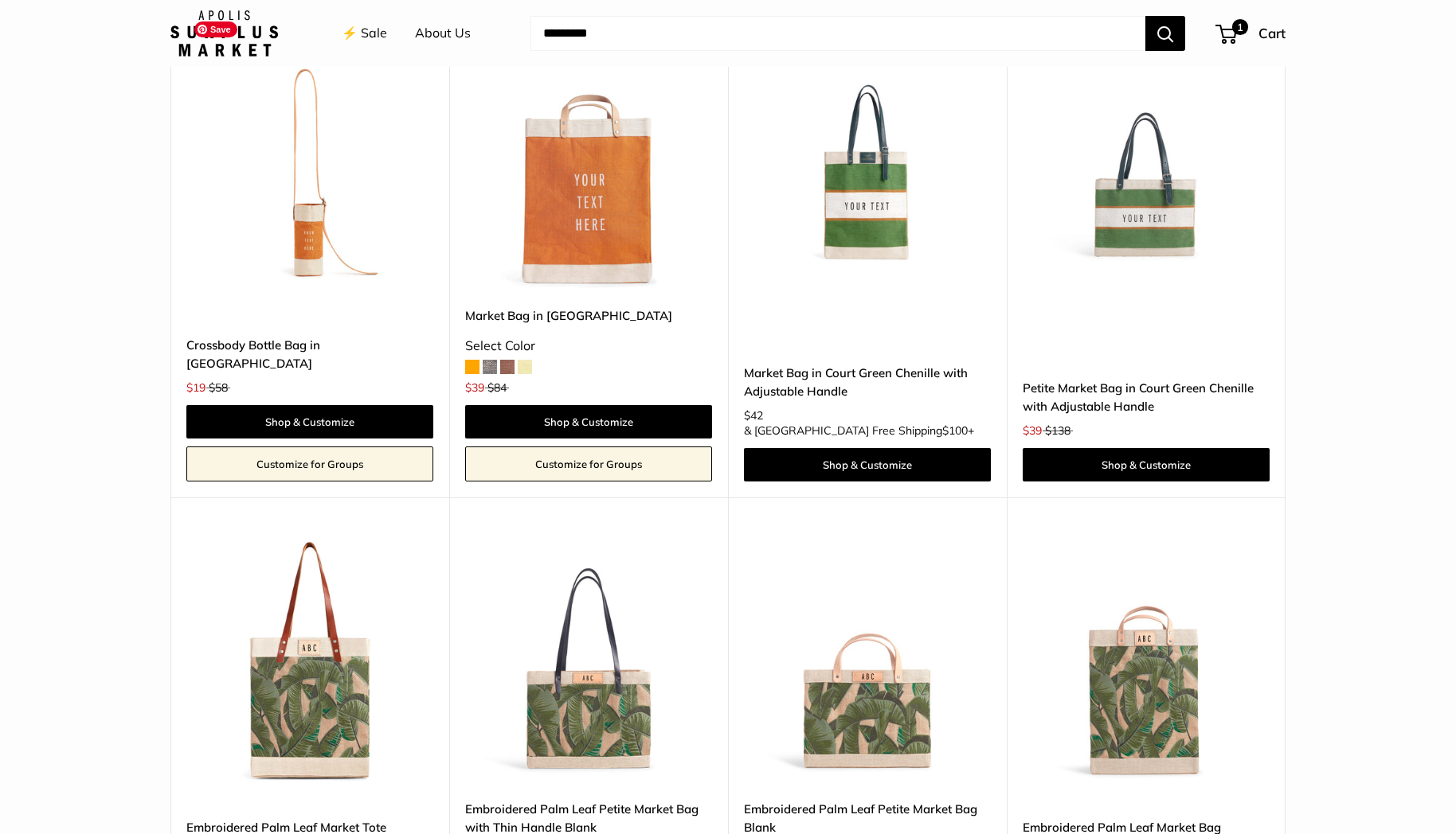
scroll to position [2720, 0]
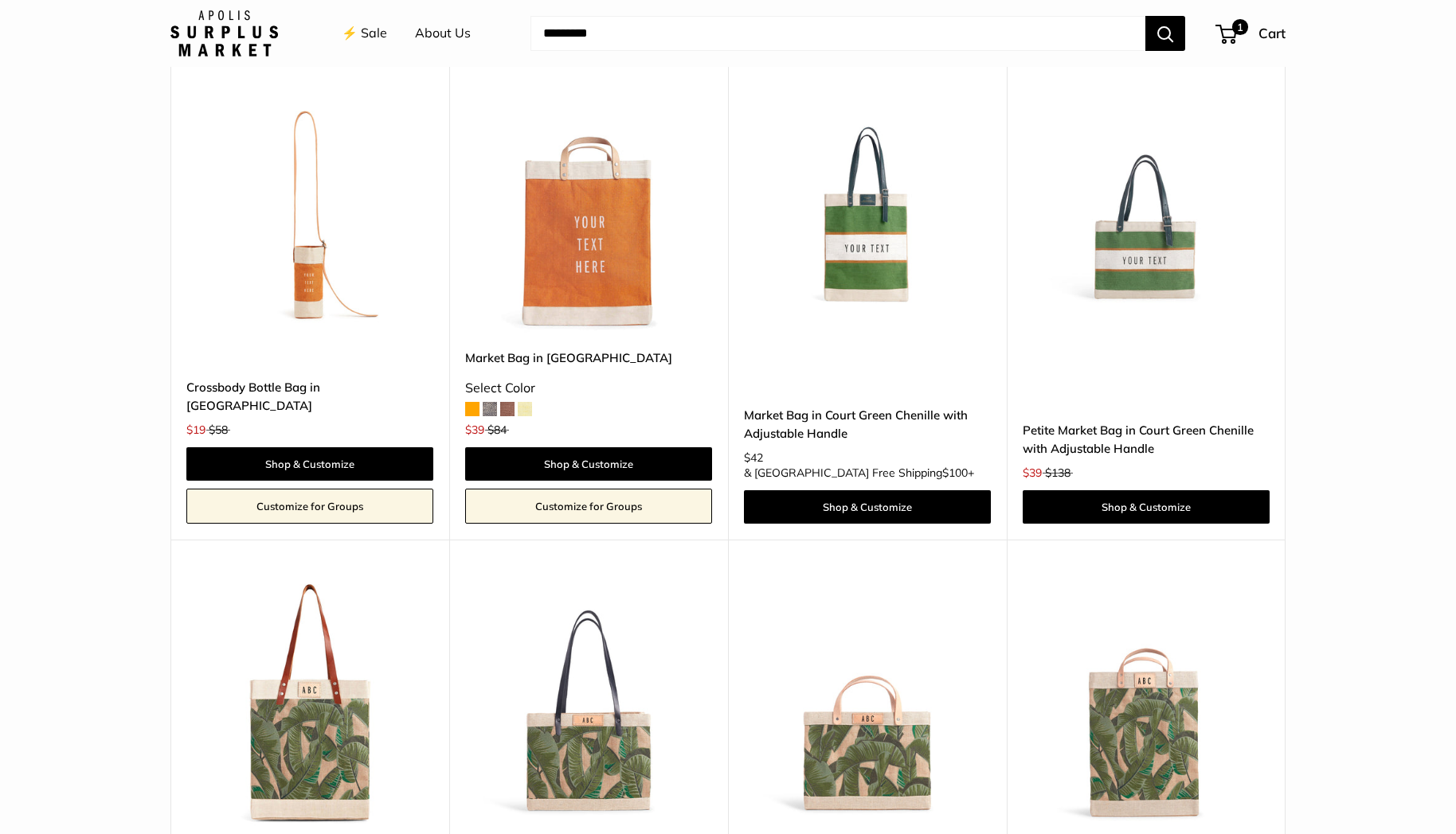
click at [1085, 422] on link "Petite Market Bag in Court Green Chenille with Adjustable Handle" at bounding box center [1146, 440] width 247 height 37
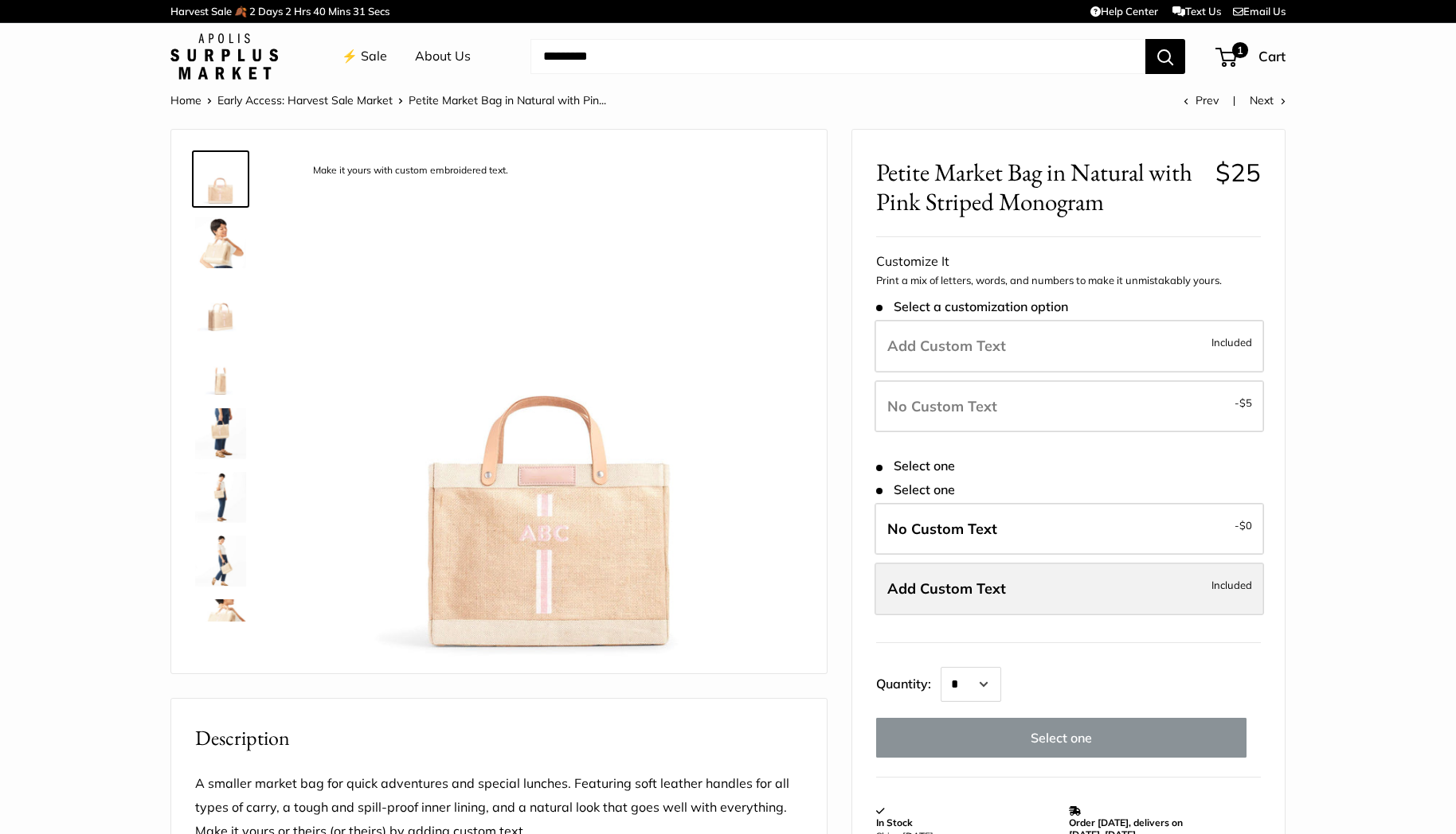
click at [1045, 590] on label "Add Custom Text Included" at bounding box center [1069, 589] width 390 height 52
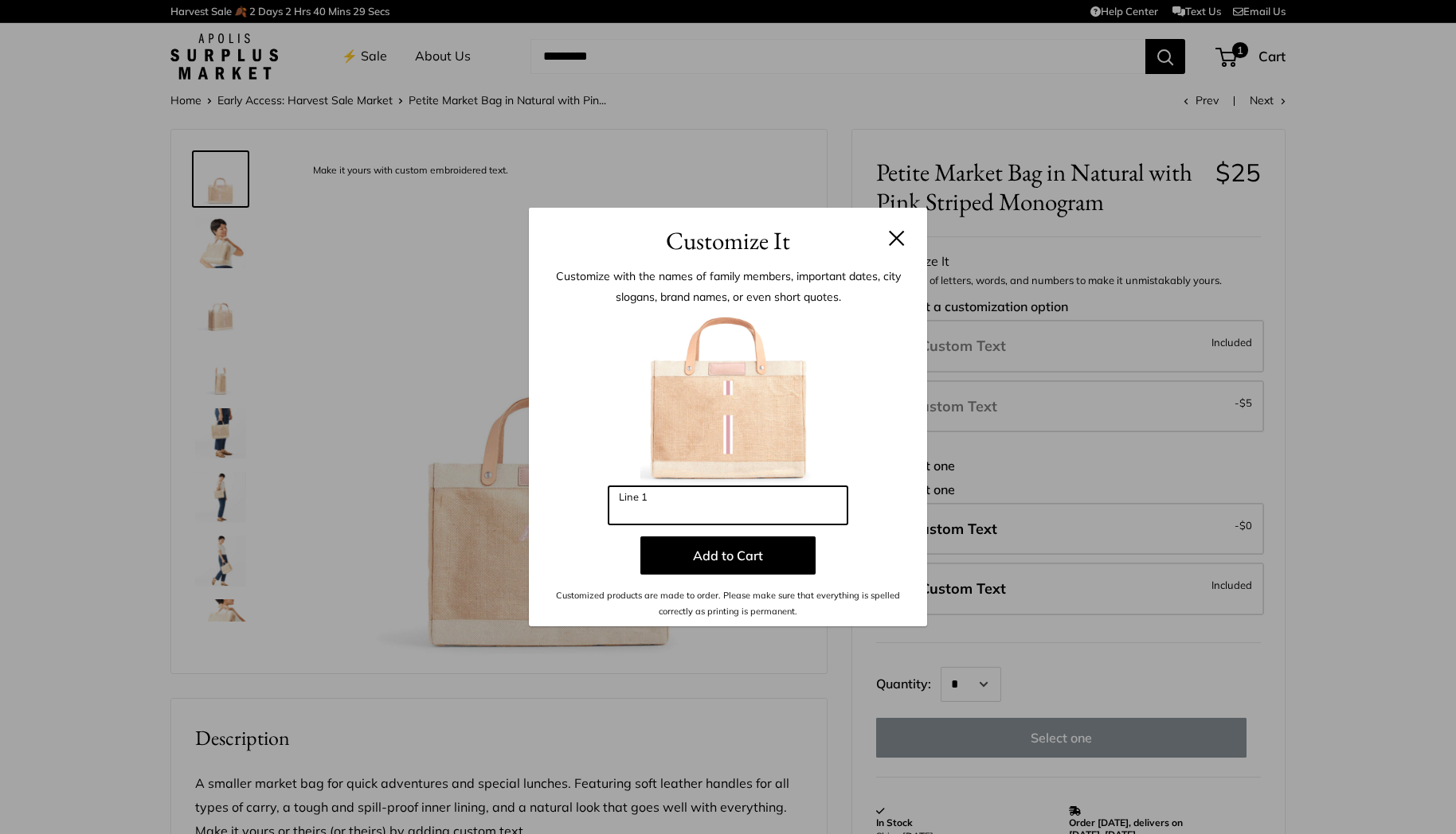
drag, startPoint x: 721, startPoint y: 515, endPoint x: 581, endPoint y: 515, distance: 140.0
click at [581, 515] on div "Enter 3 letters Line 1 Add to Cart Customized products are made to order. Pleas…" at bounding box center [727, 465] width 350 height 309
type input "***"
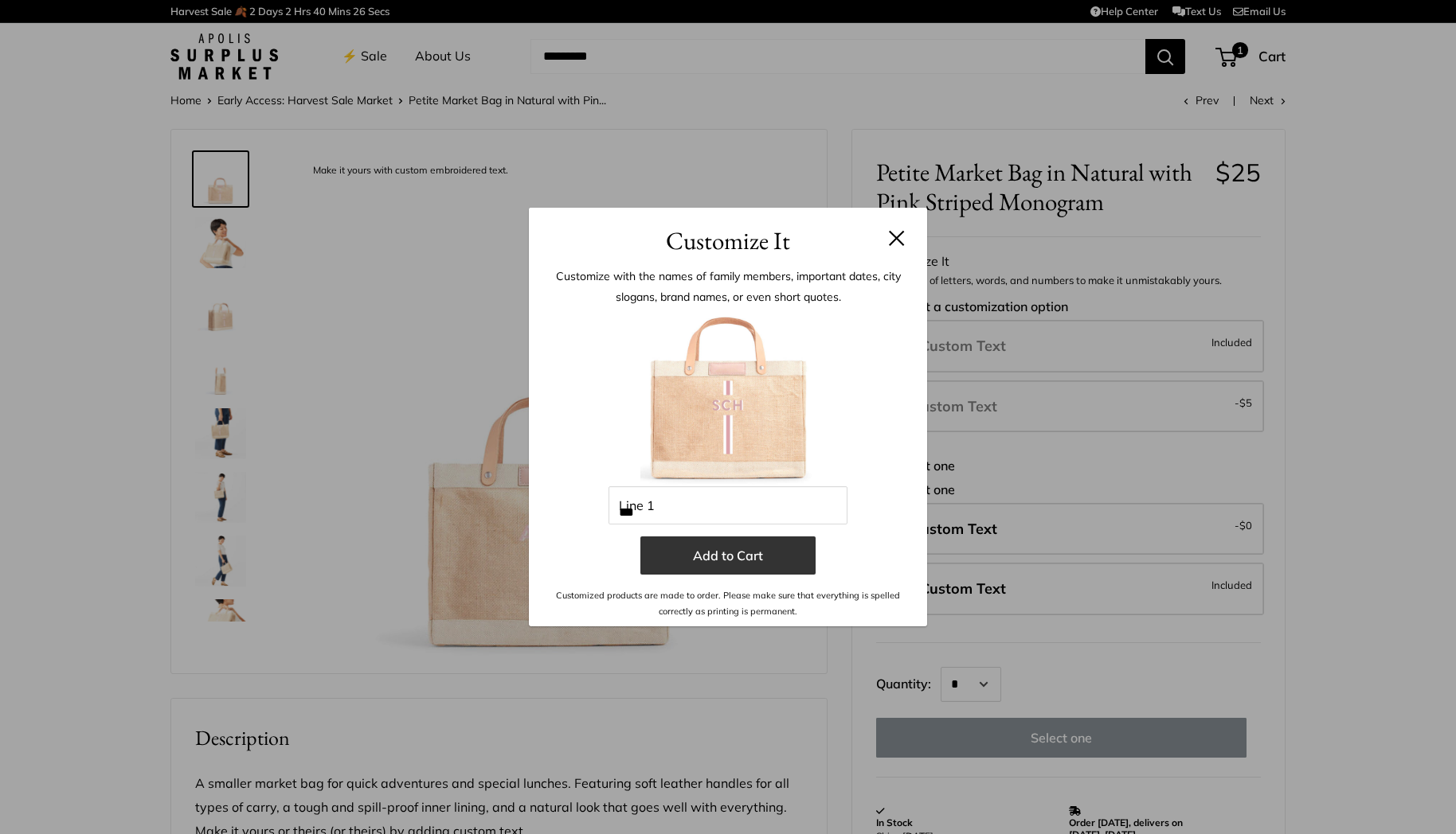
click at [723, 567] on button "Add to Cart" at bounding box center [728, 556] width 176 height 38
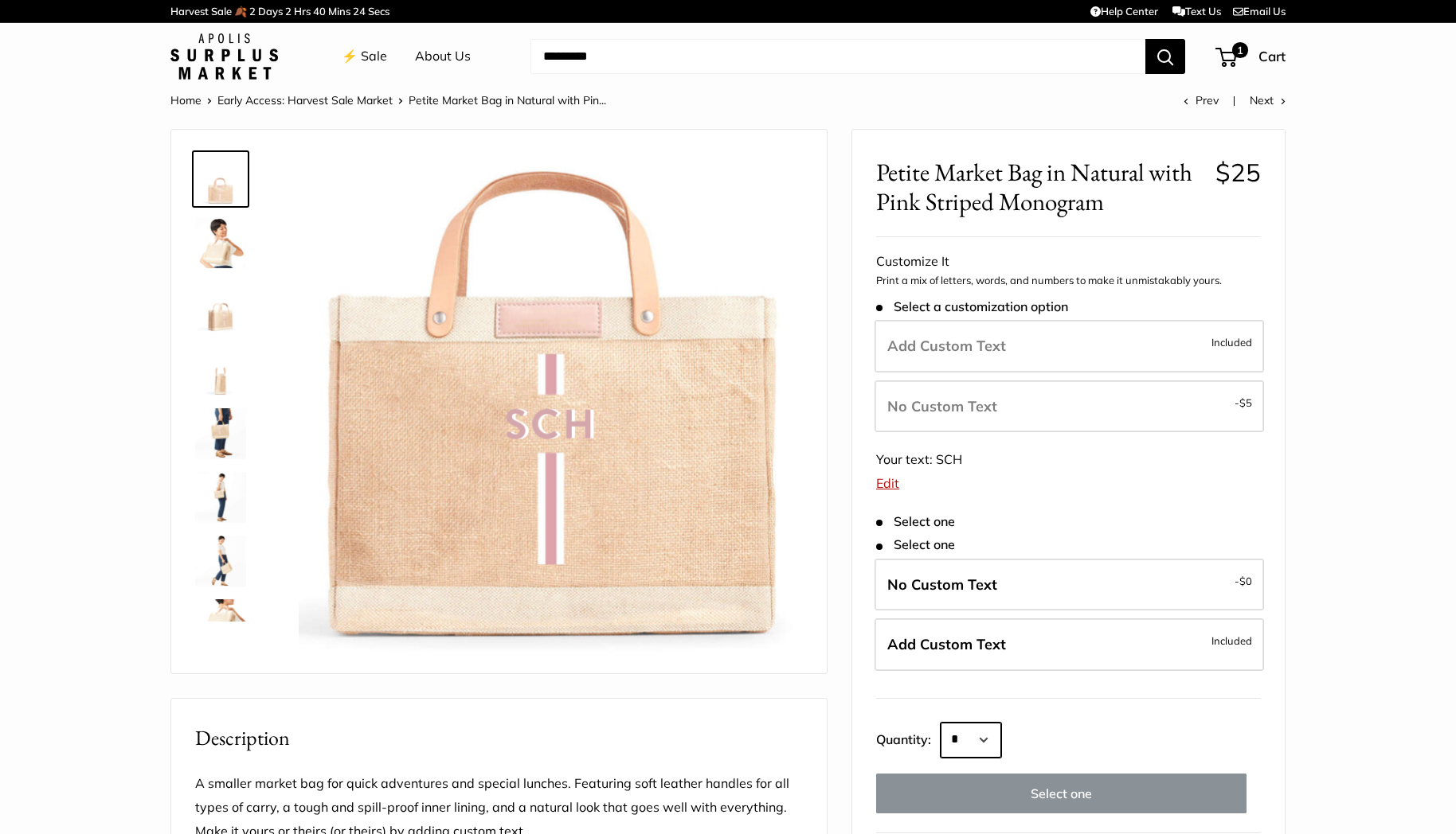
click at [992, 732] on select "* * * * * * * * * *** *** *** *** *** *** *** *** *** *** *** *** *** *** *** *…" at bounding box center [970, 741] width 60 height 35
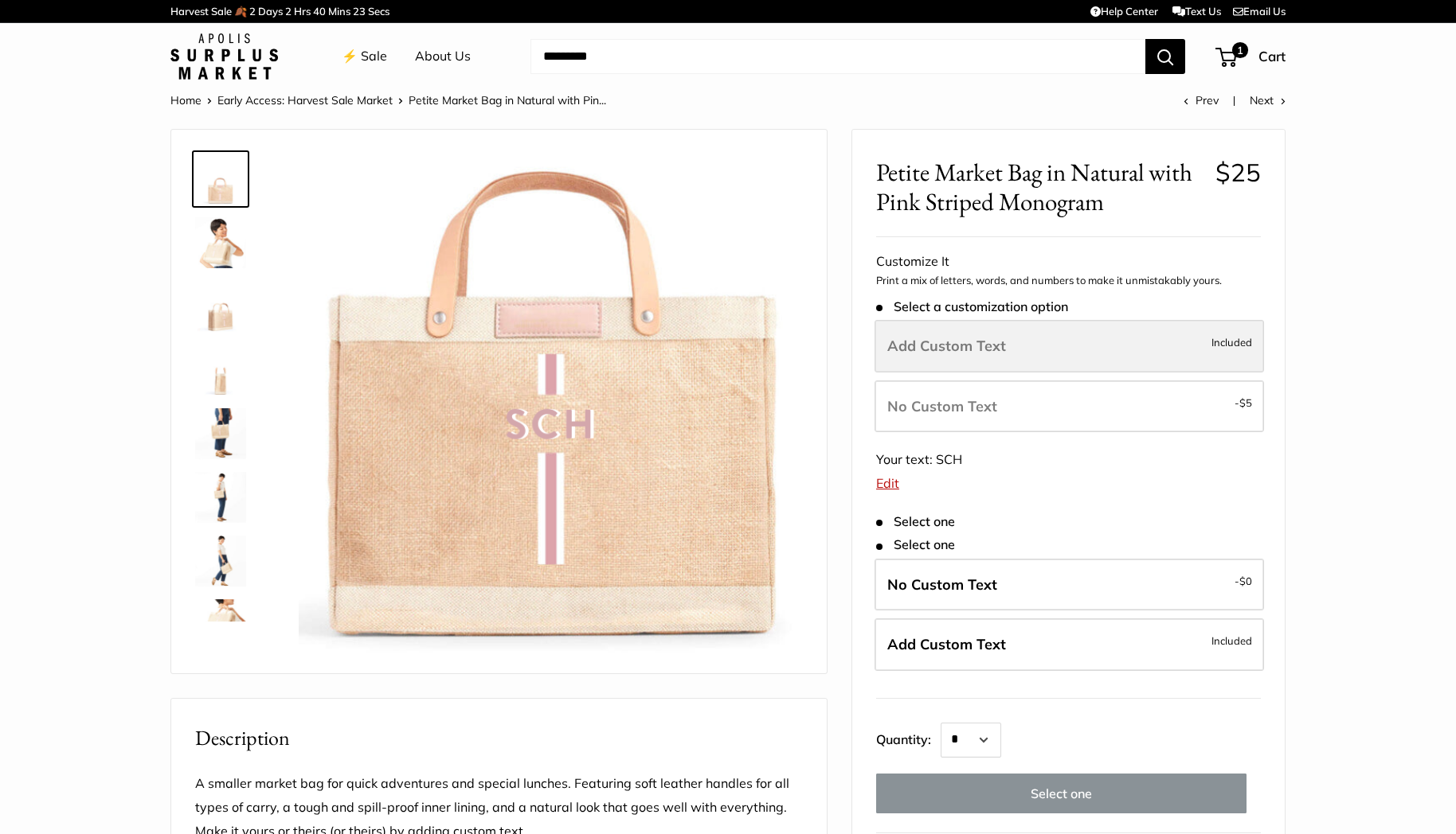
click at [1045, 346] on label "Add Custom Text Included" at bounding box center [1069, 346] width 390 height 52
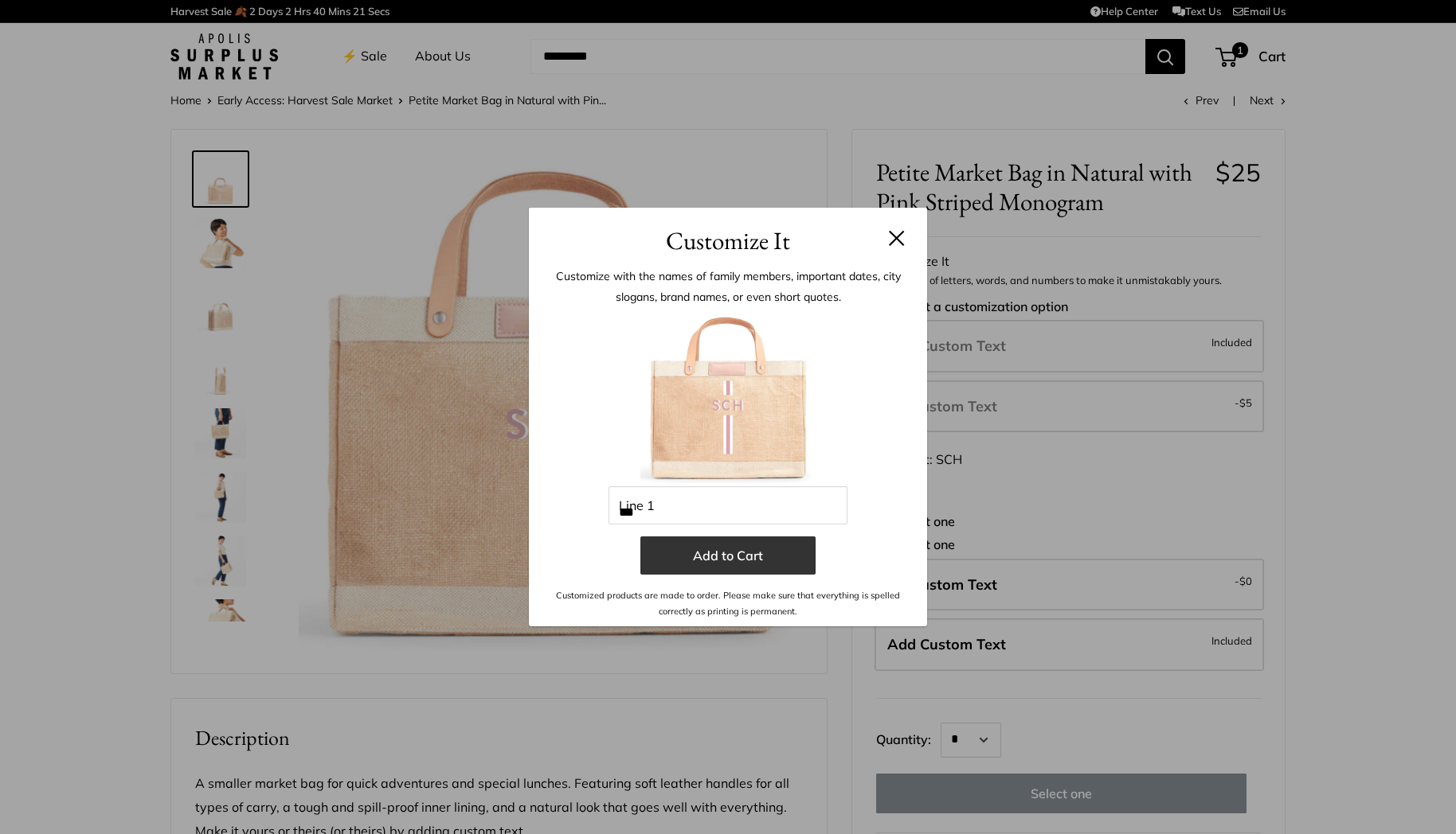
click at [772, 565] on button "Add to Cart" at bounding box center [728, 556] width 176 height 38
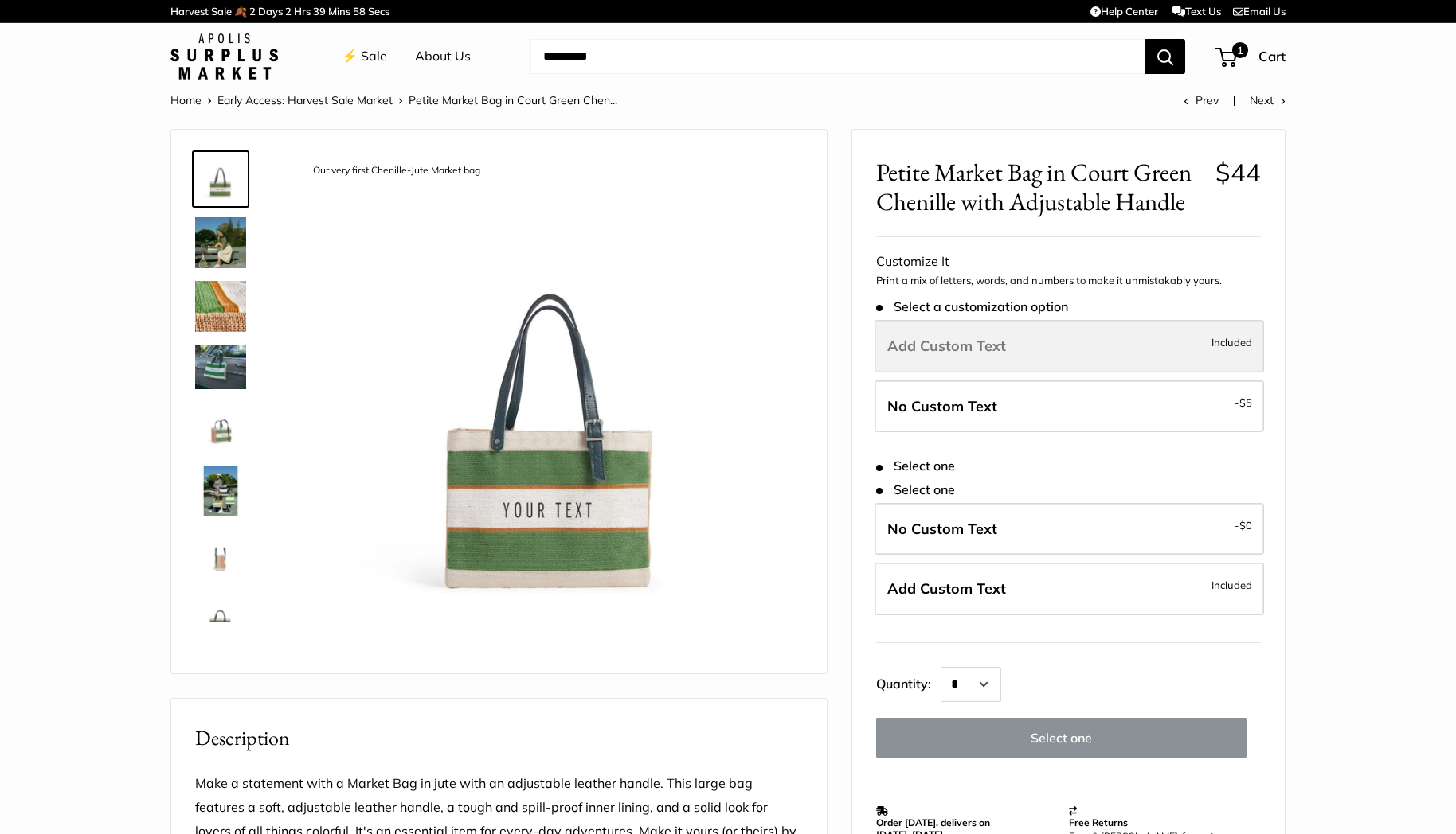
click at [998, 356] on label "Add Custom Text Included" at bounding box center [1069, 346] width 390 height 52
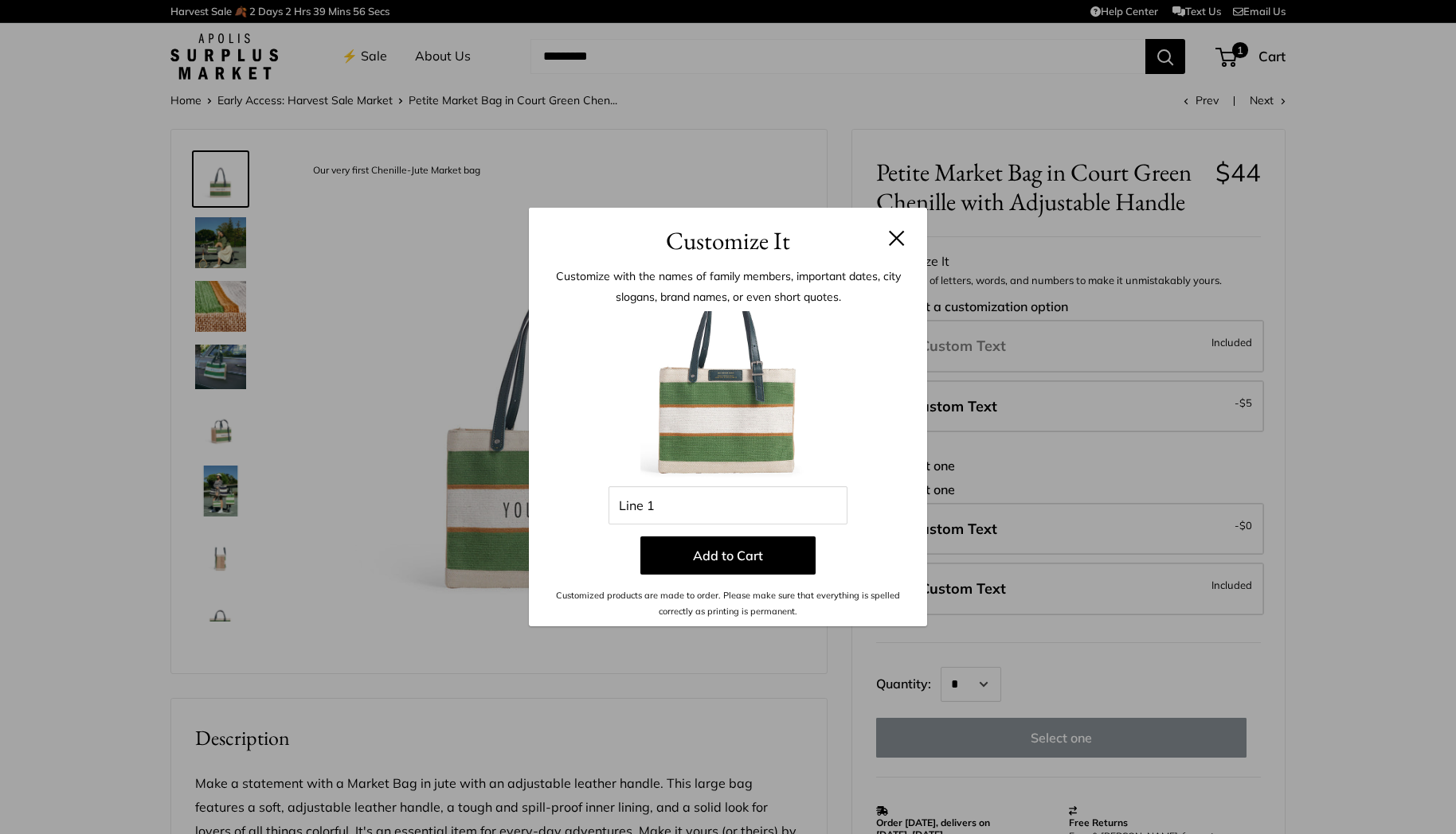
click at [895, 241] on button at bounding box center [896, 238] width 16 height 16
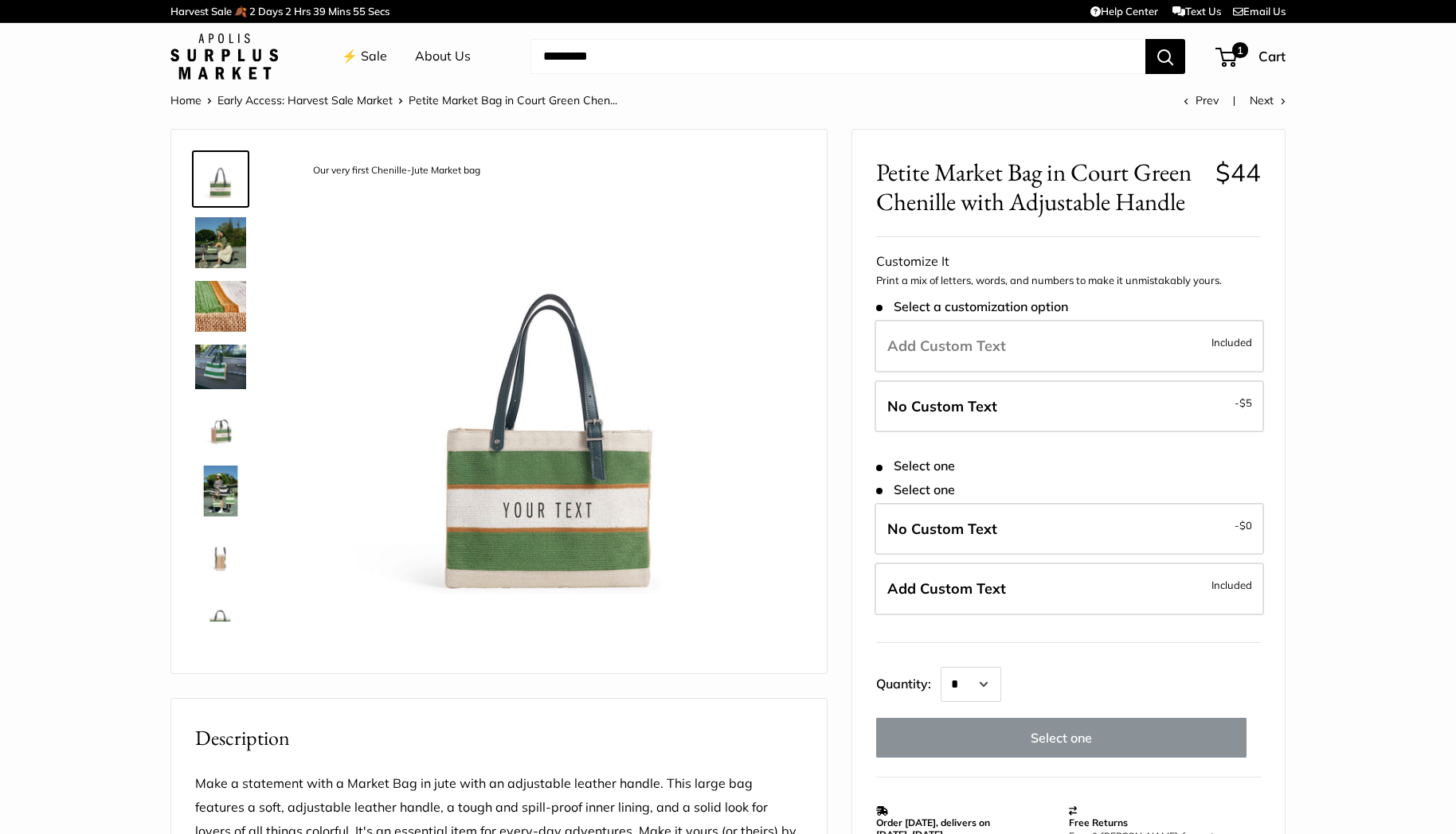
click at [1077, 577] on label "Add Custom Text Included" at bounding box center [1069, 589] width 390 height 52
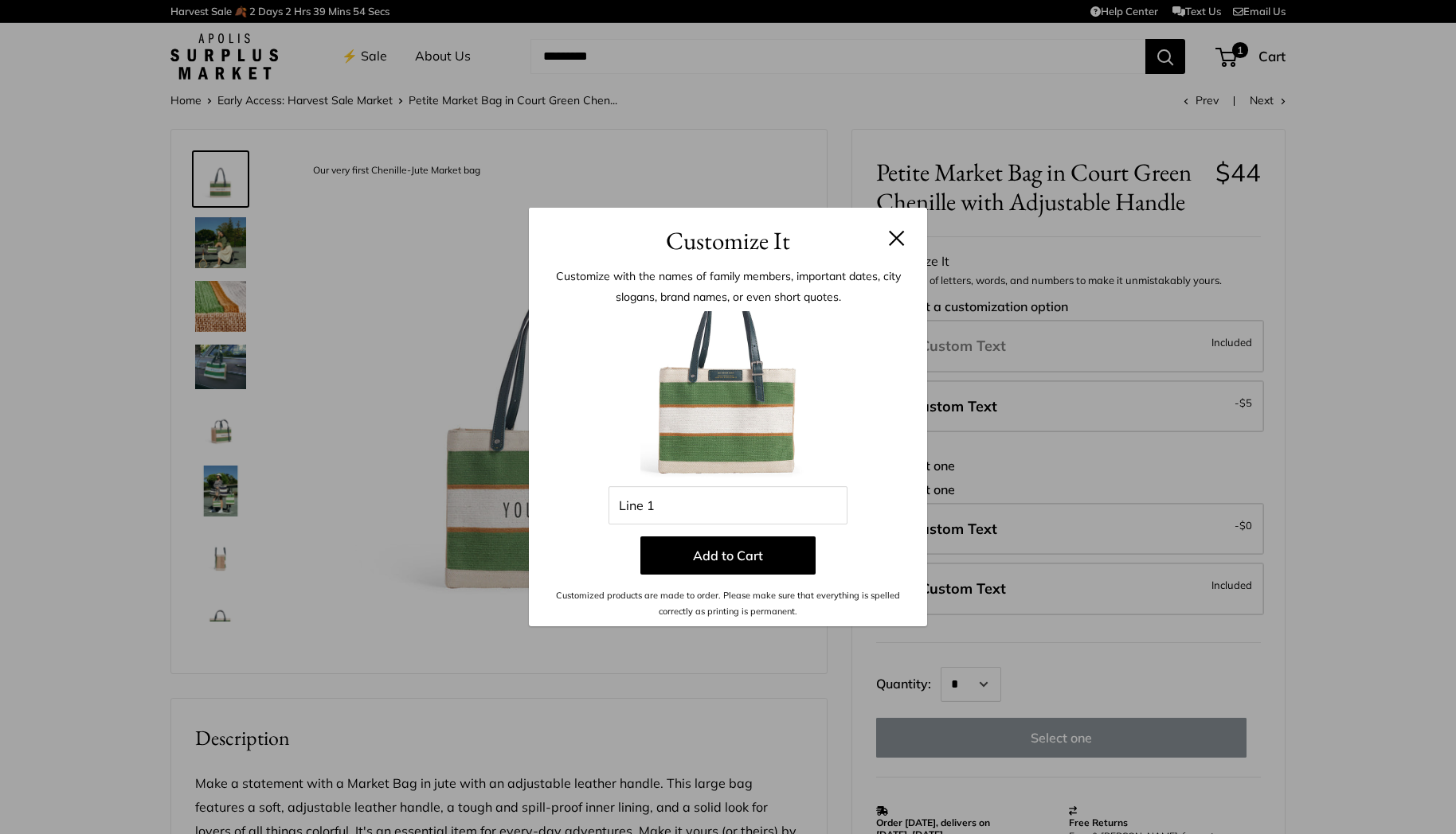
click at [908, 245] on header "Customize It" at bounding box center [727, 233] width 398 height 52
click at [902, 239] on button at bounding box center [896, 238] width 16 height 16
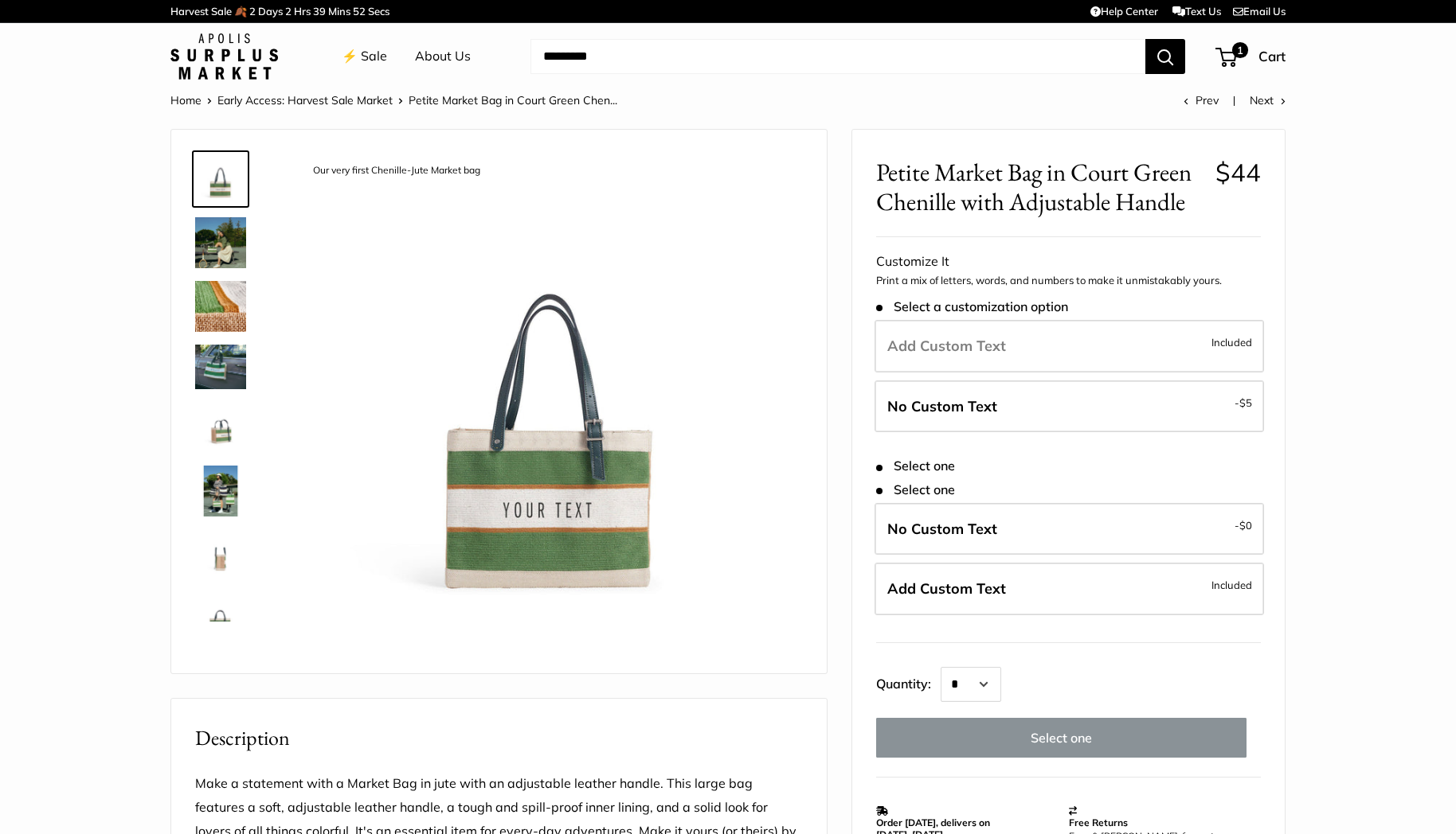
drag, startPoint x: 921, startPoint y: 466, endPoint x: 908, endPoint y: 465, distance: 13.0
click at [921, 466] on span "Select one" at bounding box center [915, 466] width 79 height 16
click at [889, 465] on span "Select one" at bounding box center [915, 466] width 79 height 16
click at [878, 360] on label "Add Custom Text Included" at bounding box center [1069, 346] width 390 height 52
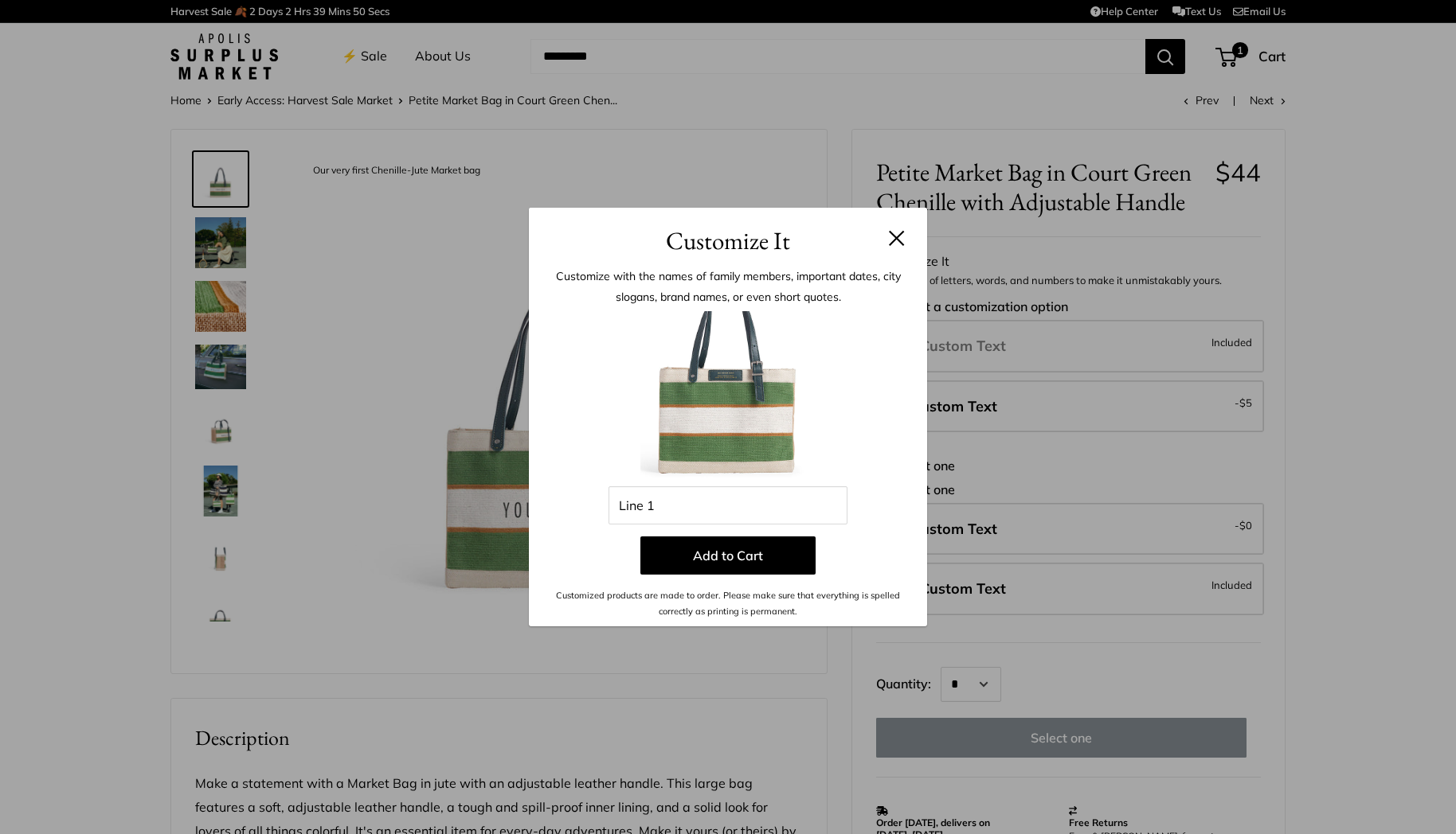
click at [898, 240] on button at bounding box center [896, 238] width 16 height 16
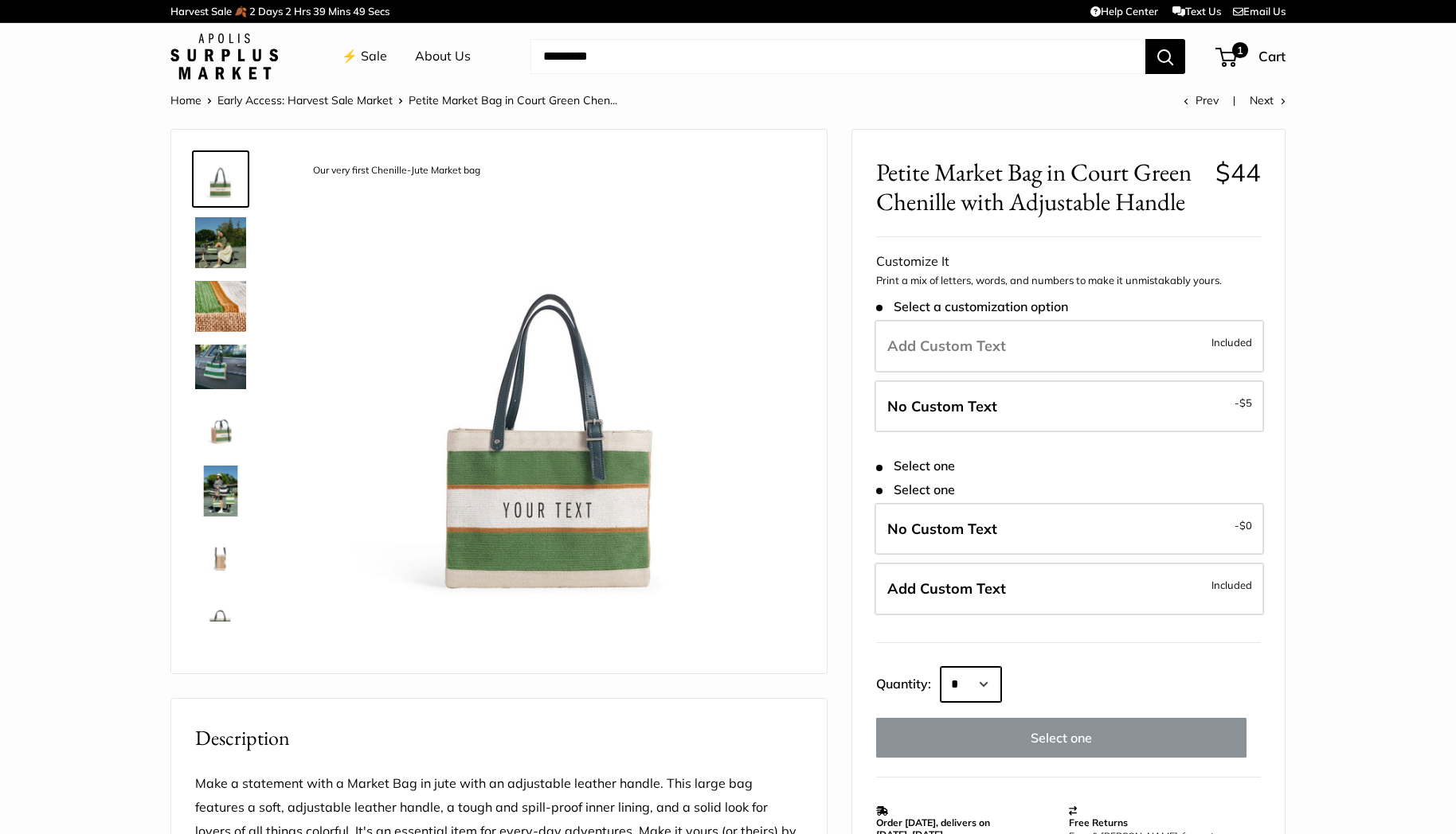
click at [982, 680] on select "* * * * * * * * * *** *** *** *** *** *** *** *** *** *** *** *** *** *** *** *…" at bounding box center [970, 685] width 60 height 35
click at [977, 680] on select "* * * * * * * * * *** *** *** *** *** *** *** *** *** *** *** *** *** *** *** *…" at bounding box center [970, 685] width 60 height 35
select select "*"
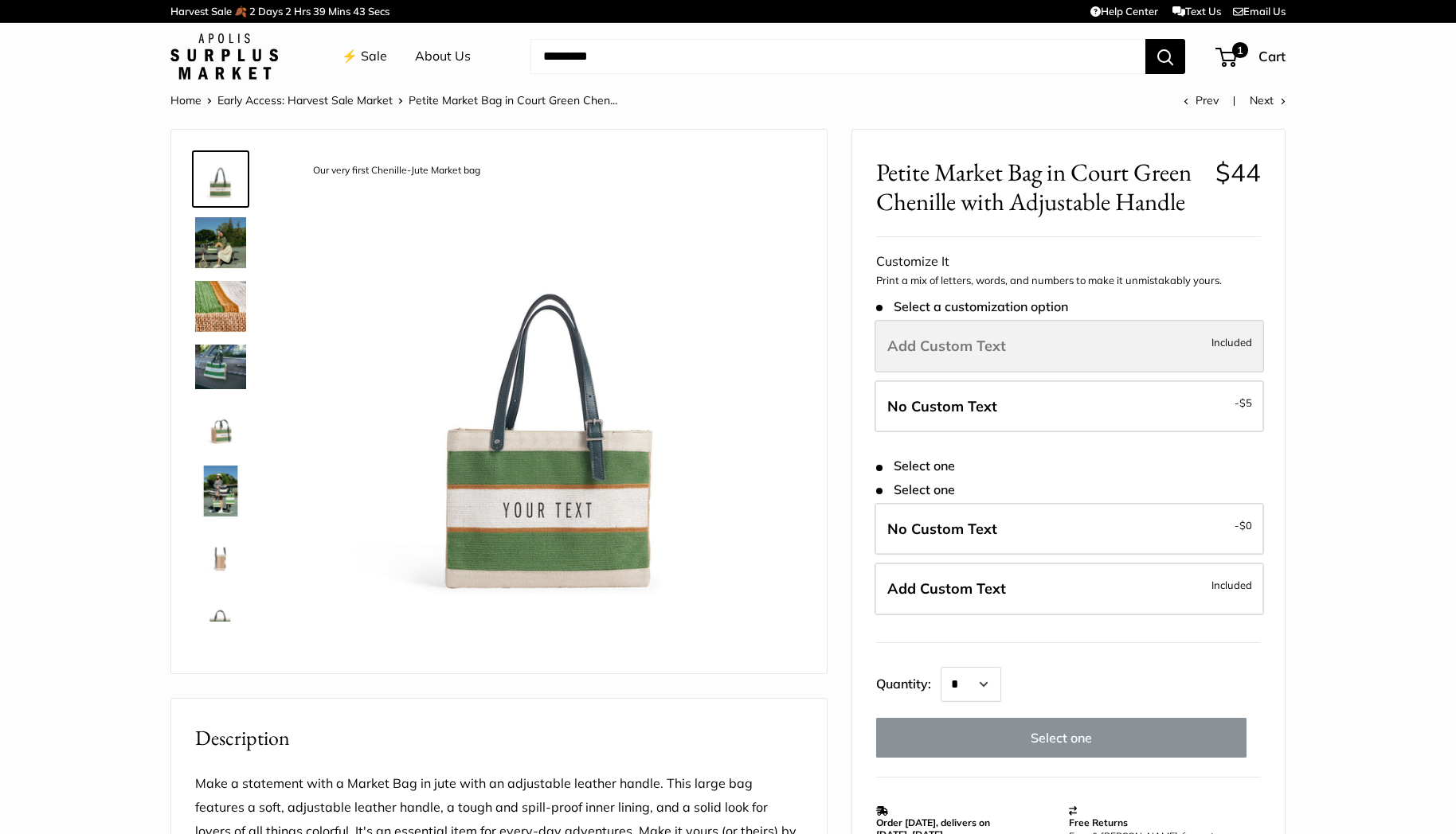
click at [1004, 357] on label "Add Custom Text Included" at bounding box center [1069, 346] width 390 height 52
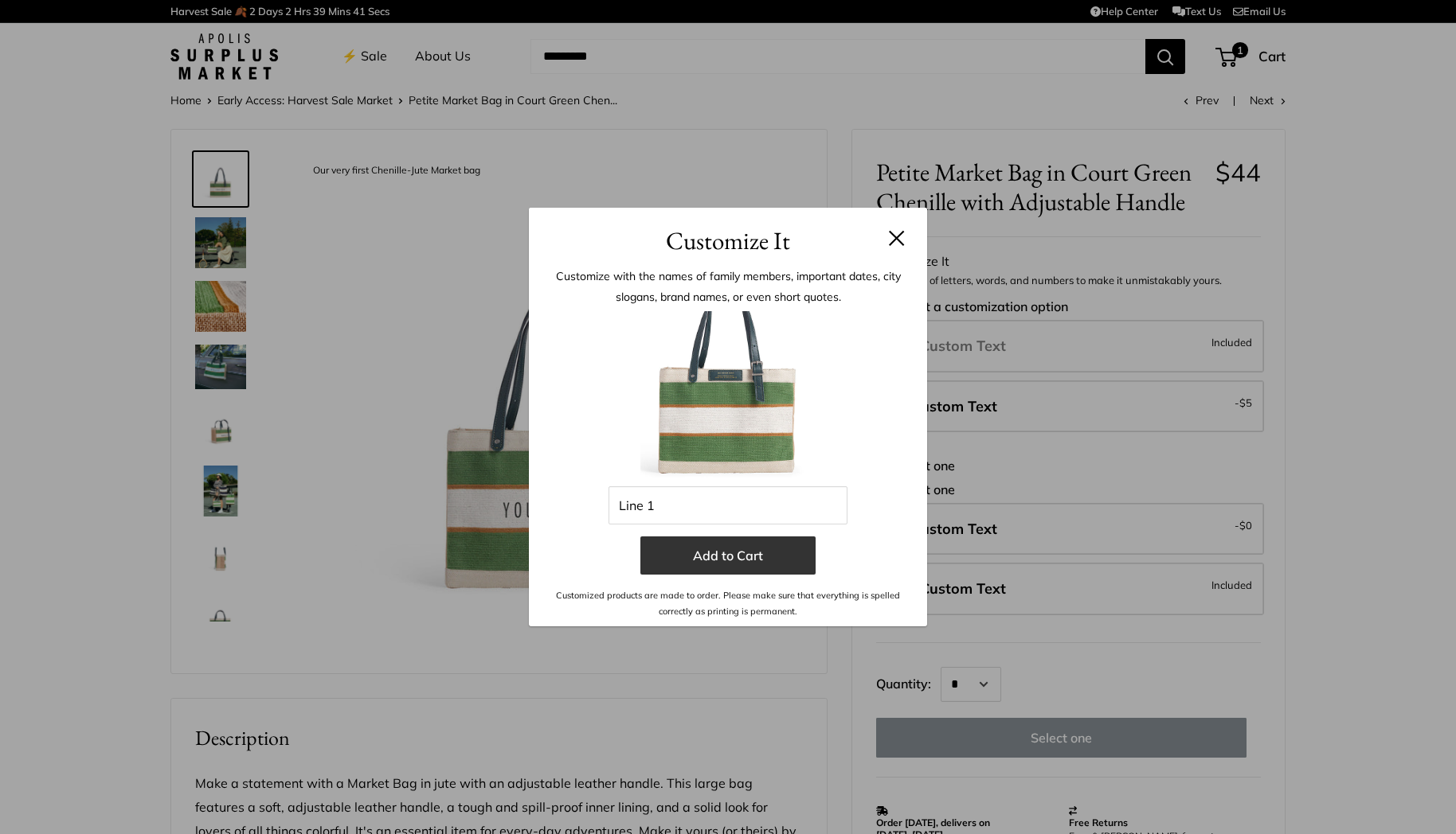
click at [763, 561] on button "Add to Cart" at bounding box center [728, 556] width 176 height 38
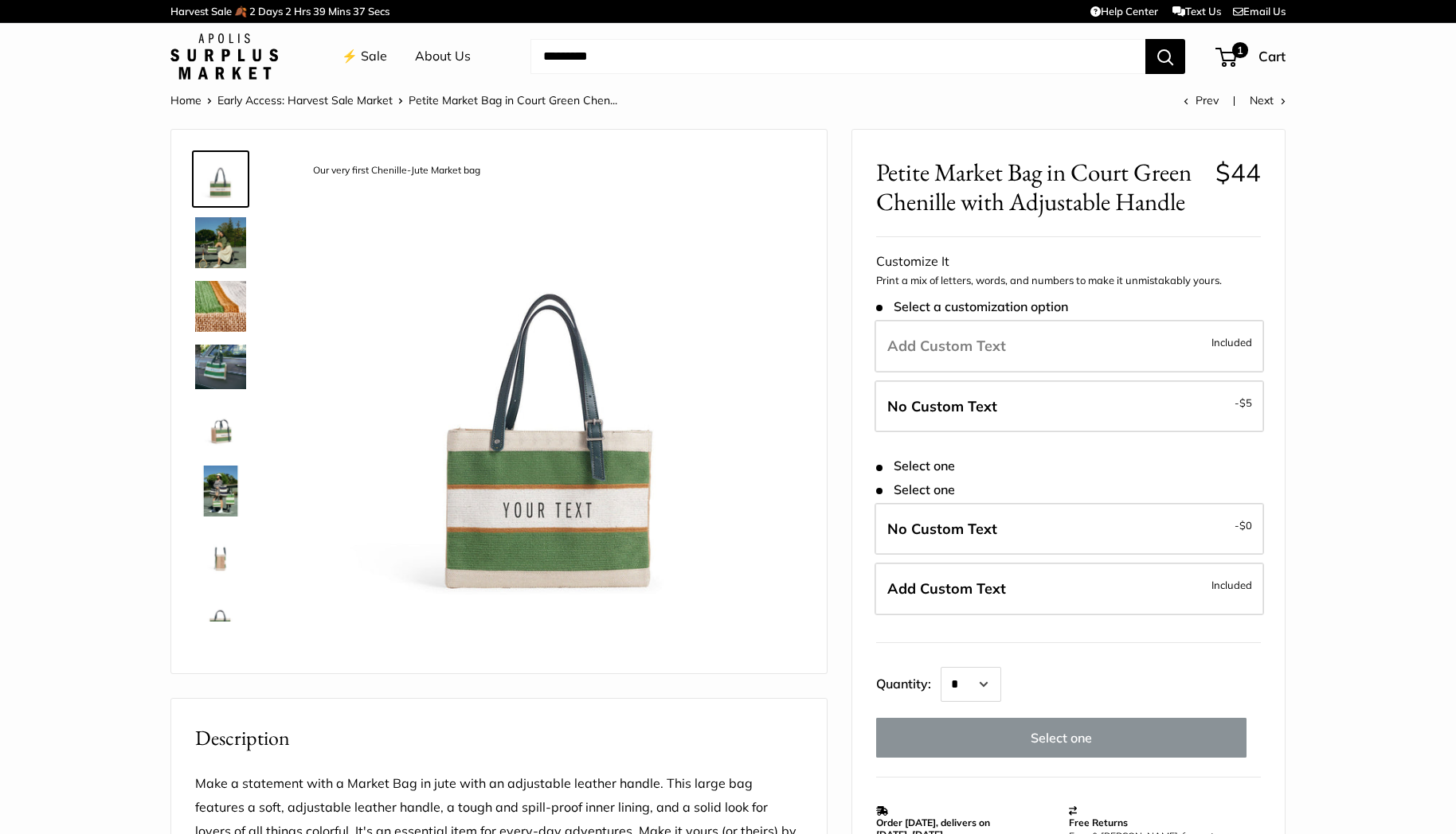
click at [171, 93] on link "Home" at bounding box center [186, 101] width 31 height 15
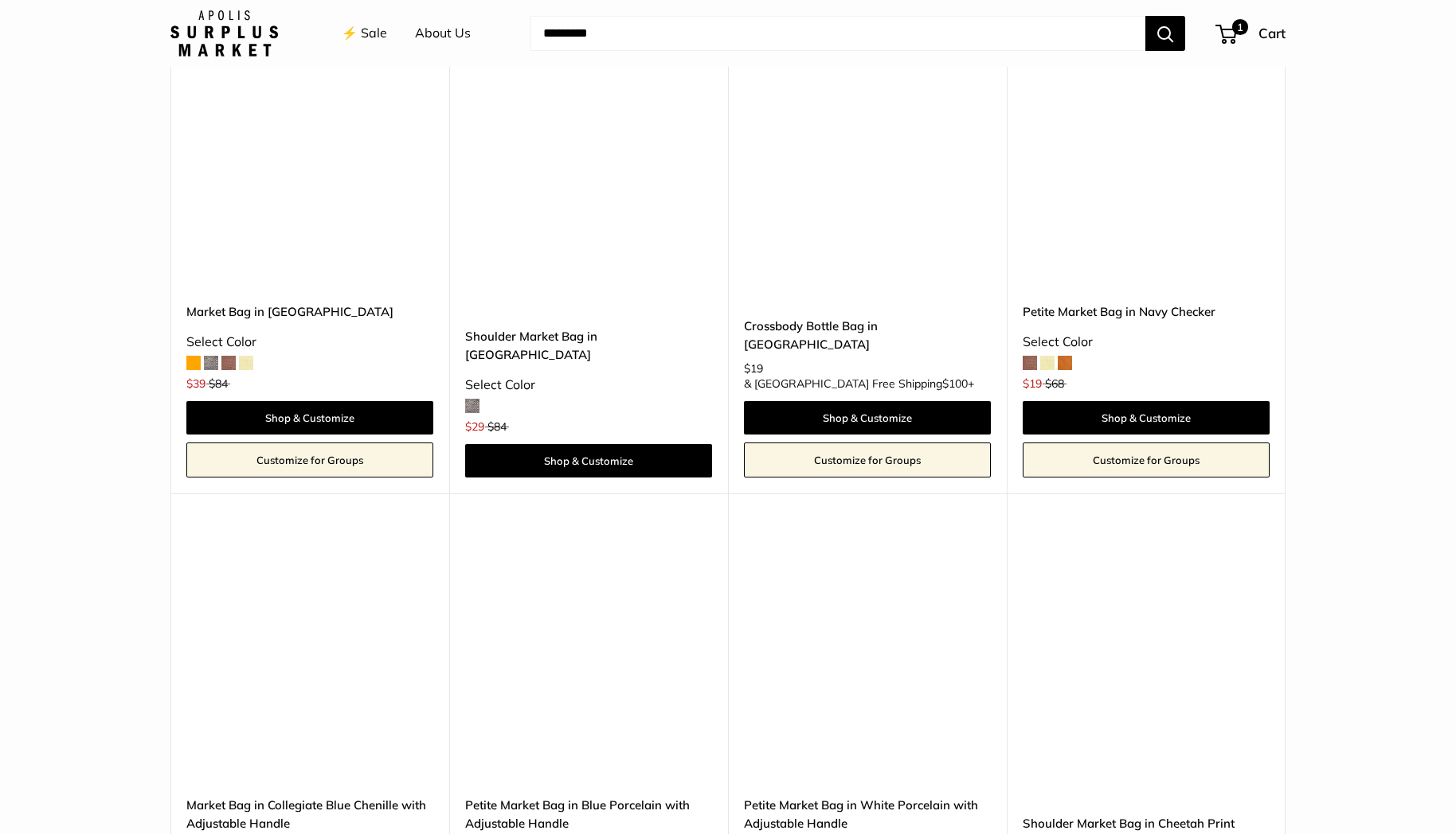
scroll to position [4232, 0]
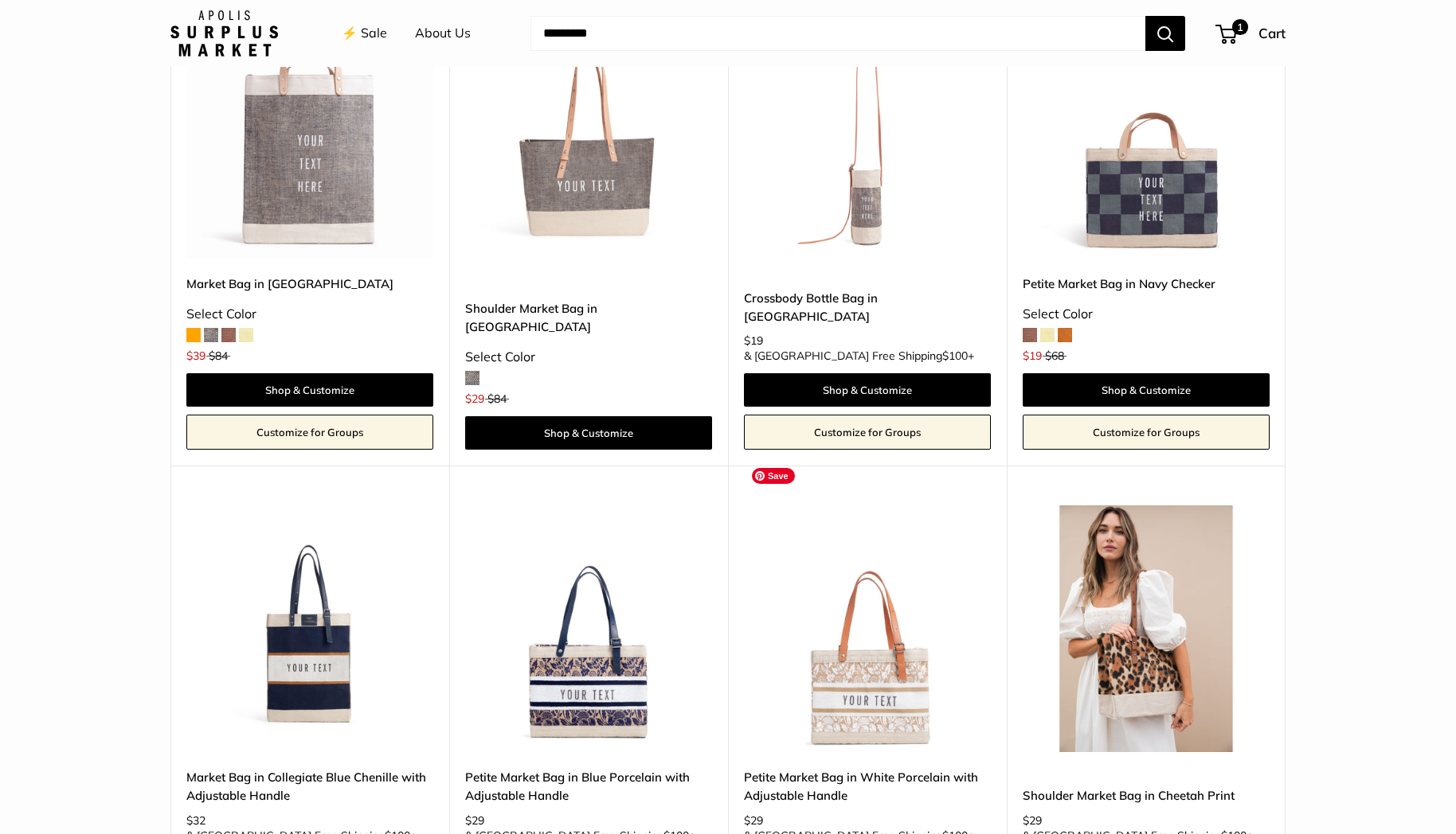
click at [0, 0] on img at bounding box center [0, 0] width 0 height 0
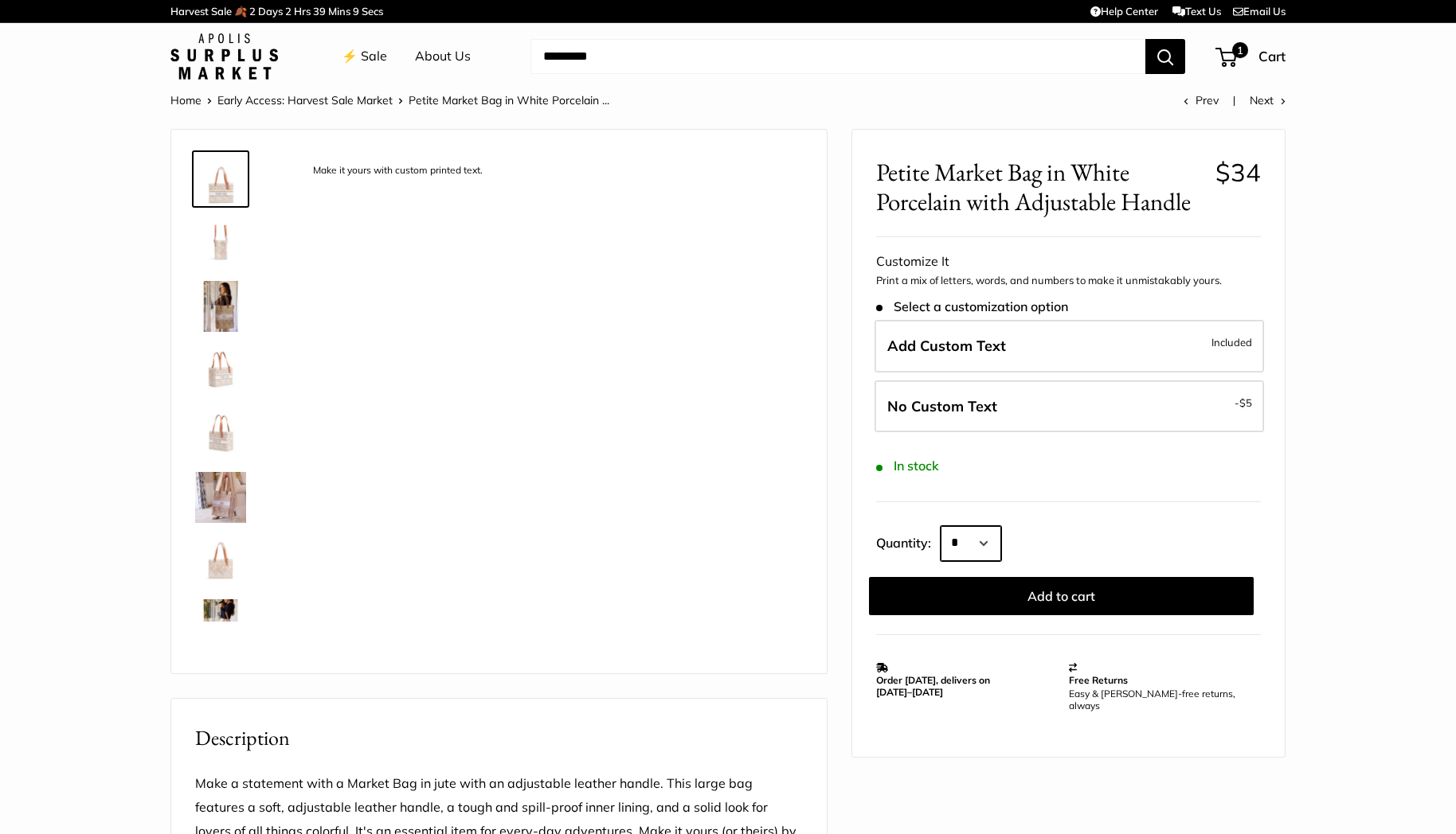
click at [965, 543] on select "* * * * * * * * * *** *** *** *** *** *** *** *** *** *** *** *** *** *** *** *…" at bounding box center [970, 544] width 60 height 35
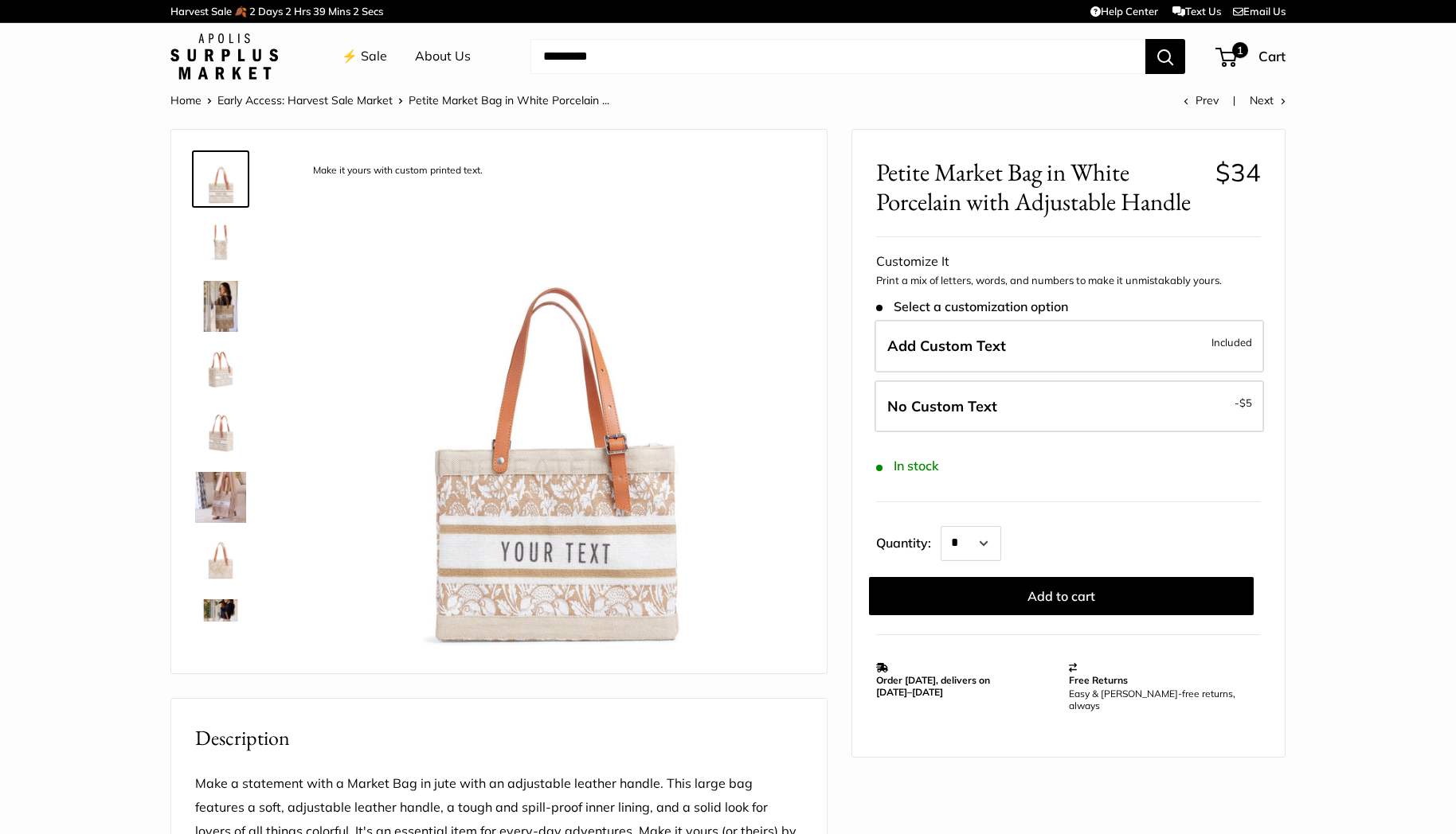
click at [221, 433] on img at bounding box center [220, 434] width 51 height 51
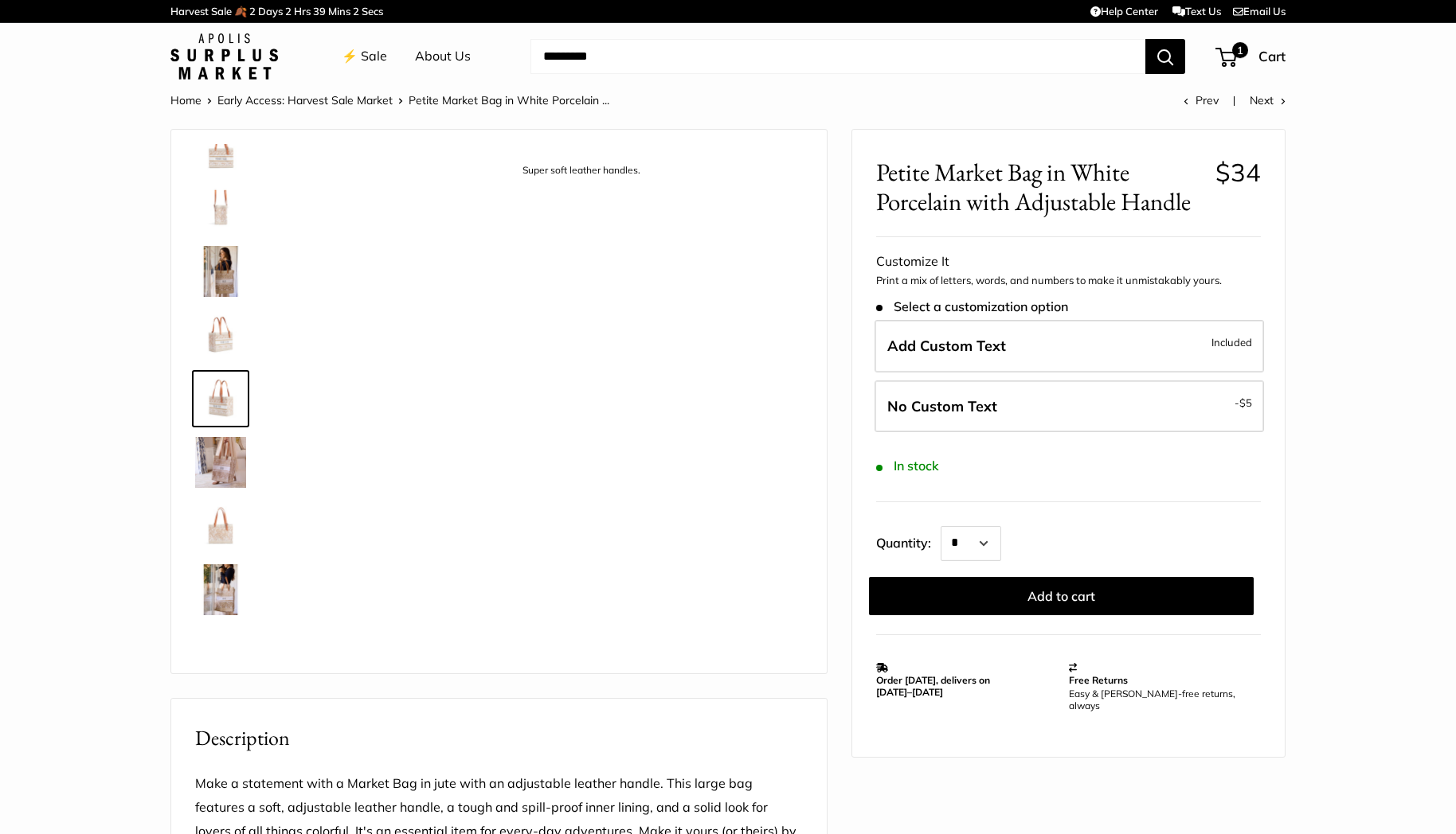
scroll to position [49, 0]
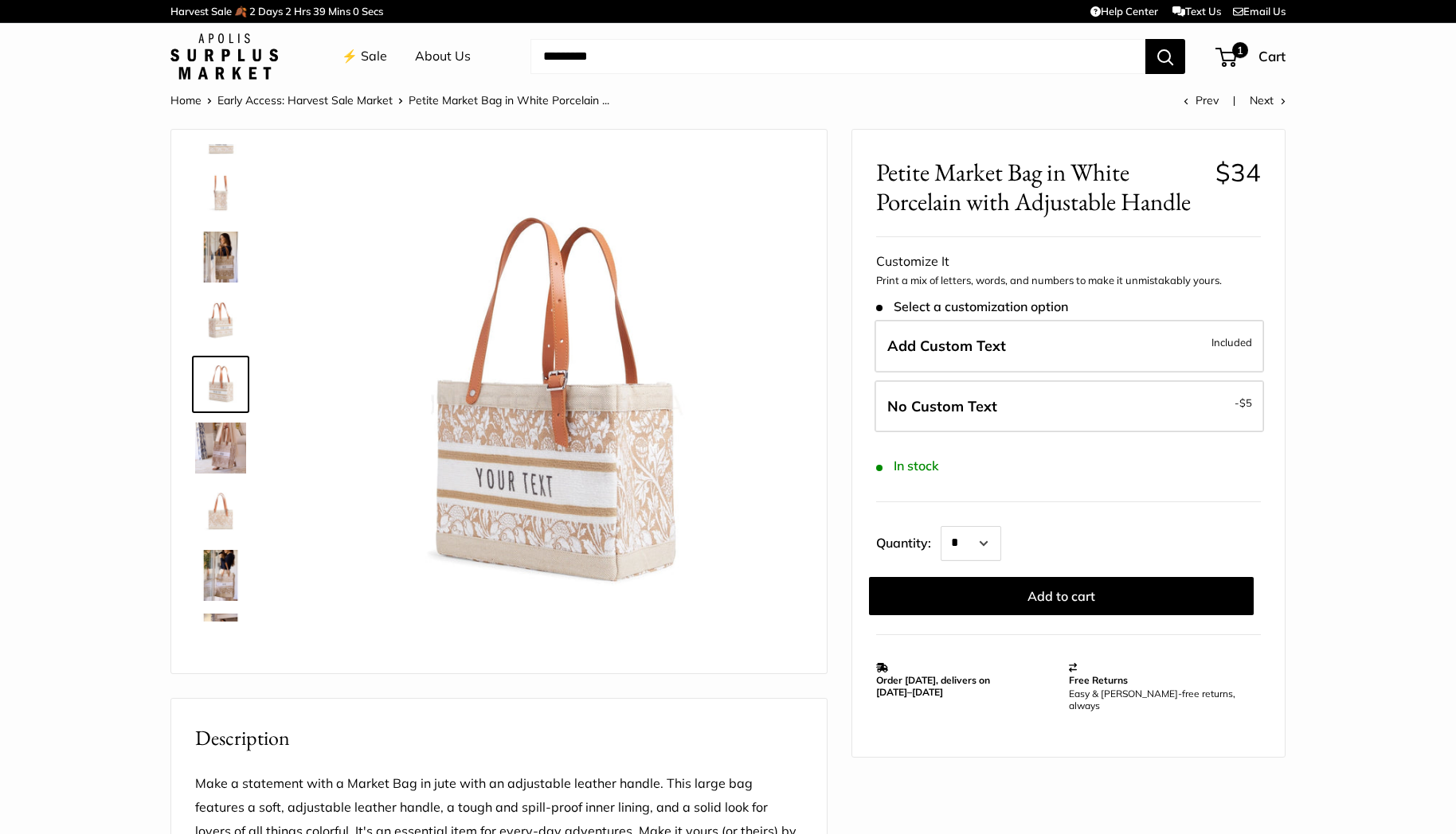
click at [218, 527] on img at bounding box center [220, 512] width 51 height 51
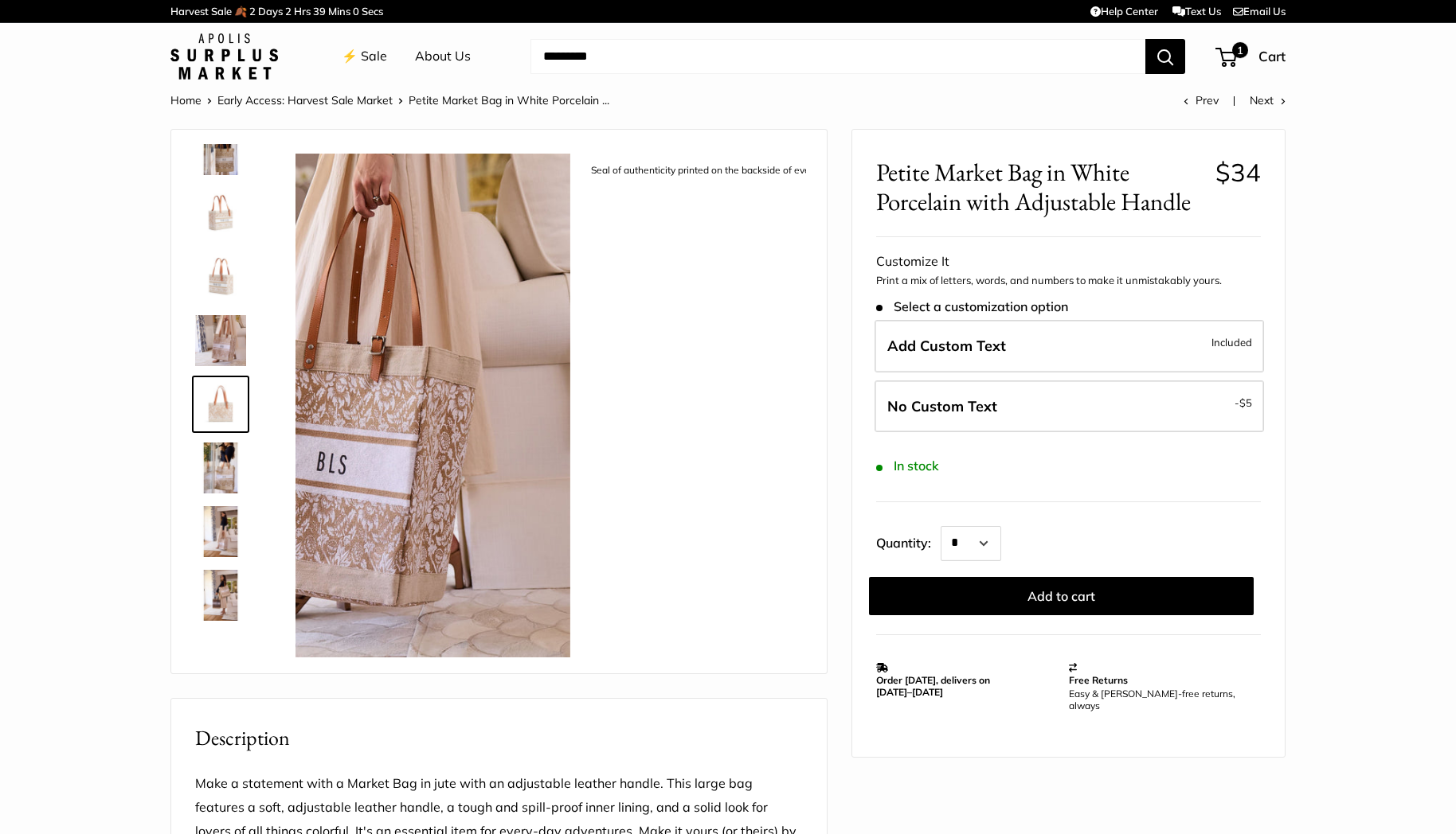
scroll to position [176, 0]
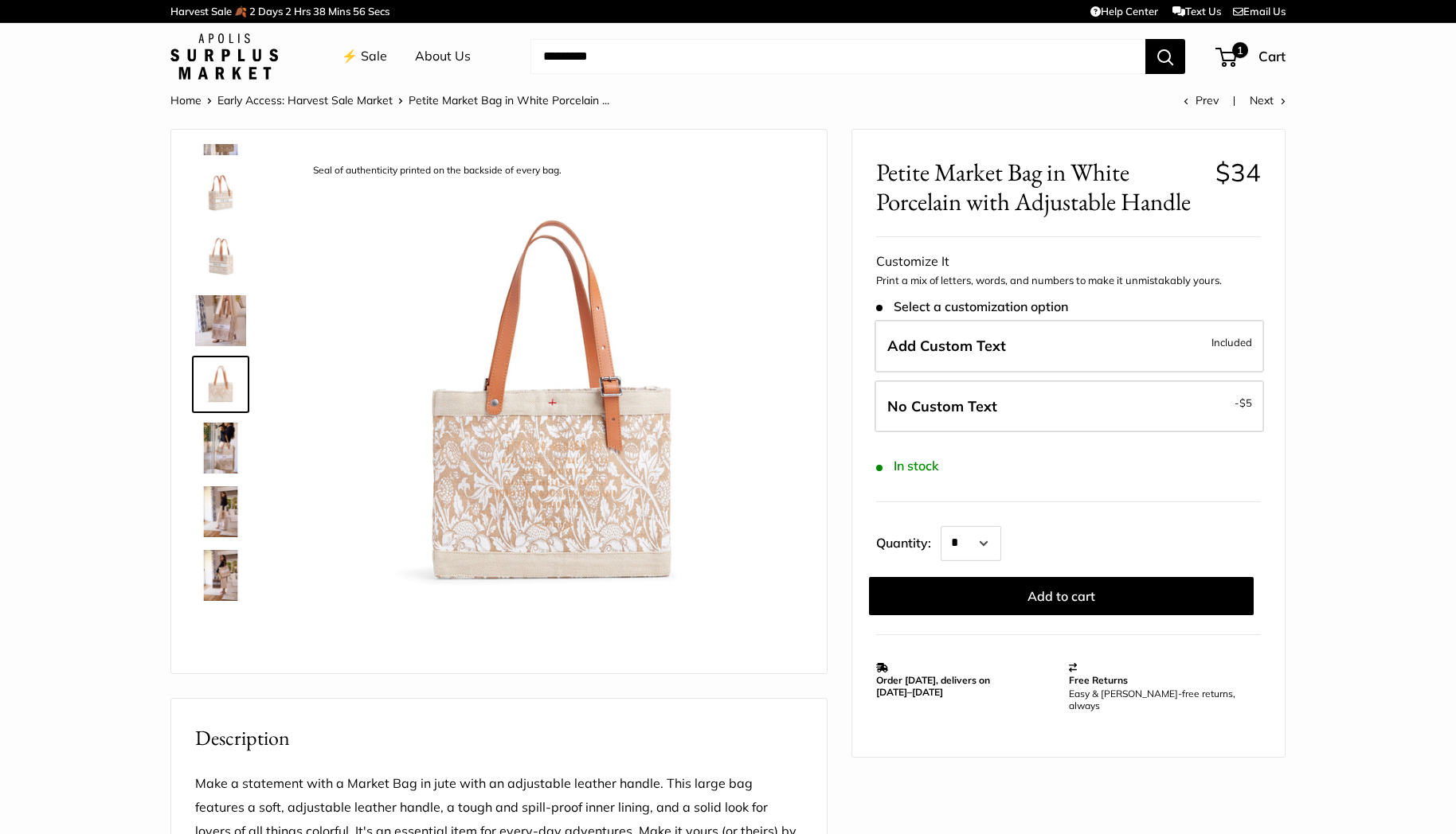
click at [219, 465] on img at bounding box center [220, 448] width 51 height 51
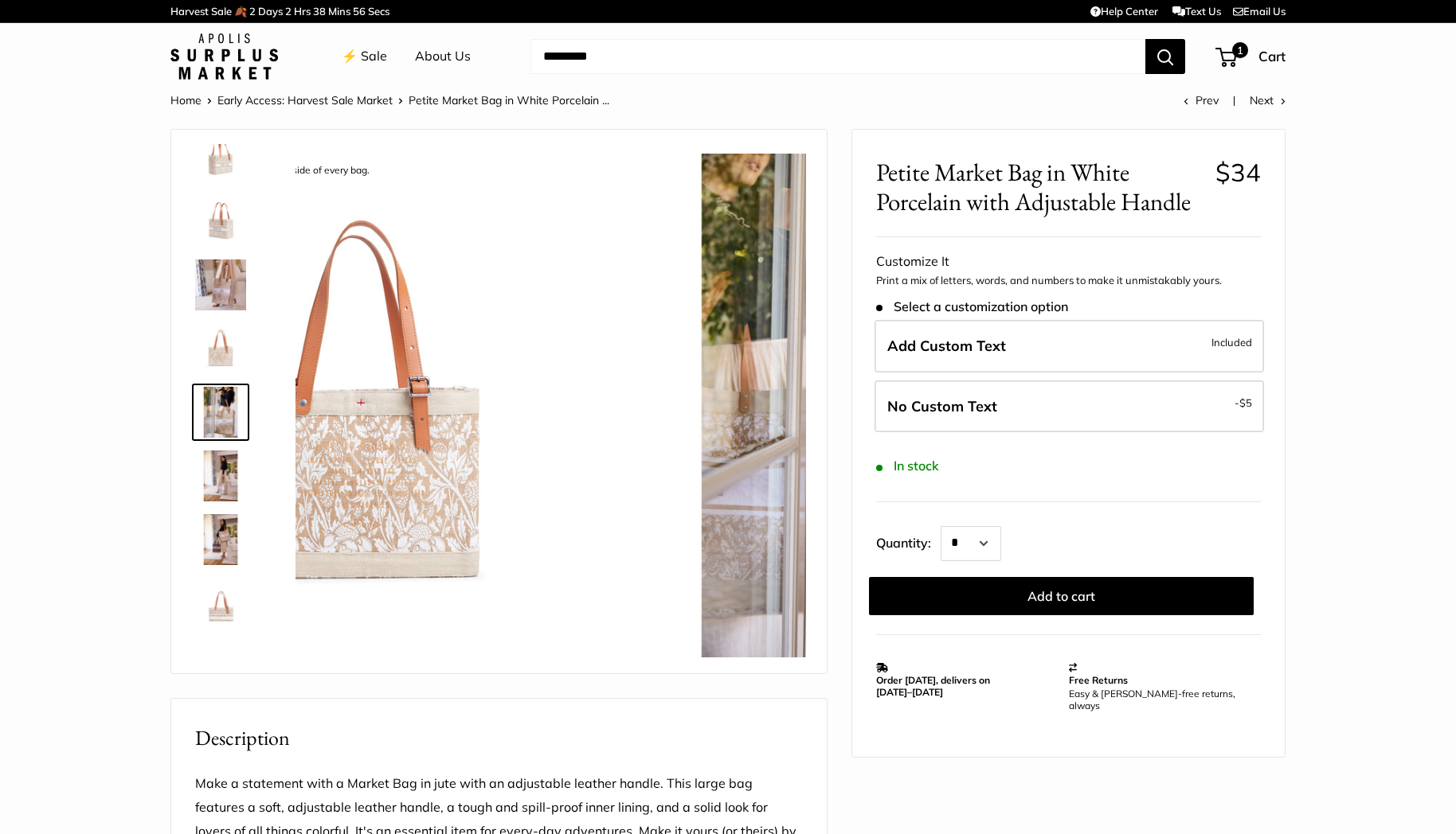
scroll to position [230, 0]
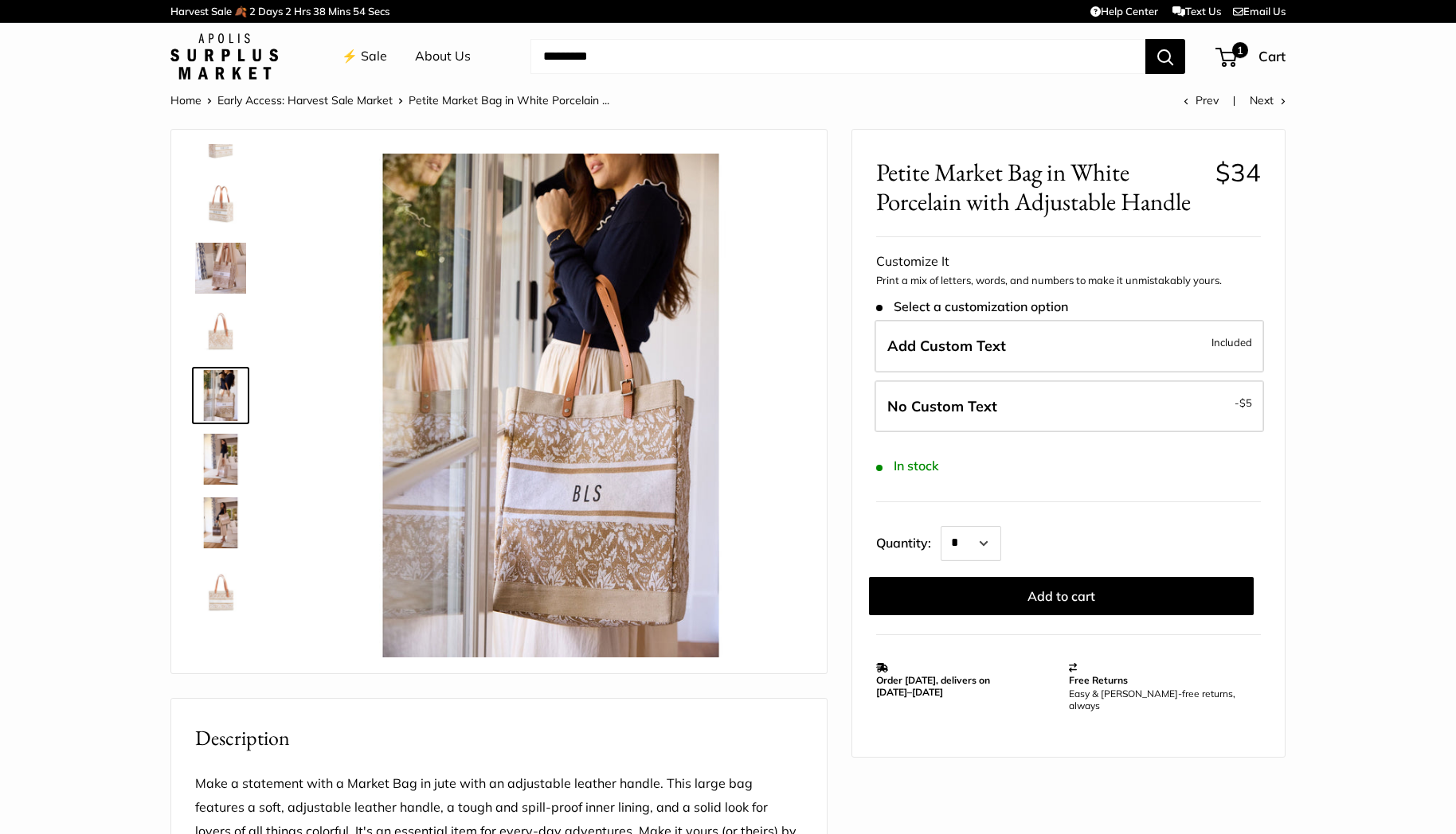
click at [237, 280] on img at bounding box center [220, 269] width 51 height 51
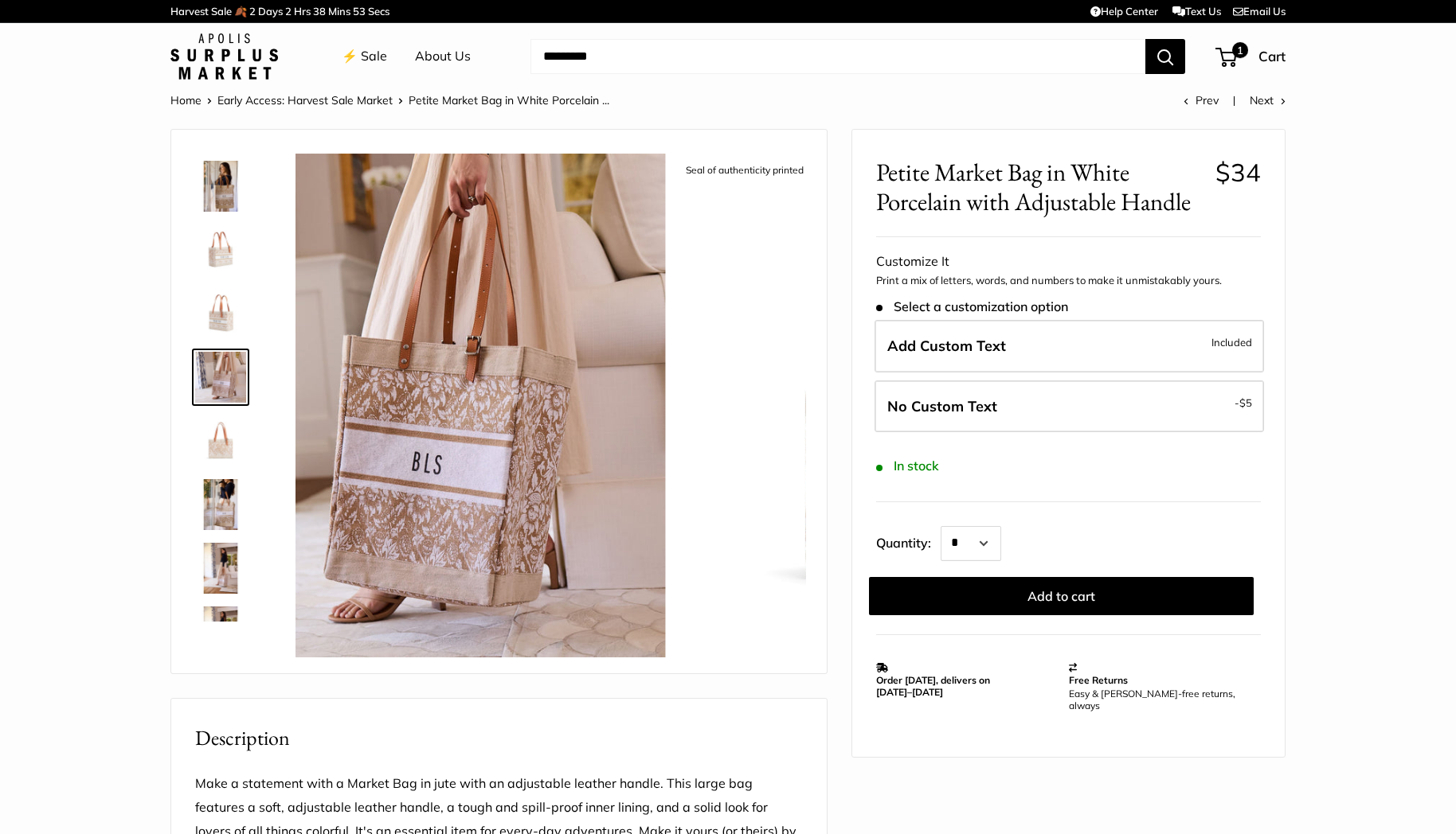
scroll to position [113, 0]
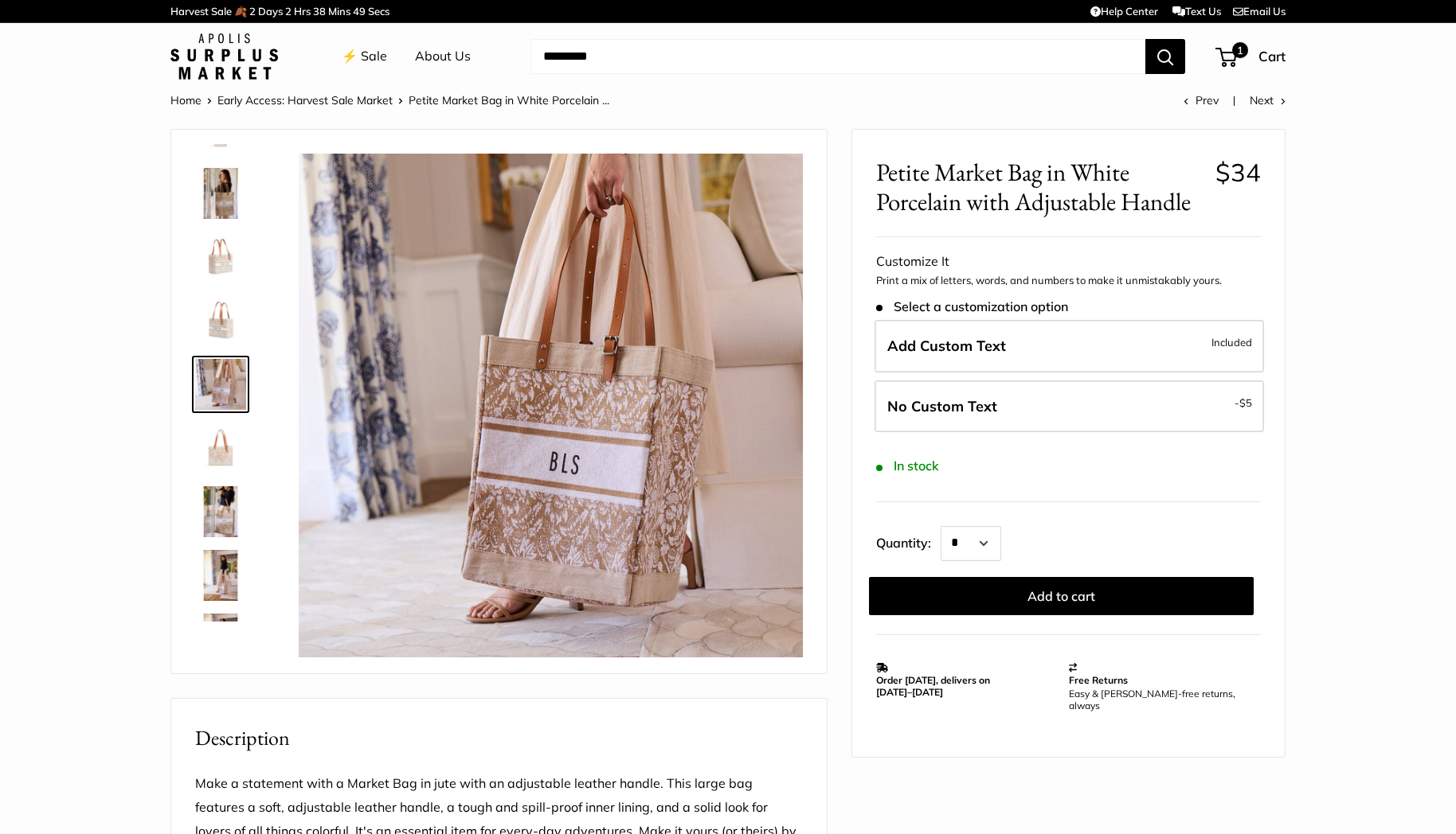
click at [228, 196] on img at bounding box center [220, 194] width 51 height 51
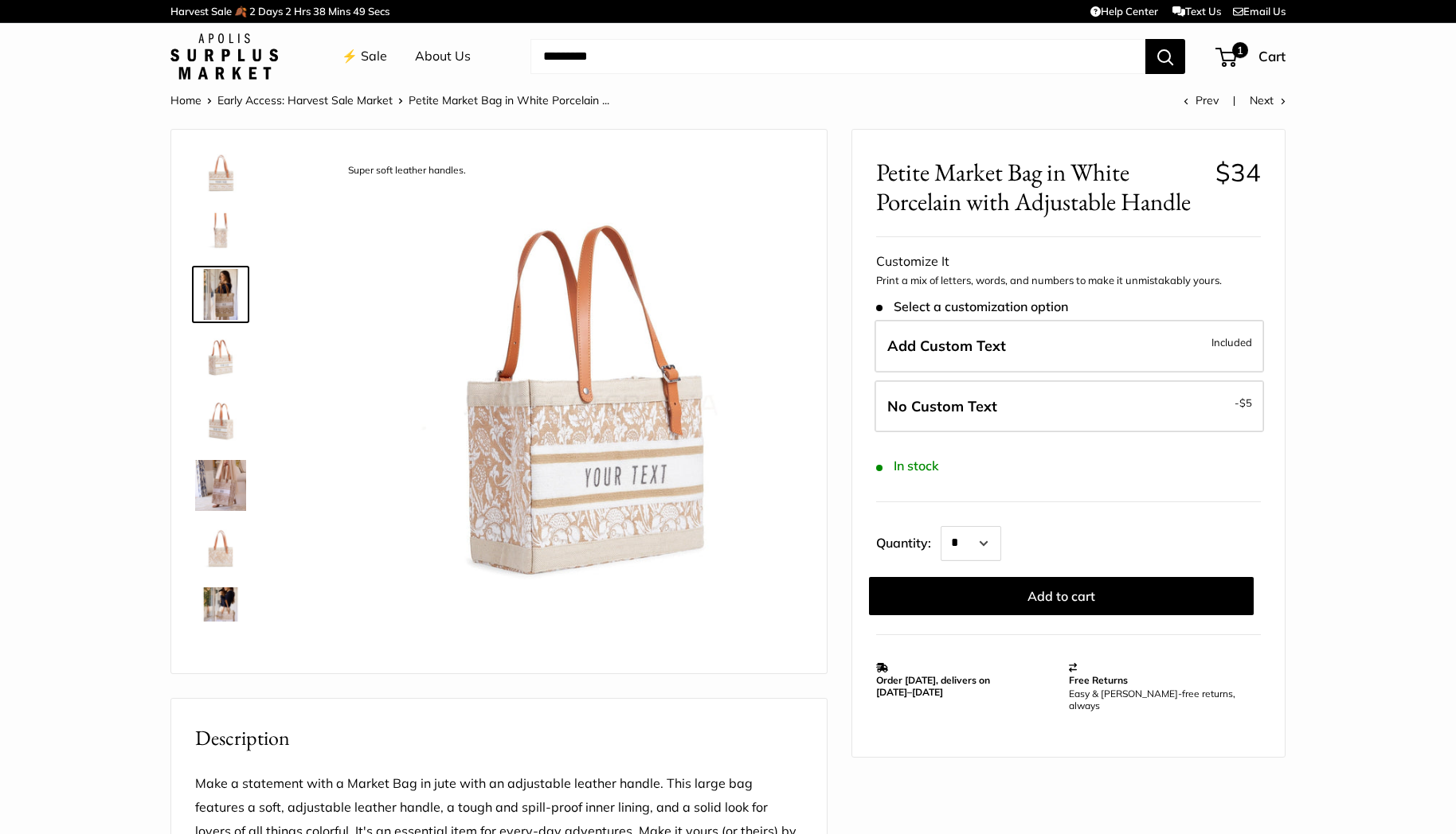
scroll to position [0, 0]
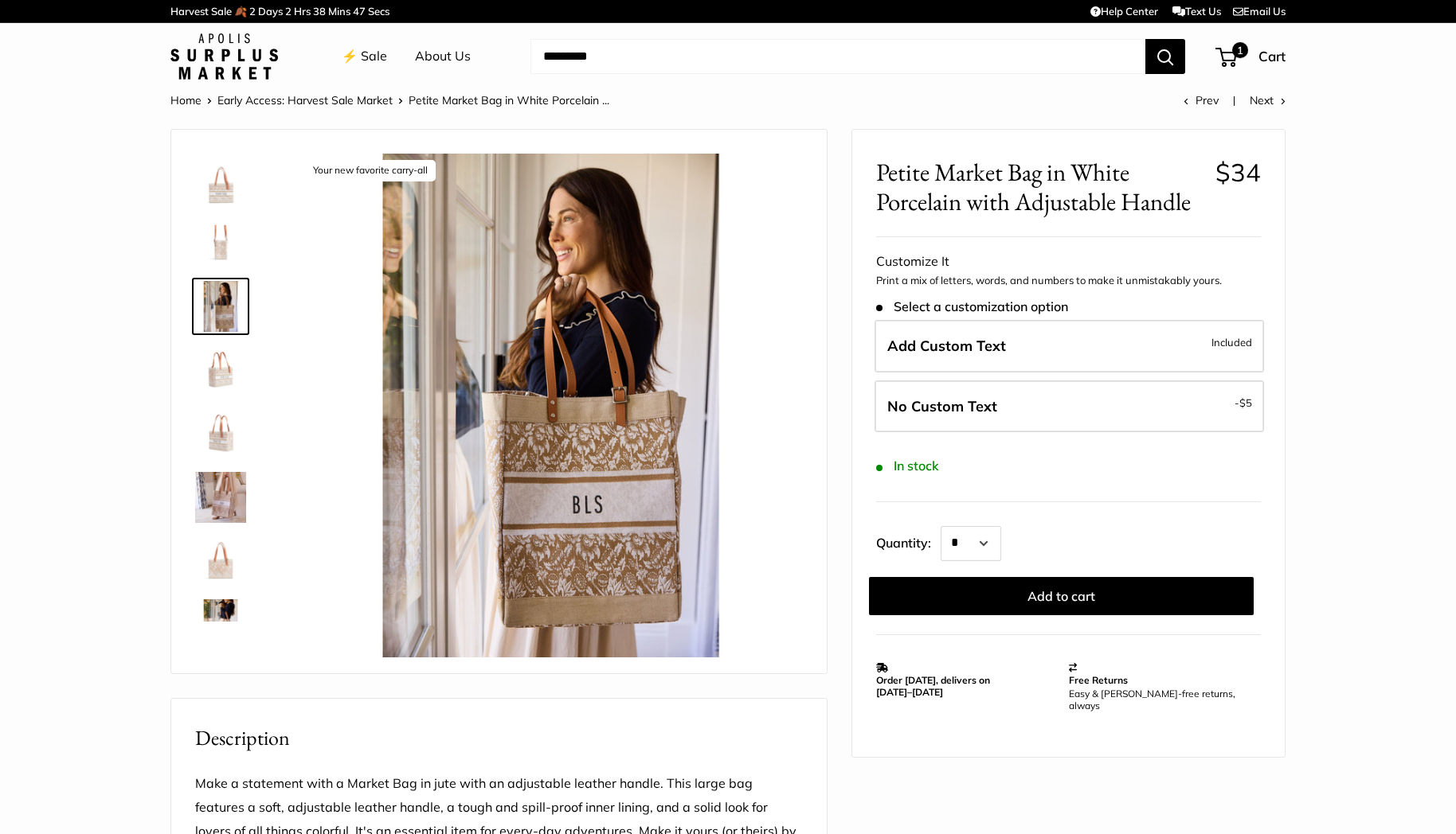
click at [209, 358] on img at bounding box center [220, 370] width 51 height 51
